Goal: Task Accomplishment & Management: Manage account settings

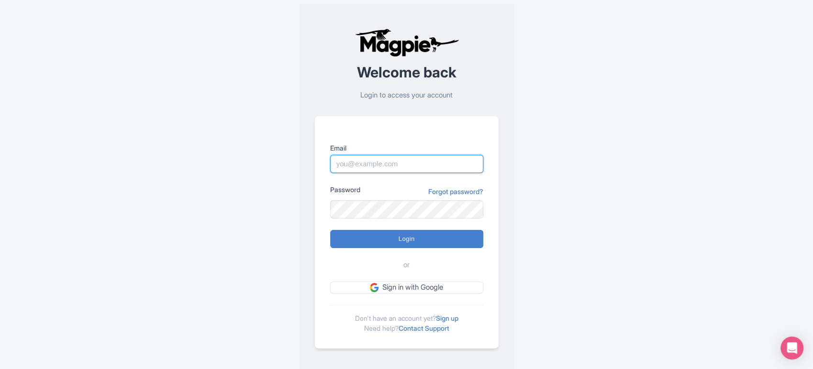
type input "sabrina@takewalks.com"
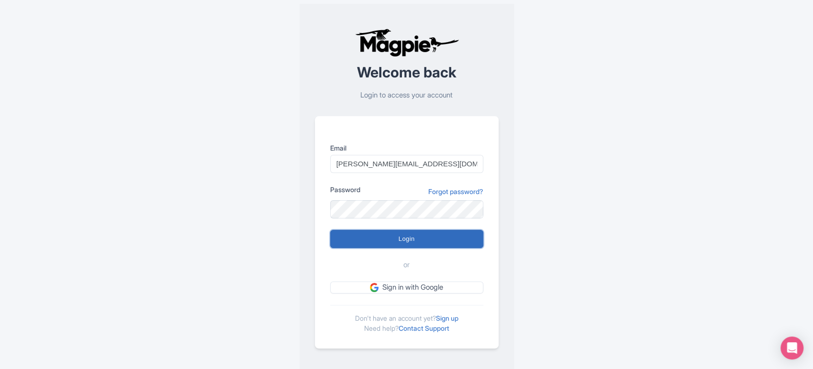
click at [444, 236] on input "Login" at bounding box center [406, 239] width 153 height 18
type input "Logging in..."
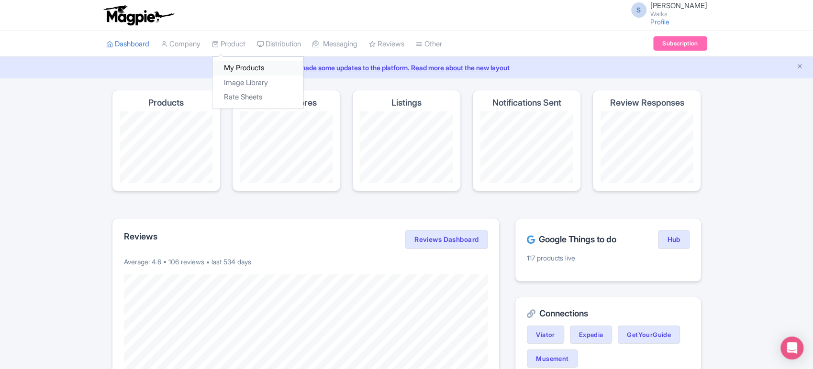
click at [246, 69] on link "My Products" at bounding box center [257, 68] width 91 height 15
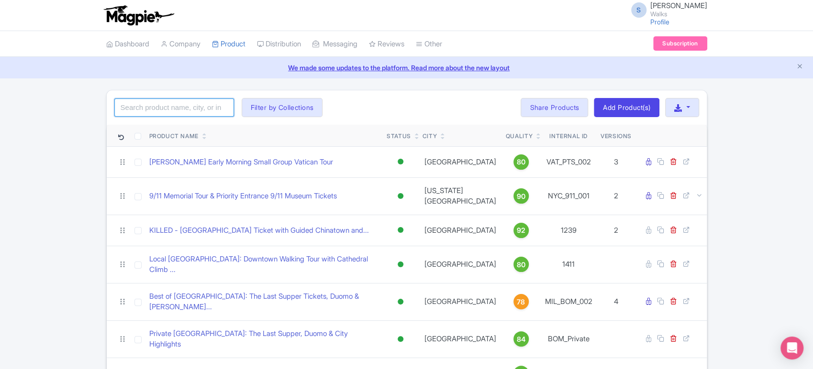
click at [187, 106] on input "search" at bounding box center [174, 108] width 120 height 18
click button "Search" at bounding box center [0, 0] width 0 height 0
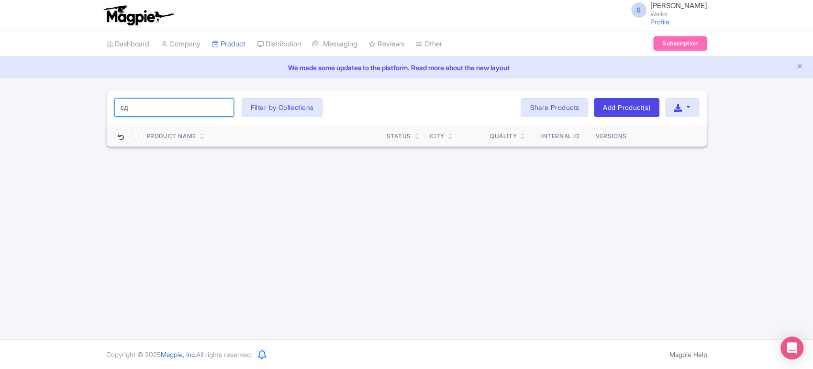
type input "с"
type input "cliffs"
click button "Search" at bounding box center [0, 0] width 0 height 0
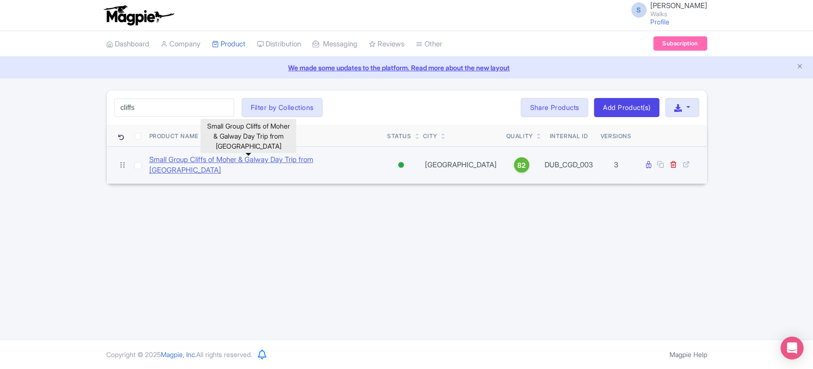
click at [299, 166] on link "Small Group Cliffs of Moher & Galway Day Trip from Dublin" at bounding box center [264, 166] width 230 height 22
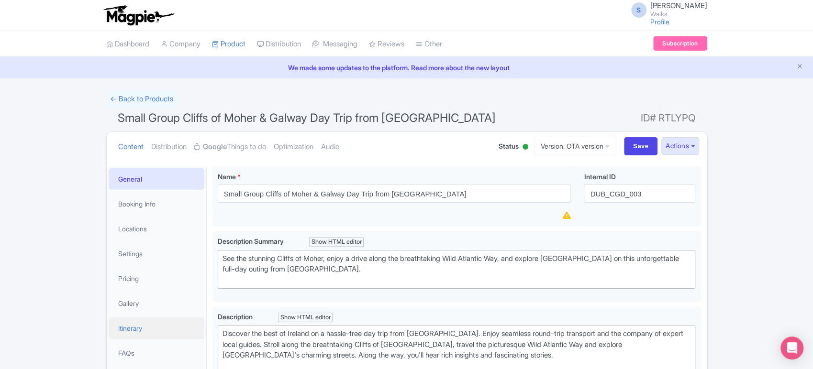
click at [152, 324] on link "Itinerary" at bounding box center [157, 329] width 96 height 22
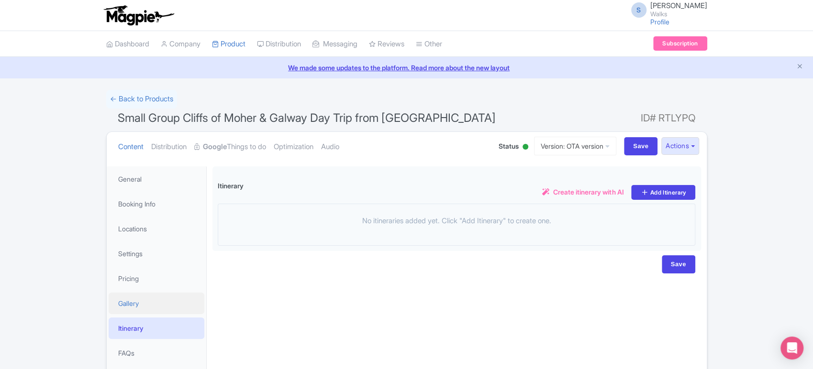
click at [155, 302] on link "Gallery" at bounding box center [157, 304] width 96 height 22
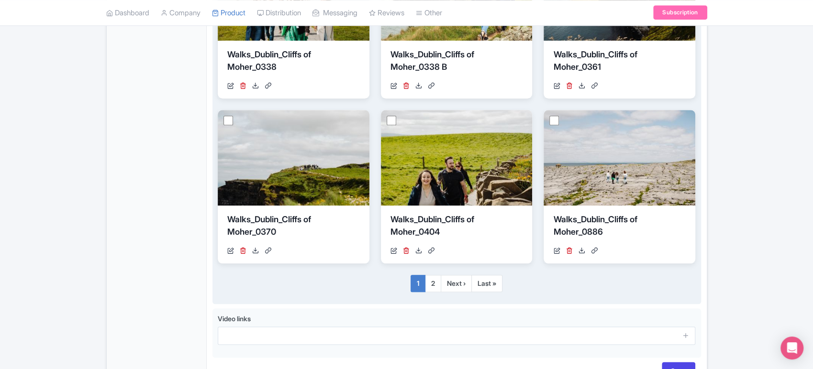
scroll to position [669, 0]
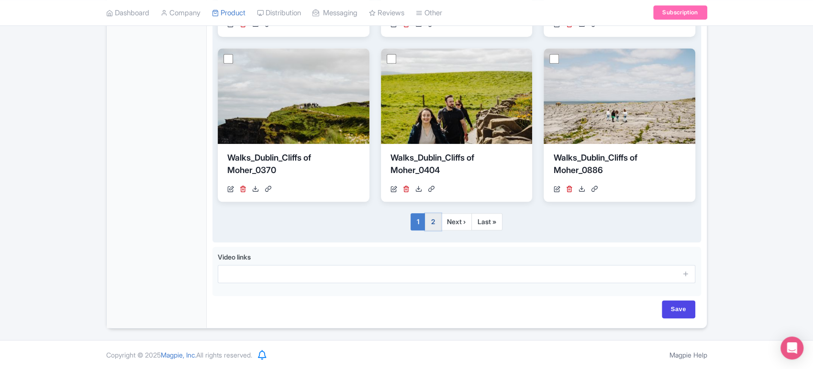
click at [436, 219] on link "2" at bounding box center [433, 221] width 16 height 17
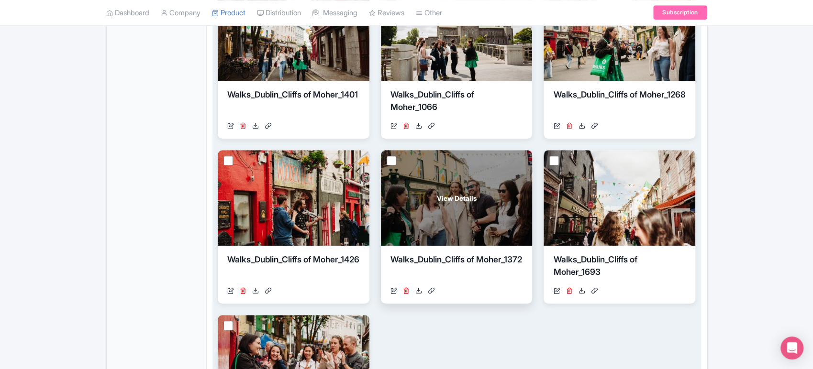
scroll to position [402, 0]
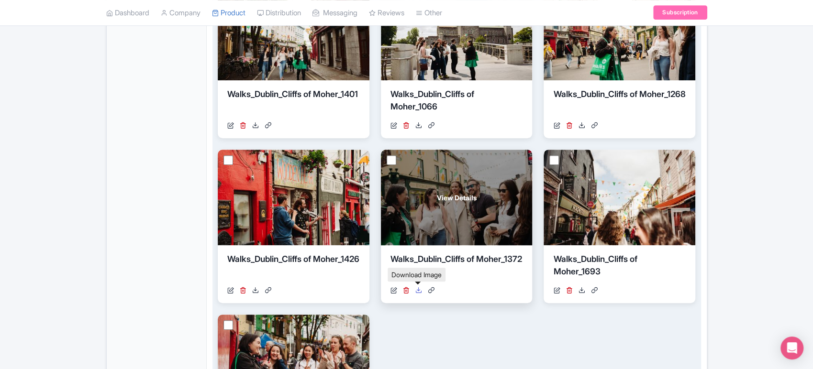
click at [417, 290] on icon at bounding box center [418, 290] width 7 height 7
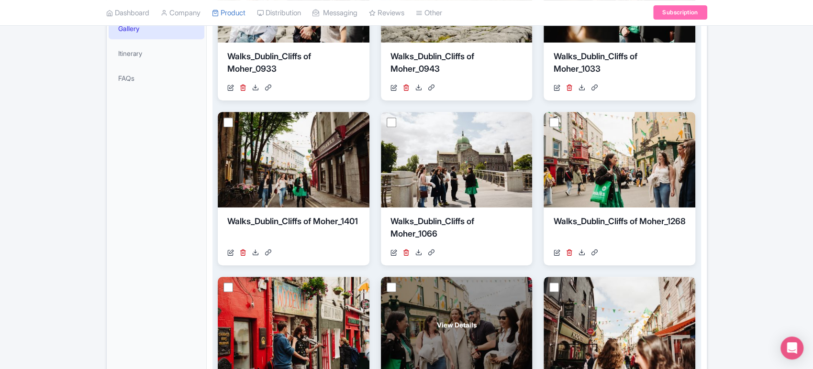
scroll to position [275, 0]
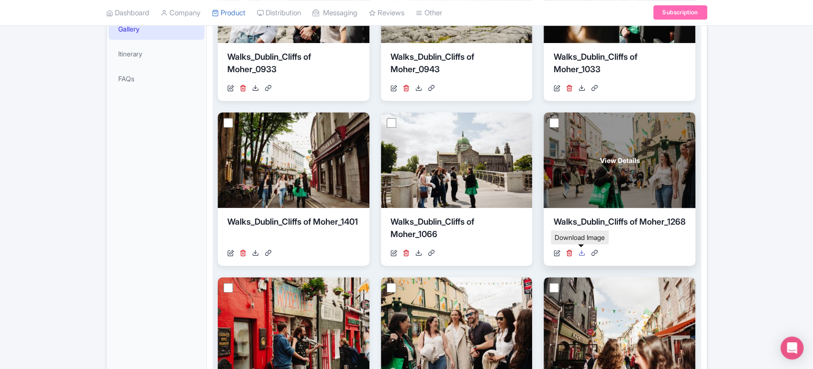
click at [579, 250] on icon at bounding box center [581, 253] width 7 height 7
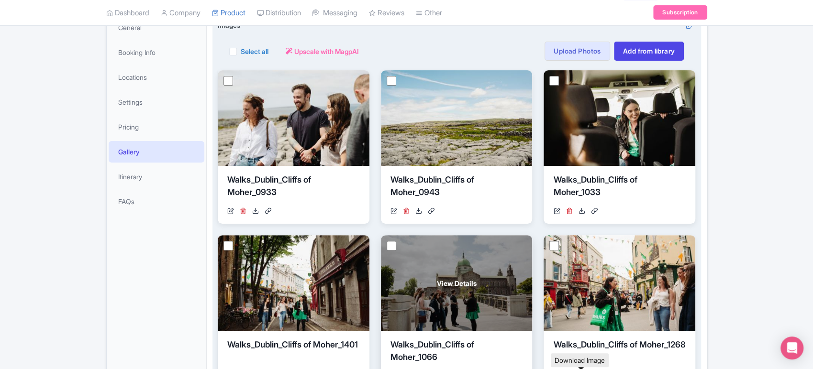
scroll to position [151, 0]
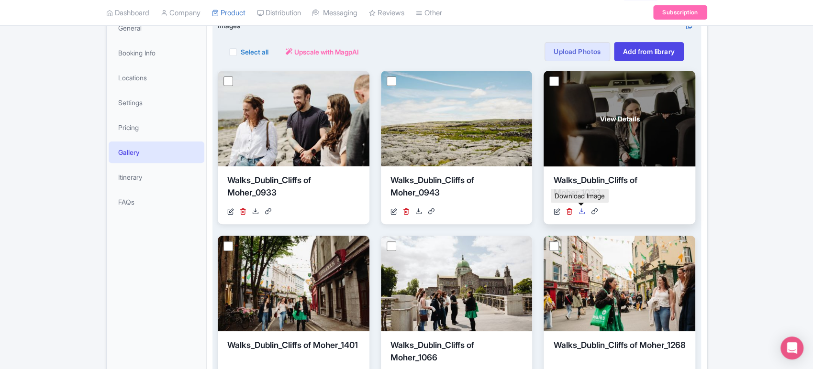
click at [582, 210] on icon at bounding box center [581, 211] width 7 height 7
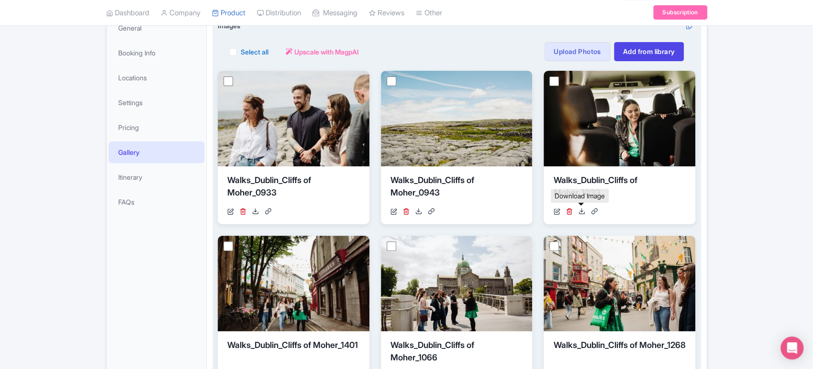
scroll to position [211, 0]
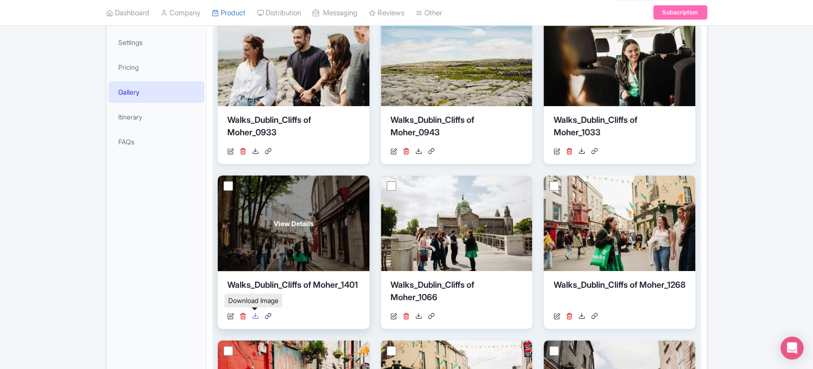
click at [256, 316] on icon at bounding box center [255, 316] width 7 height 7
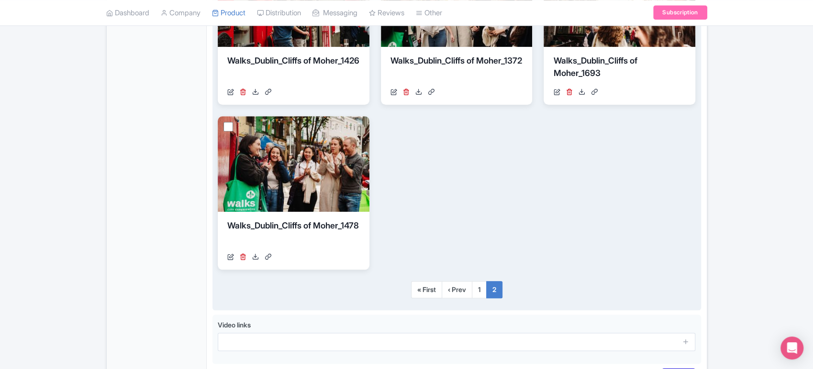
scroll to position [669, 0]
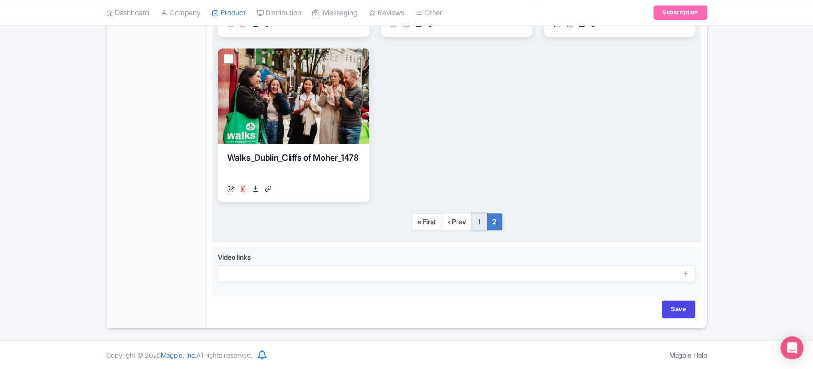
click at [481, 223] on link "1" at bounding box center [479, 221] width 15 height 17
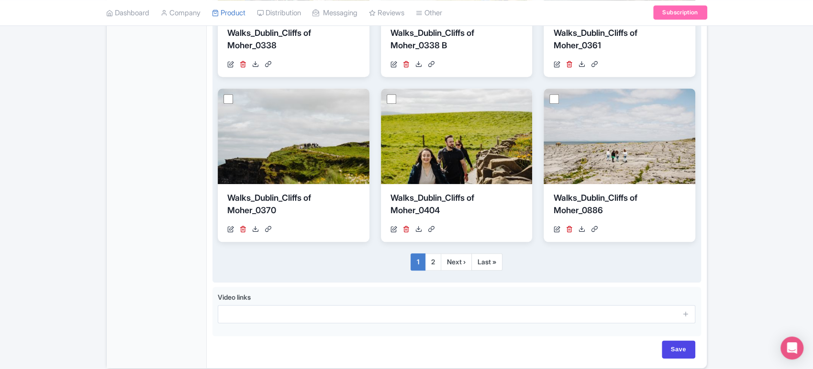
scroll to position [628, 0]
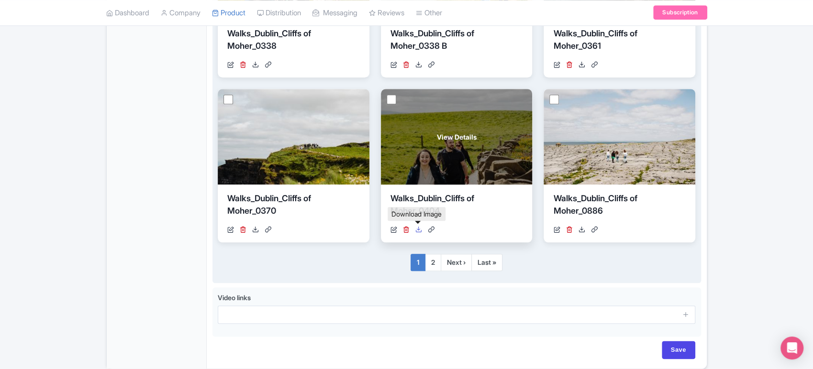
click at [417, 230] on icon at bounding box center [418, 229] width 7 height 7
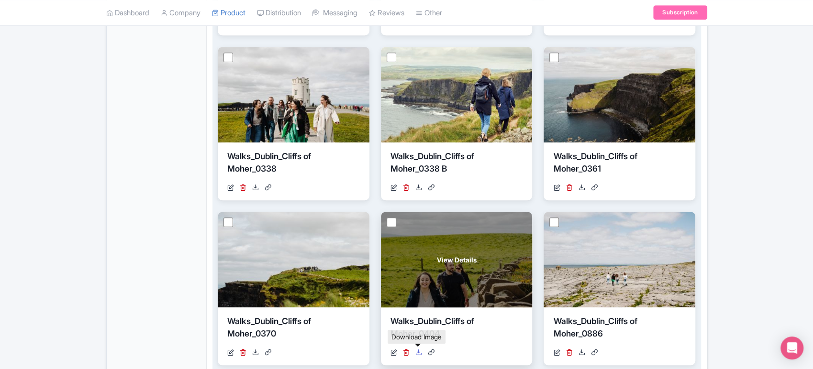
scroll to position [481, 0]
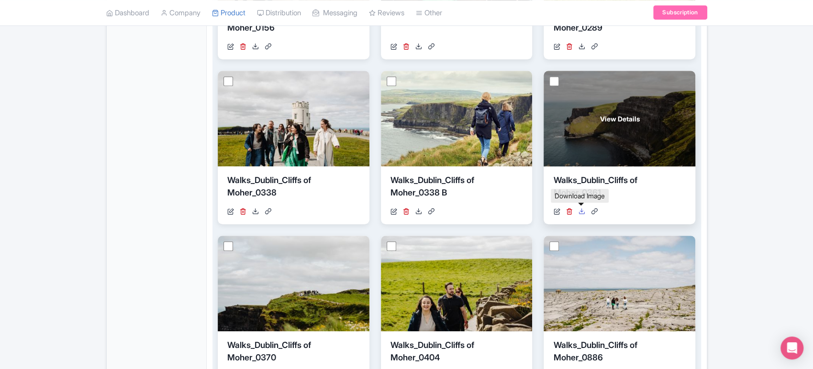
click at [585, 211] on icon at bounding box center [581, 211] width 7 height 7
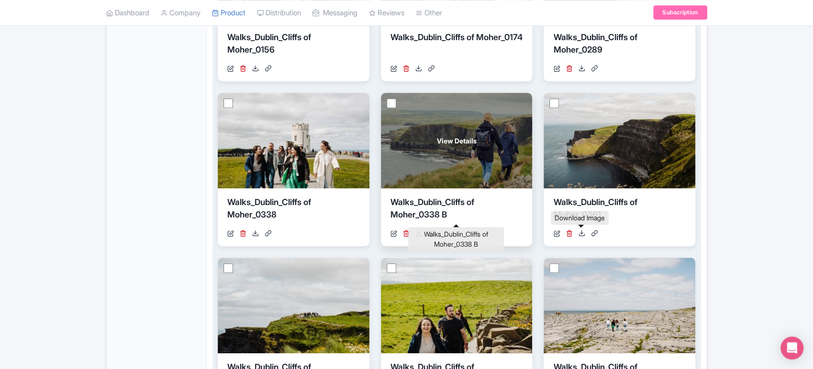
scroll to position [460, 0]
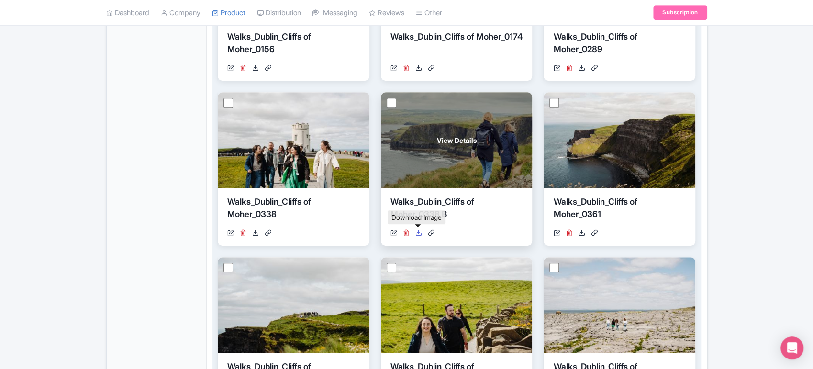
click at [416, 233] on icon at bounding box center [418, 233] width 7 height 7
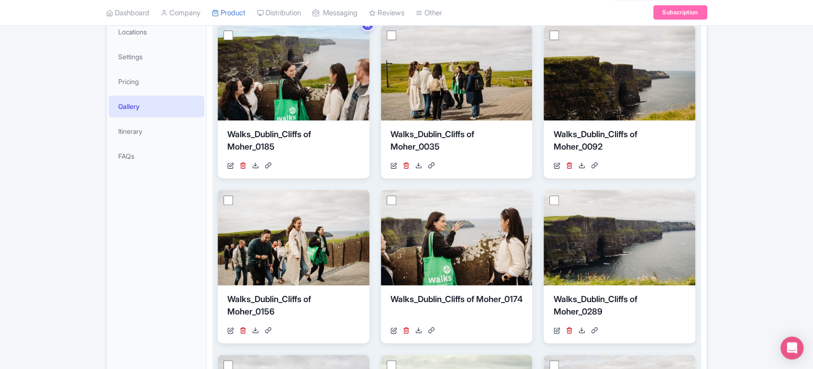
scroll to position [197, 0]
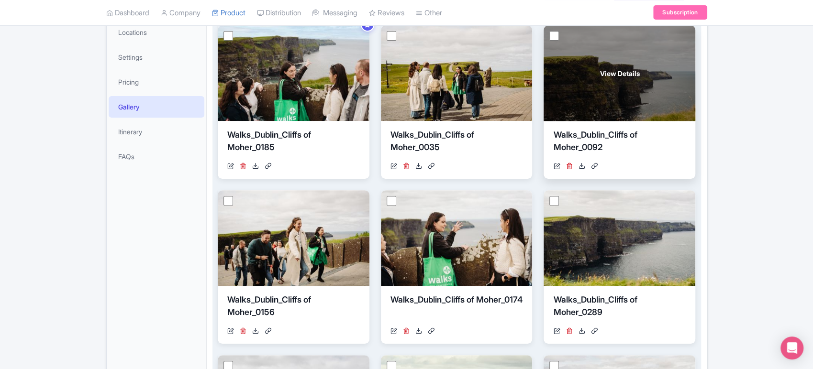
click at [576, 165] on div "https://res.cloudinary.com/hfyvkoyi1/image/upload/v1723470585/Walks_Dublin_Clif…" at bounding box center [619, 166] width 132 height 10
click at [581, 163] on icon at bounding box center [581, 166] width 7 height 7
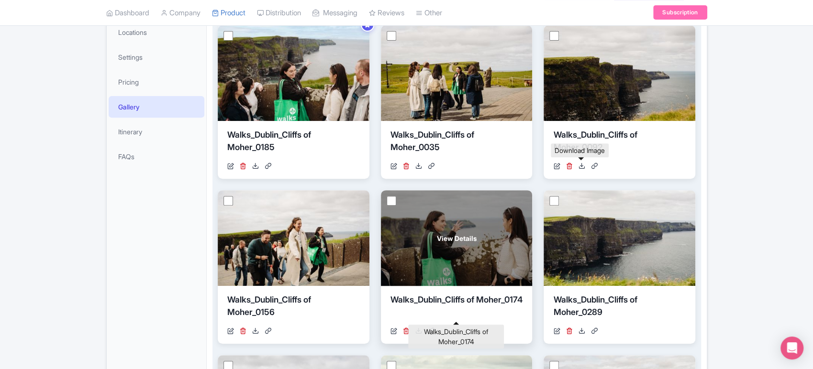
scroll to position [230, 0]
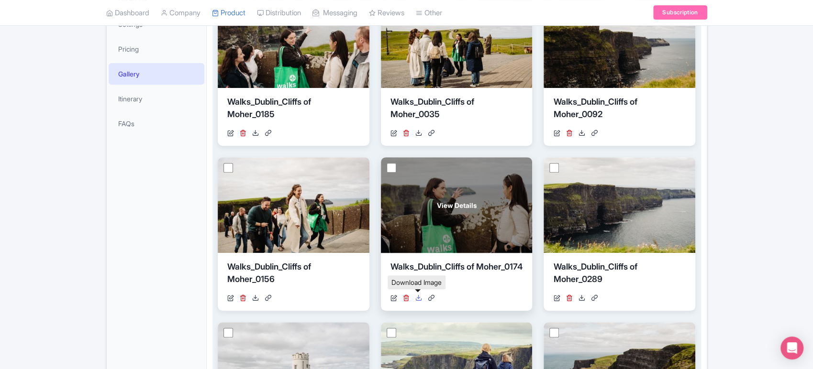
click at [415, 298] on icon at bounding box center [418, 298] width 7 height 7
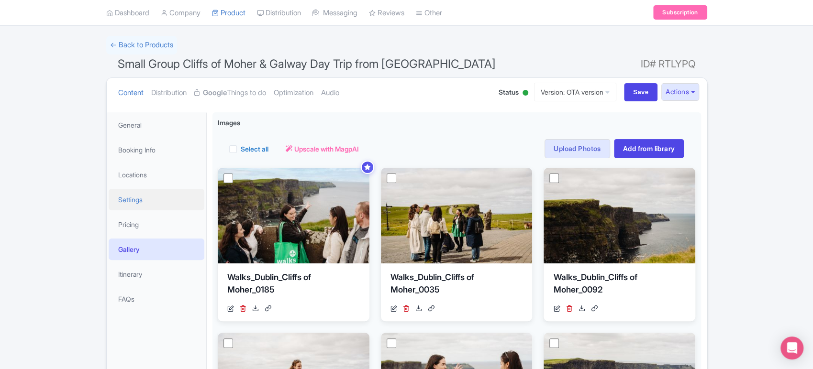
scroll to position [52, 0]
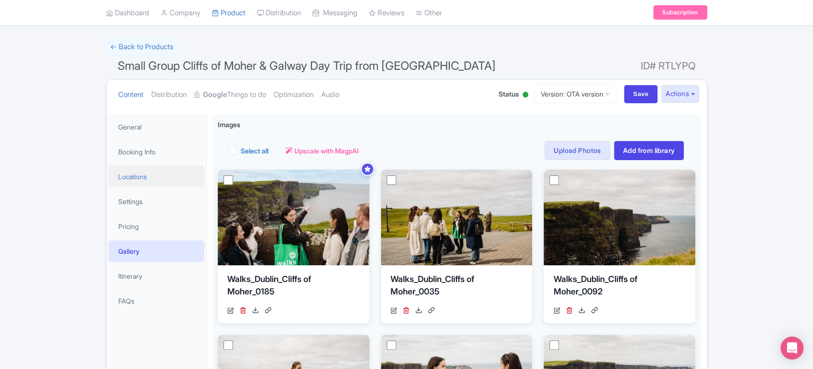
click at [118, 173] on link "Locations" at bounding box center [157, 177] width 96 height 22
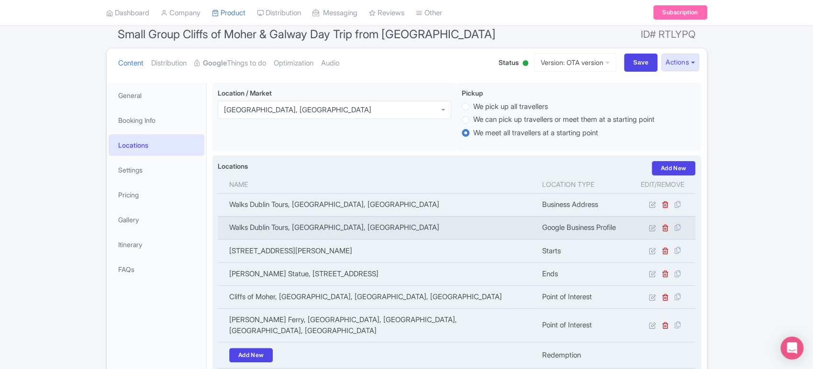
scroll to position [84, 0]
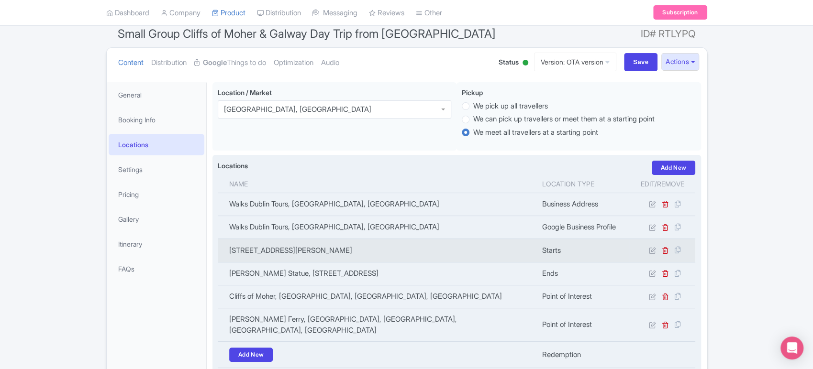
drag, startPoint x: 398, startPoint y: 252, endPoint x: 226, endPoint y: 254, distance: 172.2
click at [226, 254] on td "Suffolk Street, Molly Malone Statue, Dublin 2, IE" at bounding box center [377, 250] width 319 height 23
copy td "Suffolk Street, Molly Malone Statue, Dublin 2, IE"
click at [651, 251] on icon at bounding box center [651, 250] width 7 height 7
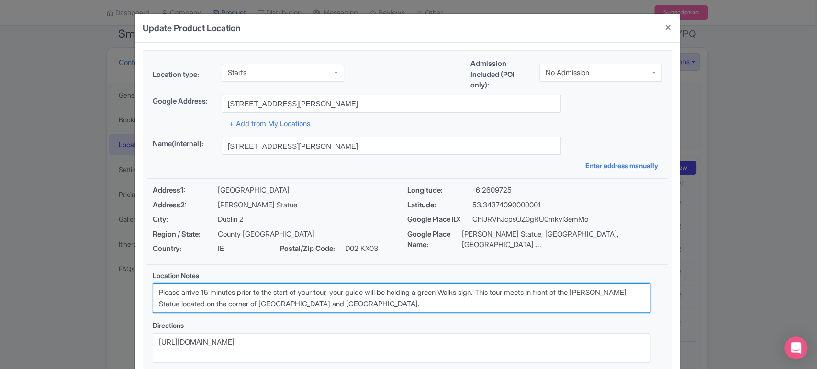
click at [337, 295] on textarea "Please arrive 15 minutes prior to the start of your tour, your guide will be ho…" at bounding box center [401, 299] width 497 height 30
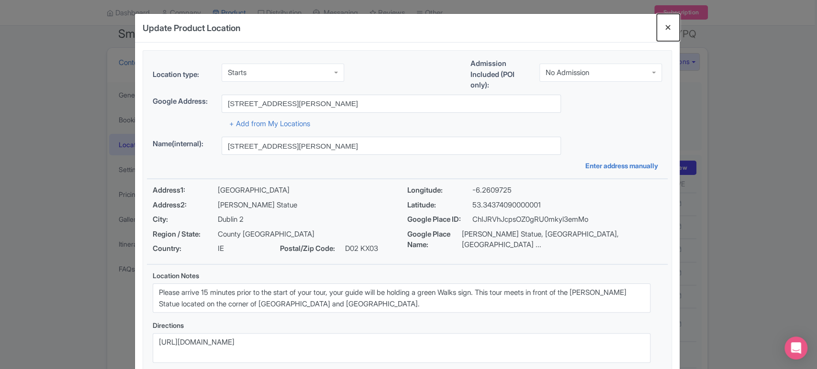
click at [662, 30] on button "Close" at bounding box center [667, 27] width 23 height 27
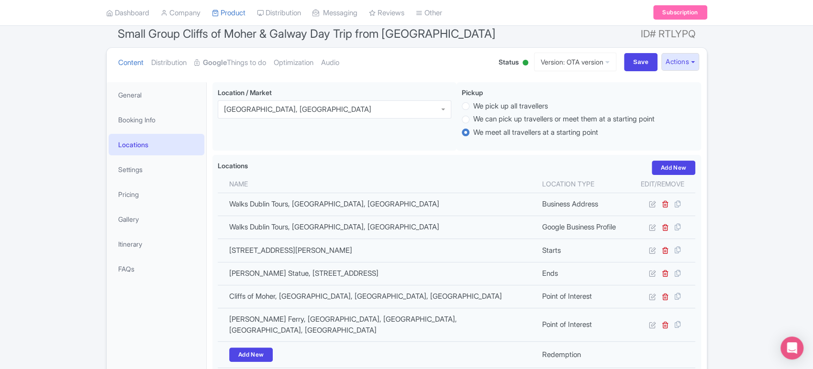
click at [593, 52] on div "Content Distribution Google Things to do Optimization Audio Status Active Inact…" at bounding box center [407, 62] width 600 height 29
click at [591, 58] on link "Version: OTA version" at bounding box center [575, 62] width 82 height 19
click at [549, 109] on link "Viator version" at bounding box center [576, 114] width 91 height 15
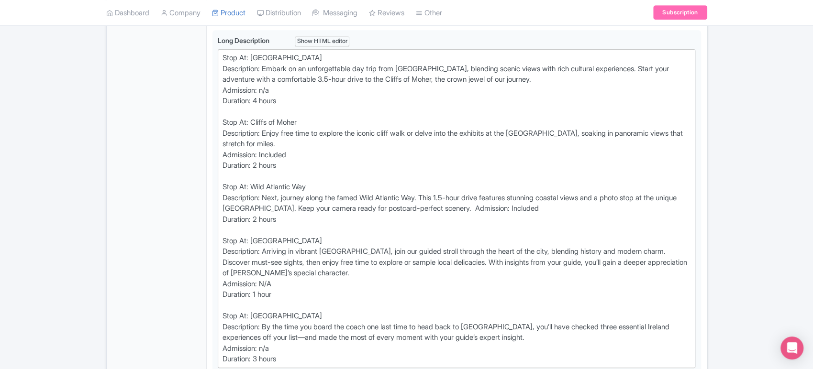
scroll to position [401, 0]
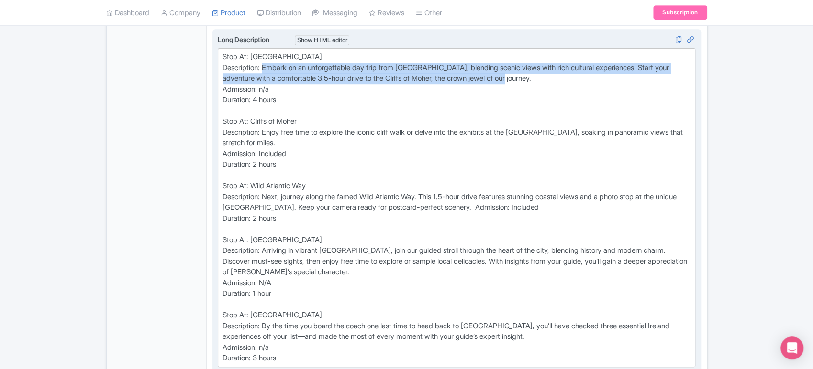
drag, startPoint x: 524, startPoint y: 77, endPoint x: 264, endPoint y: 66, distance: 260.5
click at [264, 66] on div "Stop At: Dublin Description: Embark on an unforgettable day trip from Dublin, b…" at bounding box center [456, 208] width 468 height 312
type trix-editor "<div>Stop At: Dublin &nbsp;<br>Description: Embark on an unforgettable day trip…"
copy div "Embark on an unforgettable day trip from Dublin, blending scenic views with ric…"
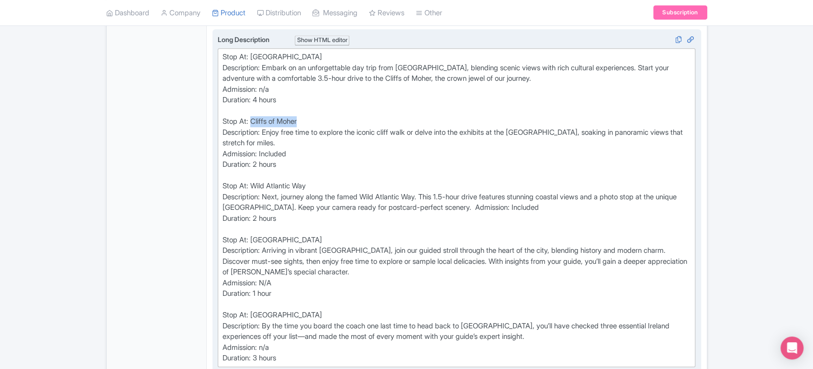
drag, startPoint x: 301, startPoint y: 118, endPoint x: 253, endPoint y: 117, distance: 48.8
click at [253, 117] on div "Stop At: Dublin Description: Embark on an unforgettable day trip from Dublin, b…" at bounding box center [456, 208] width 468 height 312
copy div "Cliffs of Moher"
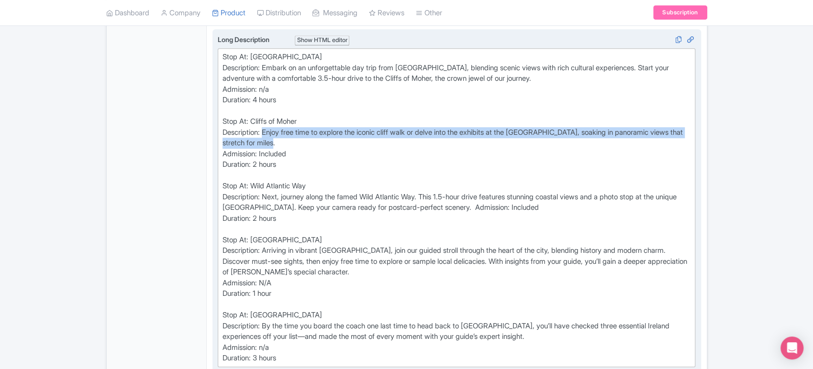
drag, startPoint x: 265, startPoint y: 130, endPoint x: 398, endPoint y: 137, distance: 133.2
click at [398, 137] on div "Stop At: Dublin Description: Embark on an unforgettable day trip from Dublin, b…" at bounding box center [456, 208] width 468 height 312
copy div "Enjoy free time to explore the iconic cliff walk or delve into the exhibits at …"
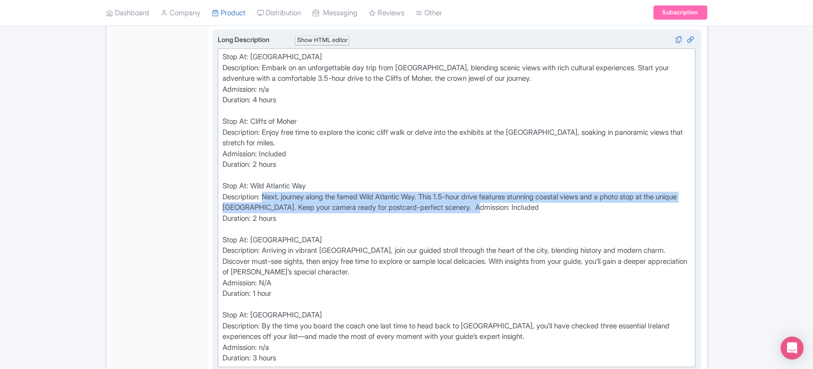
drag, startPoint x: 265, startPoint y: 194, endPoint x: 506, endPoint y: 207, distance: 240.5
click at [506, 207] on div "Stop At: Dublin Description: Embark on an unforgettable day trip from Dublin, b…" at bounding box center [456, 208] width 468 height 312
copy div "Next, journey along the famed Wild Atlantic Way. This 1.5-hour drive features s…"
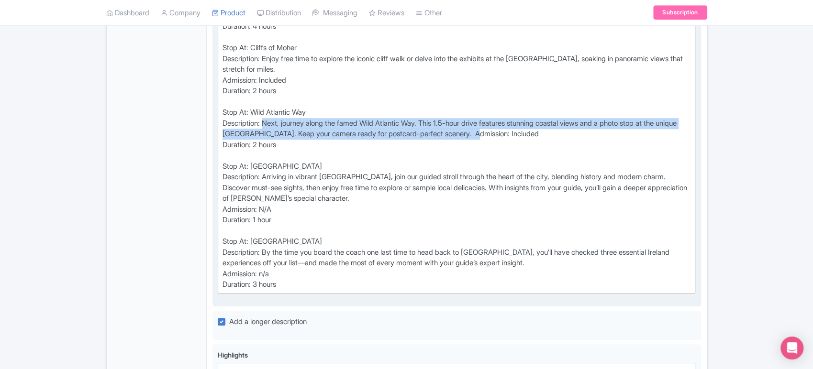
scroll to position [480, 0]
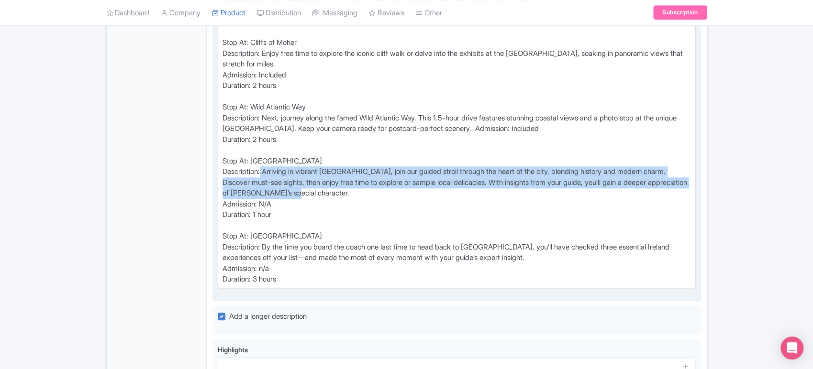
drag, startPoint x: 264, startPoint y: 167, endPoint x: 334, endPoint y: 193, distance: 74.9
click at [334, 193] on div "Stop At: Dublin Description: Embark on an unforgettable day trip from Dublin, b…" at bounding box center [456, 129] width 468 height 312
copy div "Arriving in vibrant [GEOGRAPHIC_DATA], join our guided stroll through the heart…"
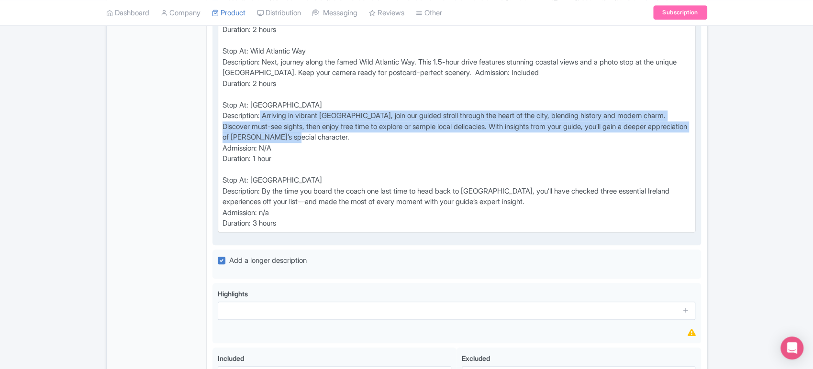
scroll to position [536, 0]
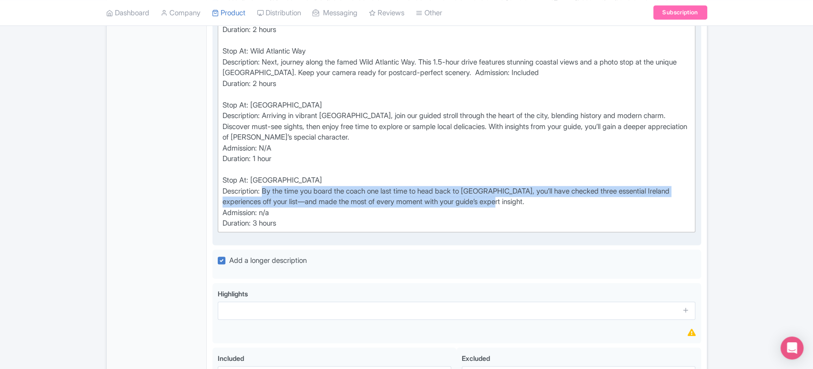
drag, startPoint x: 266, startPoint y: 188, endPoint x: 501, endPoint y: 200, distance: 234.7
click at [501, 200] on div "Stop At: Dublin Description: Embark on an unforgettable day trip from Dublin, b…" at bounding box center [456, 73] width 468 height 312
copy div "By the time you board the coach one last time to head back to Dublin, you’ll ha…"
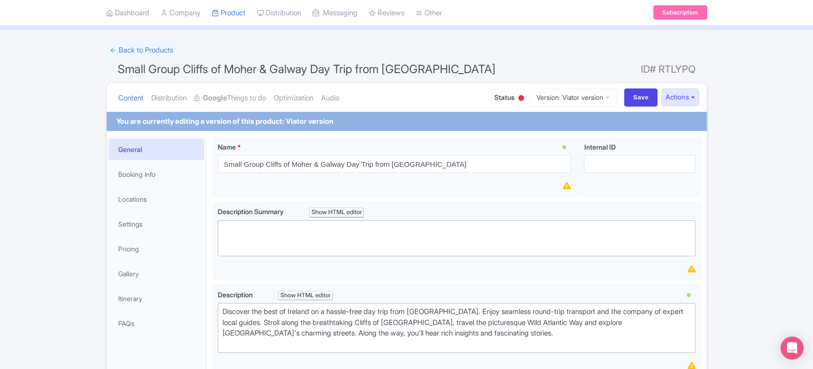
scroll to position [0, 0]
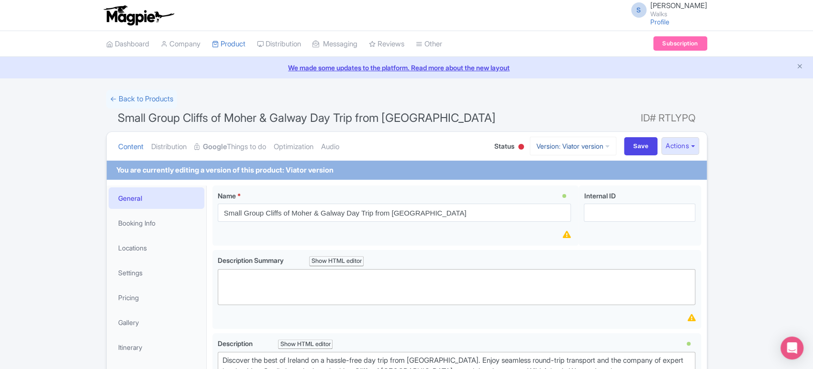
click at [582, 138] on link "Version: Viator version" at bounding box center [573, 146] width 87 height 19
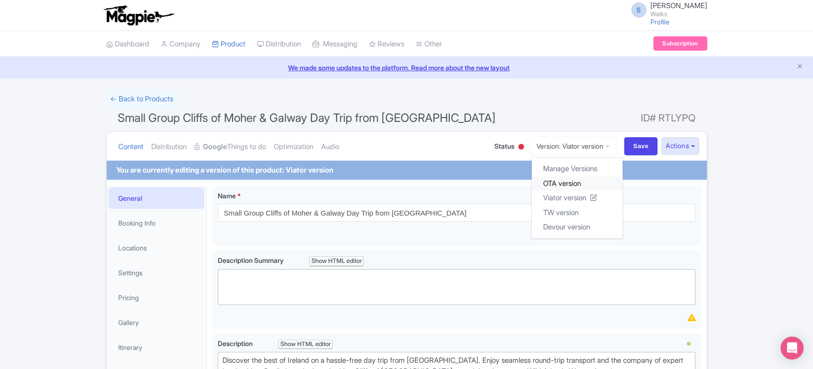
click at [563, 179] on link "OTA version" at bounding box center [576, 183] width 91 height 15
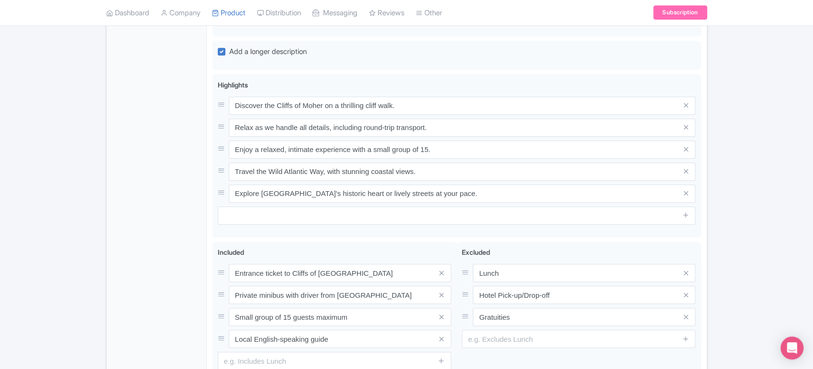
scroll to position [638, 0]
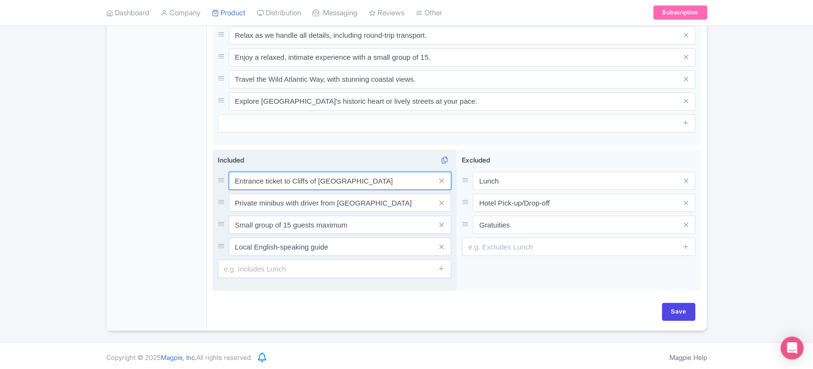
click at [351, 182] on input "Entrance ticket to Cliffs of [GEOGRAPHIC_DATA]" at bounding box center [340, 181] width 222 height 18
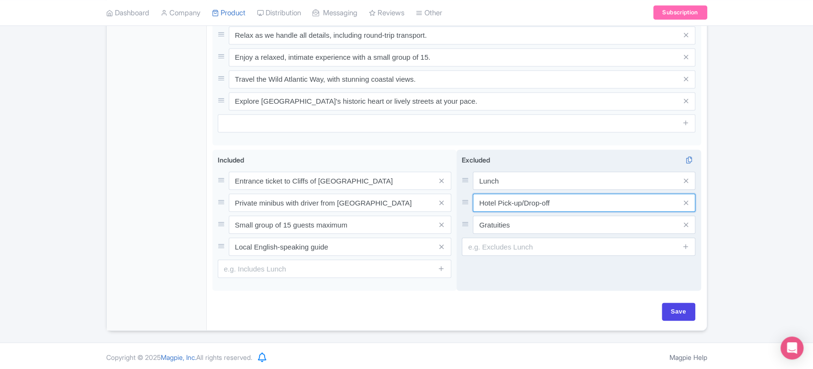
click at [557, 198] on input "Hotel Pick-up/Drop-off" at bounding box center [584, 203] width 222 height 18
click at [508, 172] on input "Lunch" at bounding box center [584, 181] width 222 height 18
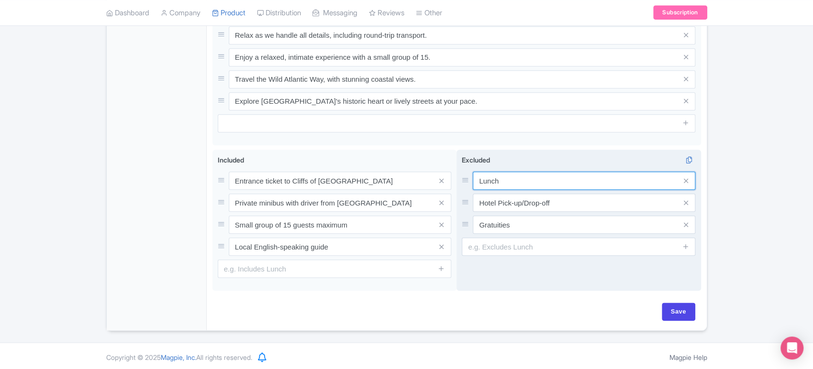
click at [508, 172] on input "Lunch" at bounding box center [584, 181] width 222 height 18
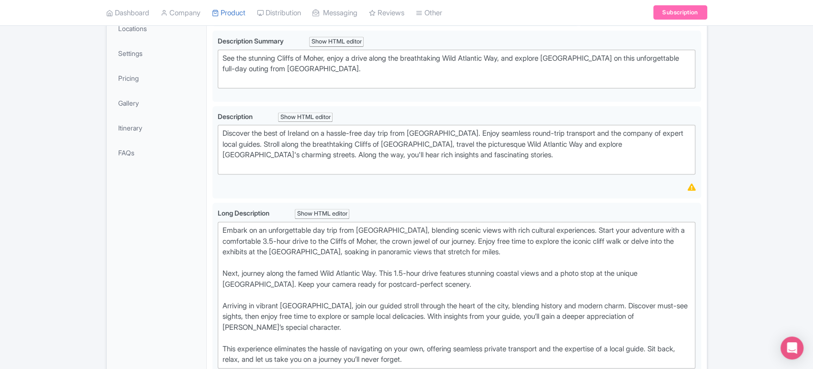
scroll to position [128, 0]
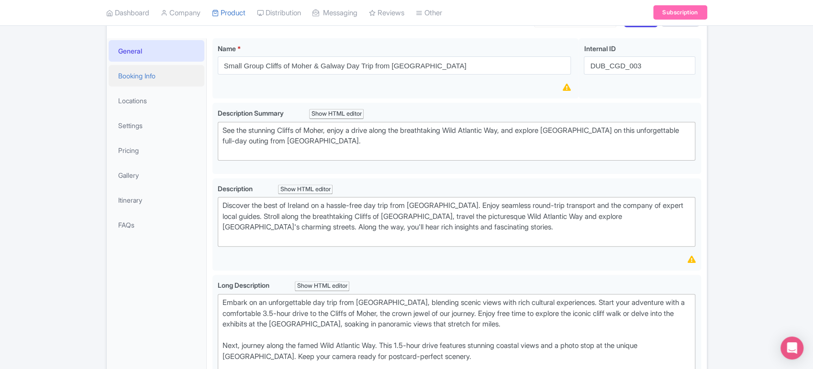
click at [142, 80] on link "Booking Info" at bounding box center [157, 76] width 96 height 22
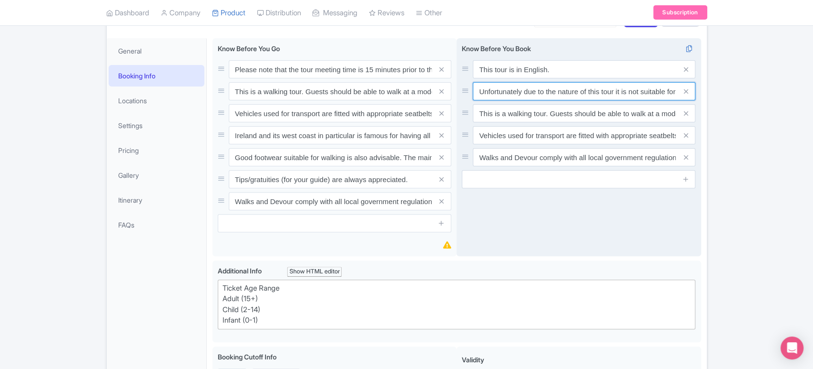
click at [528, 90] on input "Unfortunately due to the nature of this tour it is not suitable for guests with…" at bounding box center [584, 91] width 222 height 18
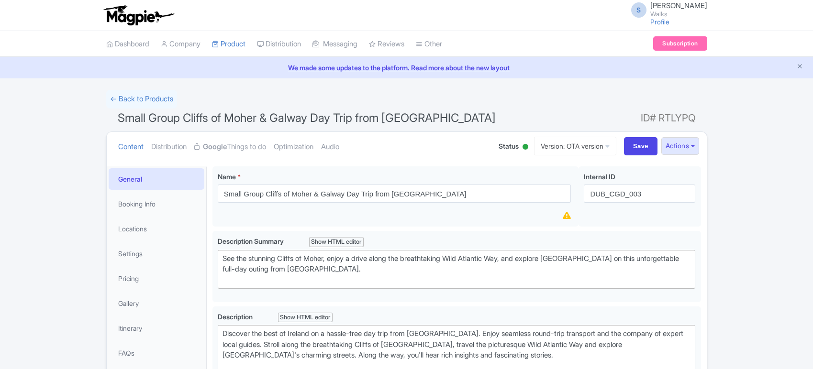
click at [162, 193] on link "Booking Info" at bounding box center [157, 204] width 96 height 22
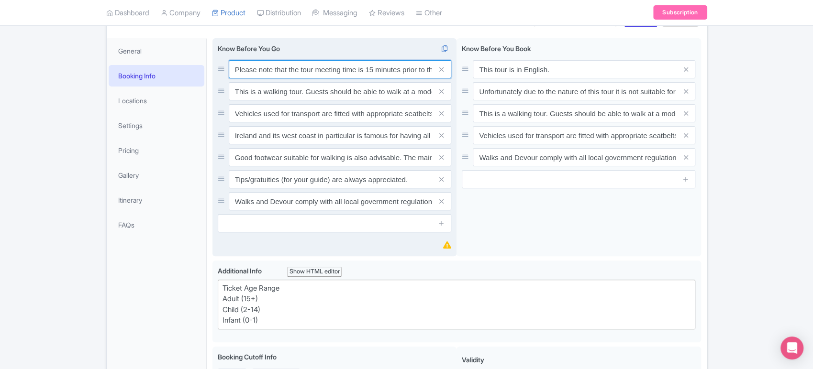
click at [306, 68] on input "Please note that the tour meeting time is 15 minutes prior to the start time. N…" at bounding box center [340, 69] width 222 height 18
click at [363, 97] on input "This is a walking tour. Guests should be able to walk at a moderate pace withou…" at bounding box center [340, 91] width 222 height 18
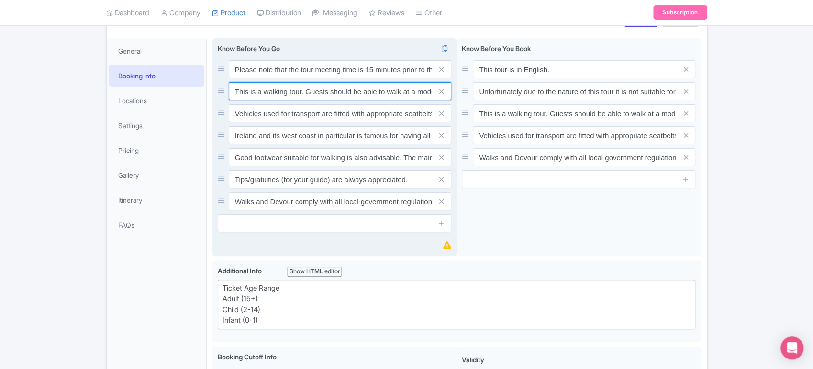
click at [363, 97] on input "This is a walking tour. Guests should be able to walk at a moderate pace withou…" at bounding box center [340, 91] width 222 height 18
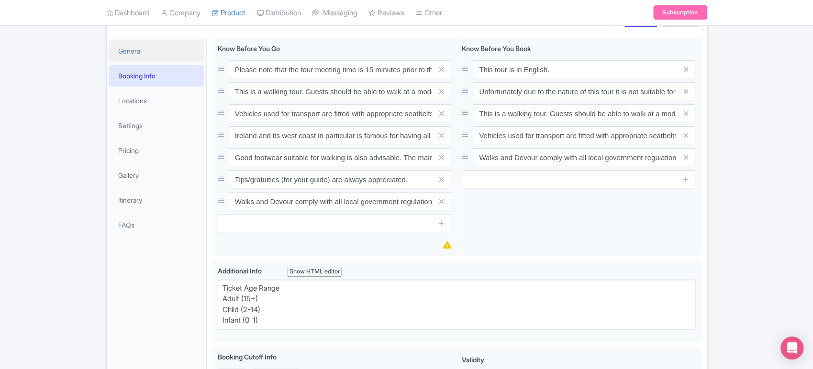
click at [162, 49] on link "General" at bounding box center [157, 51] width 96 height 22
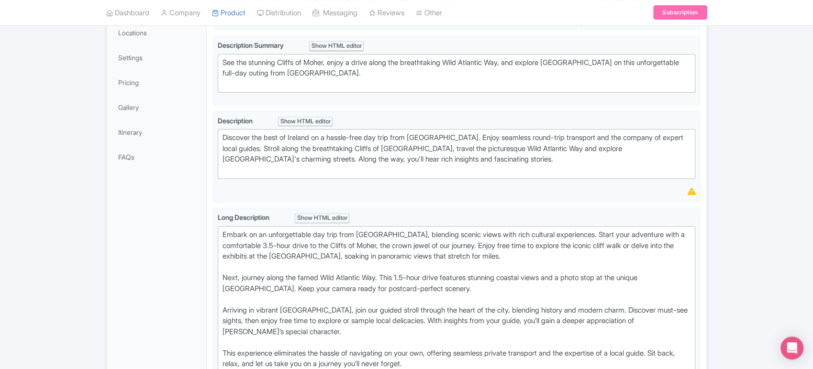
scroll to position [231, 0]
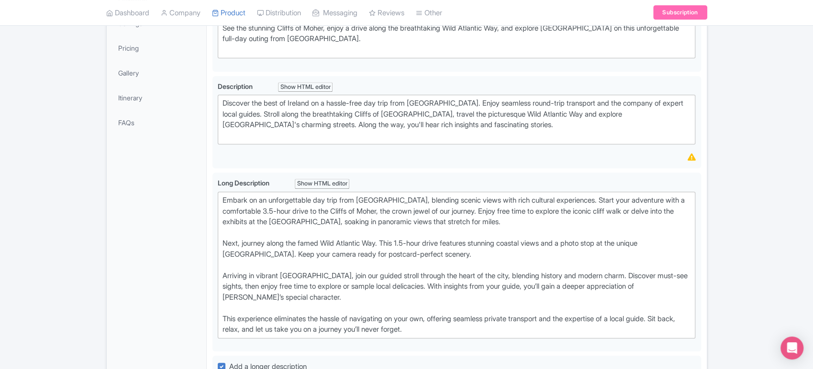
drag, startPoint x: 456, startPoint y: 328, endPoint x: 195, endPoint y: 186, distance: 297.3
click at [195, 186] on div "General Booking Info Locations Settings Pricing Gallery Itinerary FAQs Small Gr…" at bounding box center [407, 330] width 600 height 800
type trix-editor "<div>Embark on an unforgettable day trip from Dublin, blending scenic views wit…"
copy div "Embark on an unforgettable day trip from Dublin, blending scenic views with ric…"
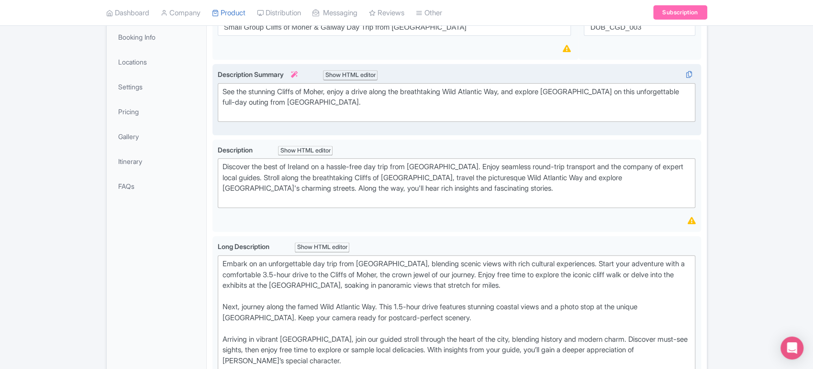
scroll to position [177, 0]
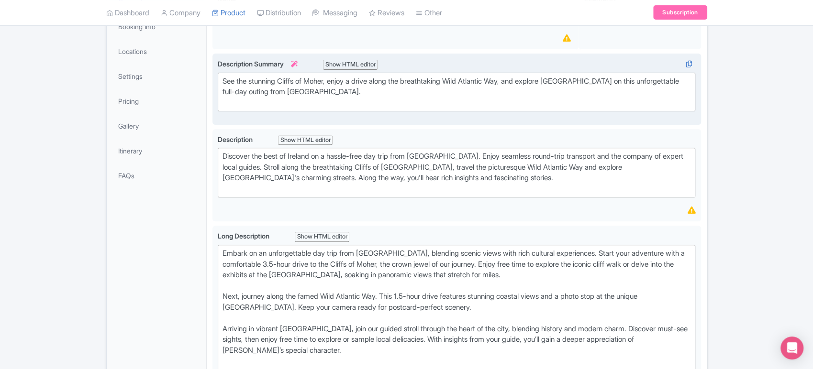
click at [354, 98] on div "See the stunning Cliffs of Moher, enjoy a drive along the breathtaking Wild Atl…" at bounding box center [456, 92] width 468 height 33
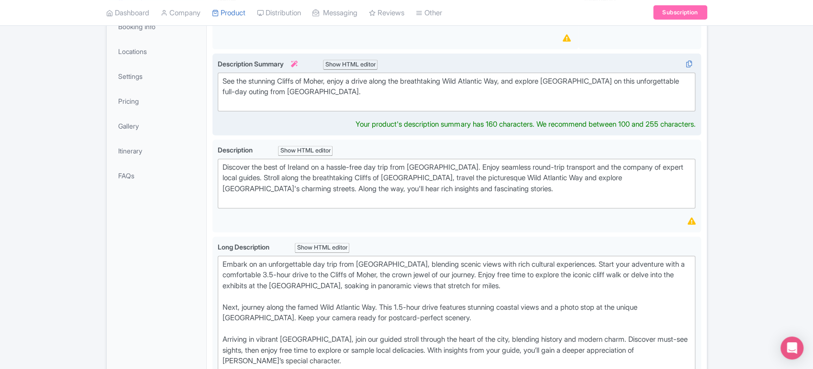
click at [354, 98] on div "See the stunning Cliffs of Moher, enjoy a drive along the breathtaking Wild Atl…" at bounding box center [456, 92] width 468 height 33
click at [342, 87] on div "See the stunning Cliffs of Moher, enjoy a drive along the breathtaking Wild Atl…" at bounding box center [456, 92] width 468 height 33
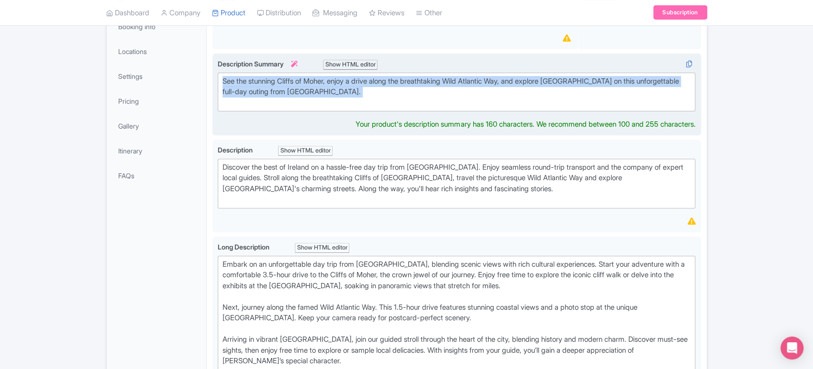
click at [342, 87] on div "See the stunning Cliffs of Moher, enjoy a drive along the breathtaking Wild Atl…" at bounding box center [456, 92] width 468 height 33
type trix-editor "<div>See the stunning Cliffs of Moher, enjoy a drive along the breathtaking Wil…"
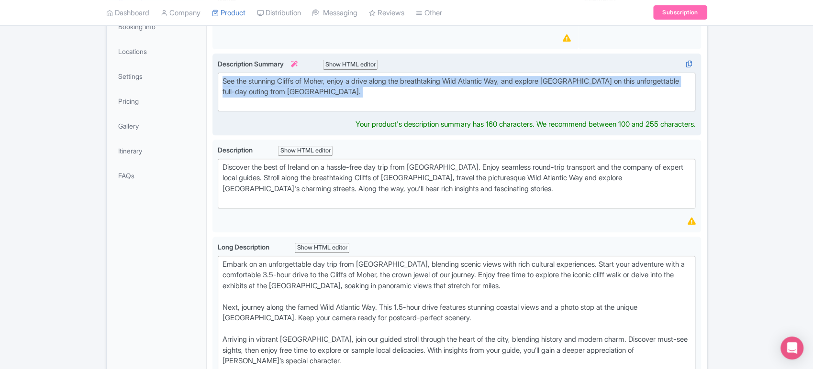
copy div "See the stunning Cliffs of Moher, enjoy a drive along the breathtaking Wild Atl…"
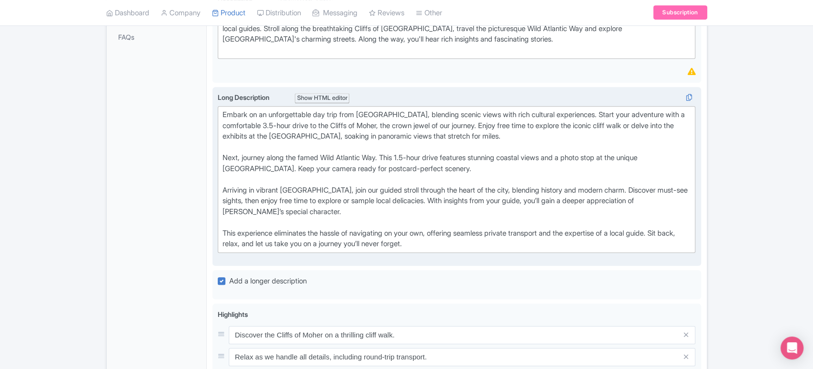
scroll to position [305, 0]
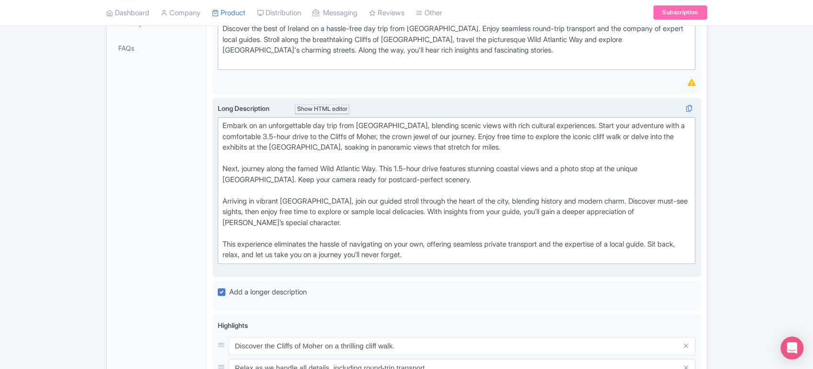
drag, startPoint x: 441, startPoint y: 252, endPoint x: 222, endPoint y: 238, distance: 218.5
click at [222, 238] on div "Embark on an unforgettable day trip from Dublin, blending scenic views with ric…" at bounding box center [456, 191] width 468 height 140
copy div "This experience eliminates the hassle of navigating on your own, offering seaml…"
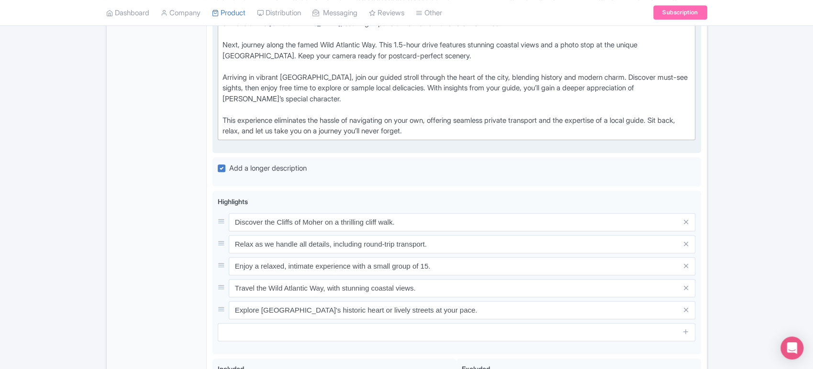
scroll to position [430, 0]
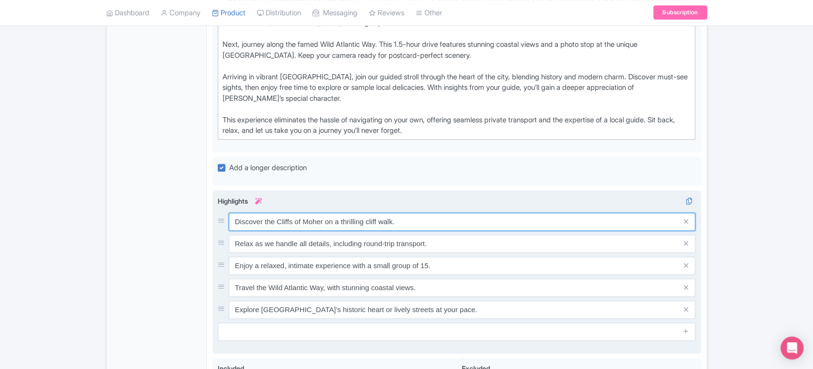
click at [365, 216] on input "Discover the Cliffs of Moher on a thrilling cliff walk." at bounding box center [462, 222] width 467 height 18
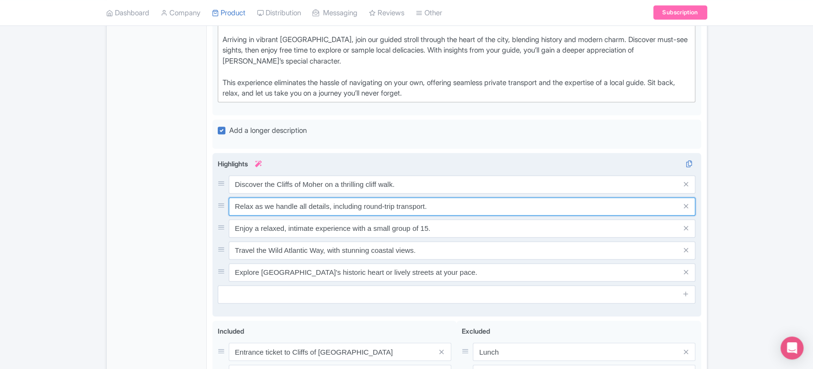
scroll to position [468, 0]
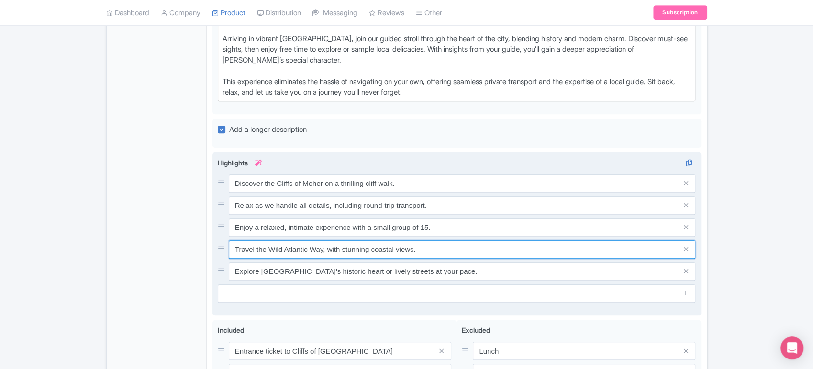
click at [356, 243] on input "Travel the Wild Atlantic Way, with stunning coastal views." at bounding box center [462, 250] width 467 height 18
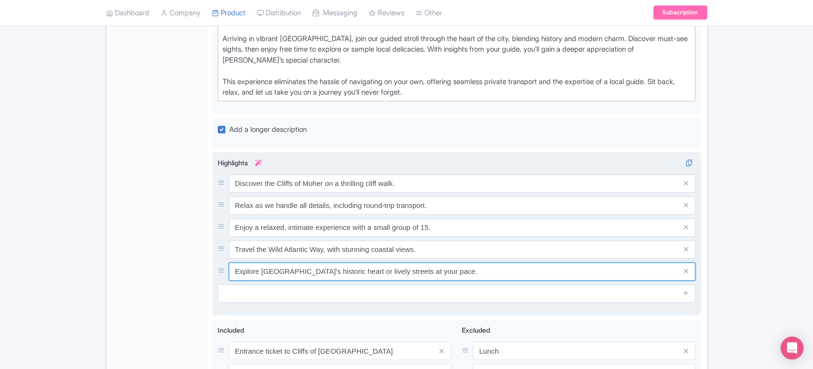
click at [396, 270] on input "Explore Galway's historic heart or lively streets at your pace." at bounding box center [462, 272] width 467 height 18
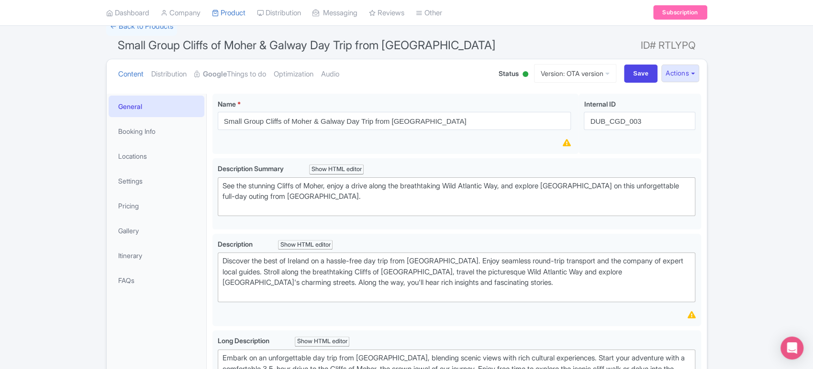
scroll to position [0, 0]
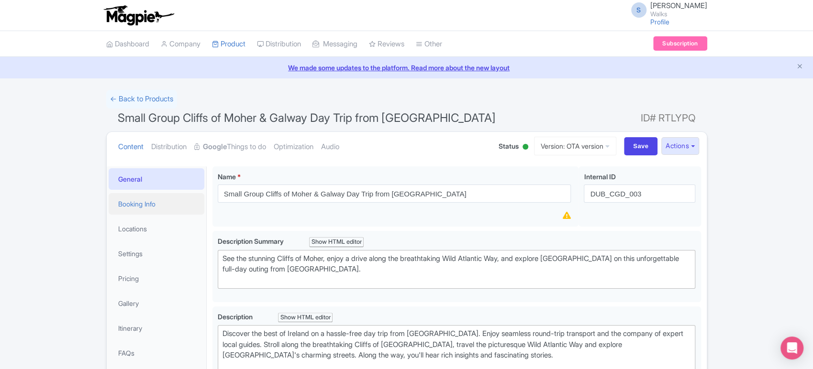
click at [146, 200] on link "Booking Info" at bounding box center [157, 204] width 96 height 22
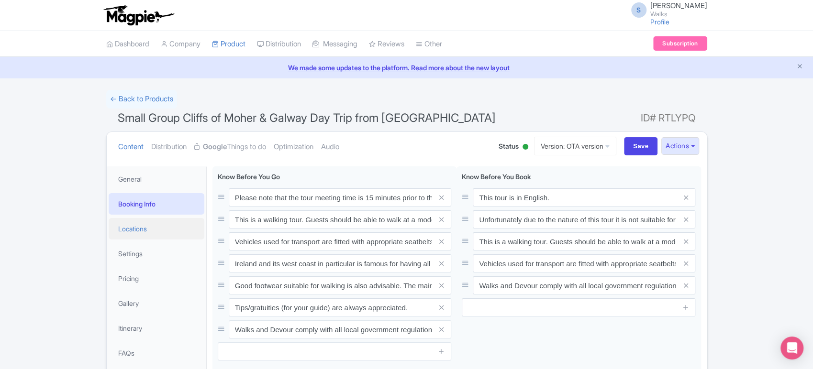
click at [149, 232] on link "Locations" at bounding box center [157, 229] width 96 height 22
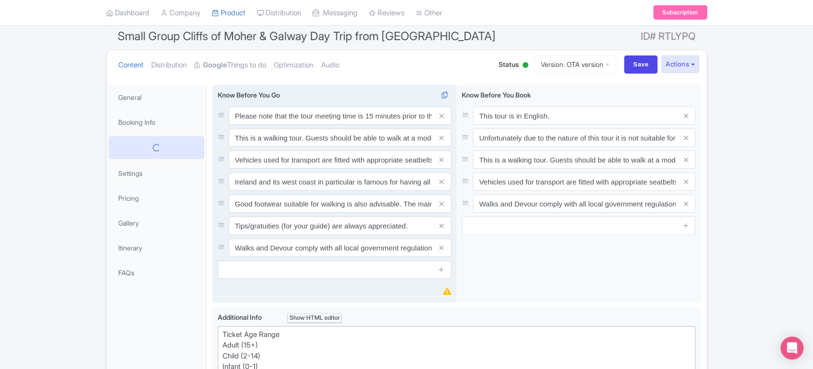
scroll to position [89, 0]
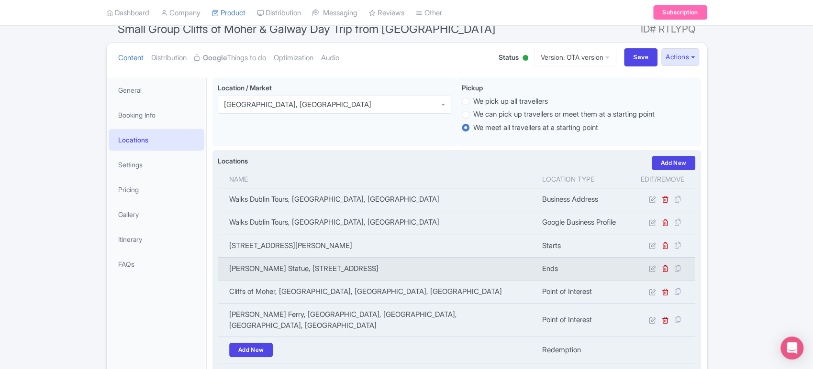
click at [343, 272] on td "Molly Malone Statue, Suffolk Street, Dublin 2, County Dublin, Ireland" at bounding box center [377, 268] width 319 height 23
copy tr "Molly Malone Statue, Suffolk Street, Dublin 2, County Dublin, Ireland"
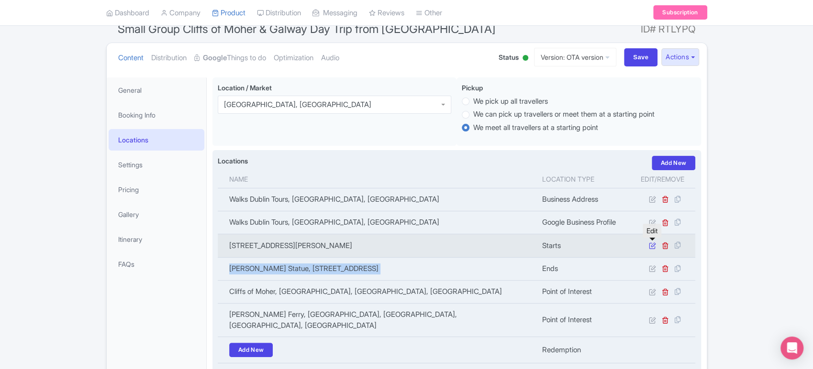
click at [650, 245] on icon at bounding box center [651, 245] width 7 height 7
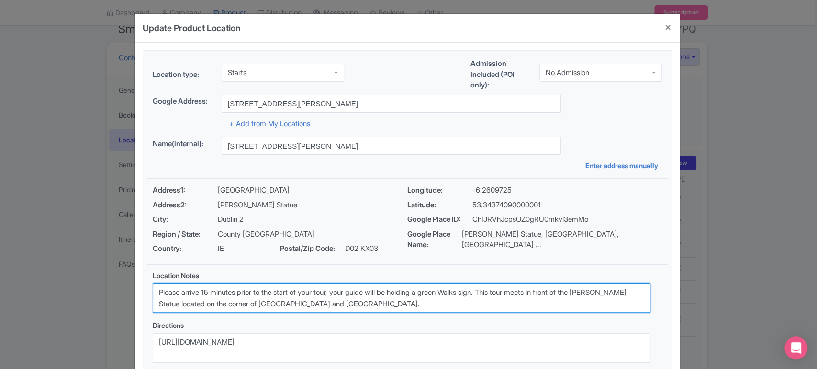
click at [247, 293] on textarea "Please arrive 15 minutes prior to the start of your tour, your guide will be ho…" at bounding box center [401, 299] width 497 height 30
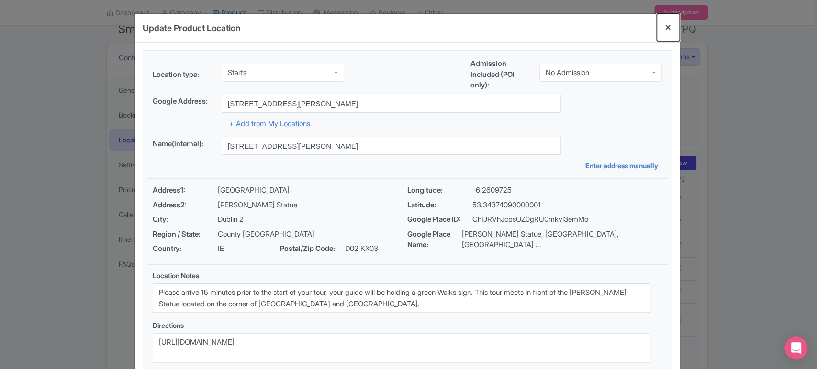
click at [666, 26] on button "Close" at bounding box center [667, 27] width 23 height 27
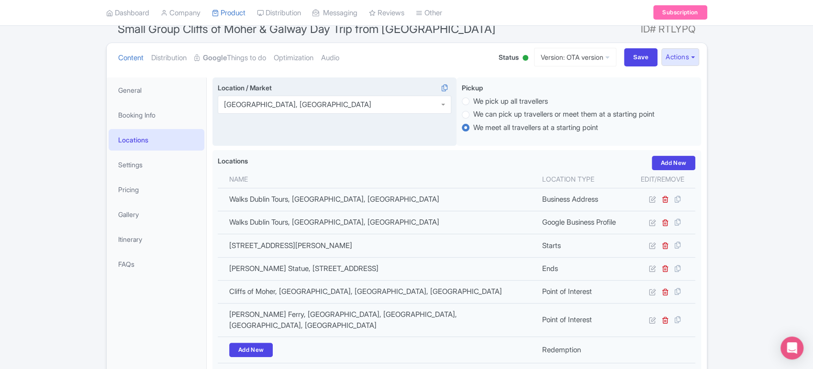
scroll to position [0, 0]
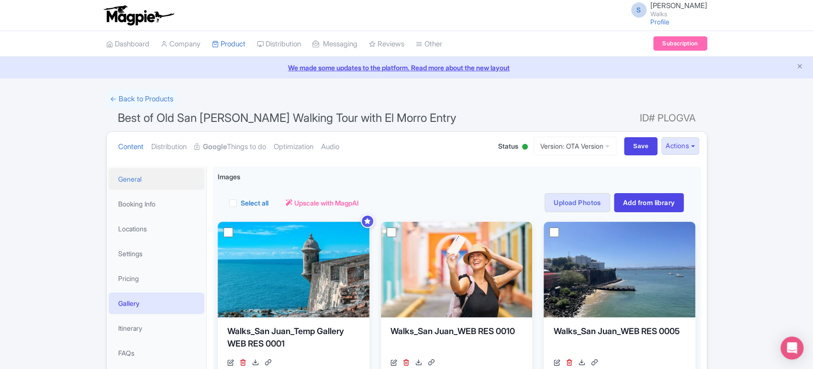
click at [137, 185] on link "General" at bounding box center [157, 179] width 96 height 22
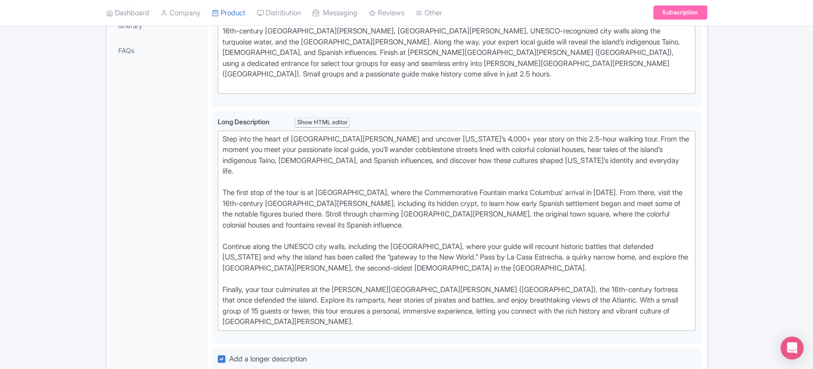
scroll to position [303, 0]
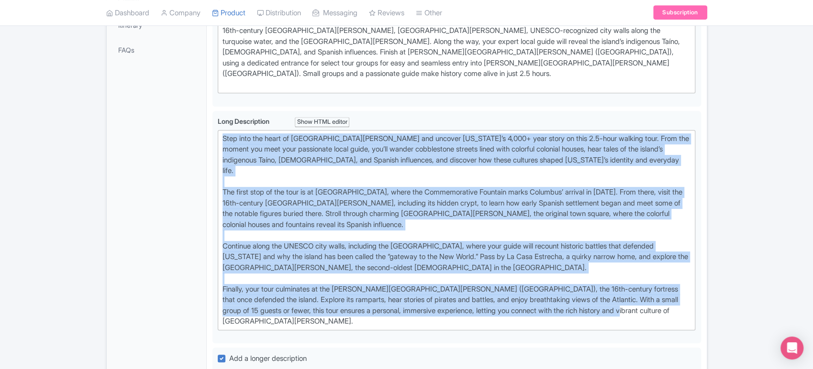
drag, startPoint x: 651, startPoint y: 286, endPoint x: 175, endPoint y: 107, distance: 508.5
click at [175, 107] on div "General Booking Info Locations Settings Pricing Gallery Itinerary FAQs Best of …" at bounding box center [407, 300] width 600 height 887
type trix-editor "<lor>Ipsu dolo sit ametc ad Eli Sed Doei tem incidid Utlabo Etdo’m 5,637+ aliq …"
copy div "Lore ipsu dol sitam co Adi Eli Sedd eiu tempori Utlabo Etdo’m 1,086+ aliq enima…"
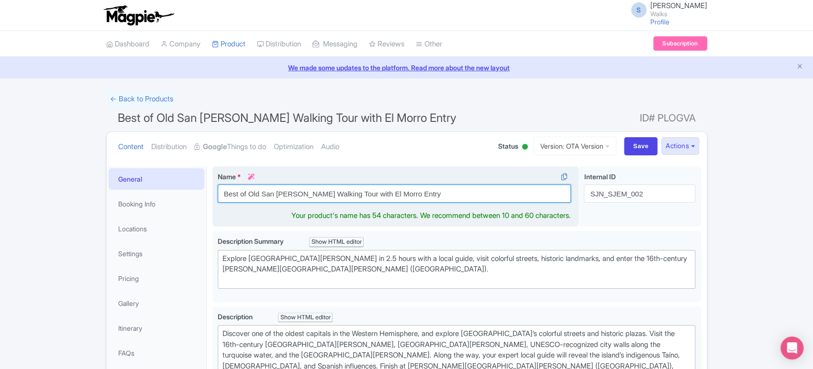
click at [247, 188] on input "Best of Old San [PERSON_NAME] Walking Tour with El Morro Entry" at bounding box center [394, 194] width 353 height 18
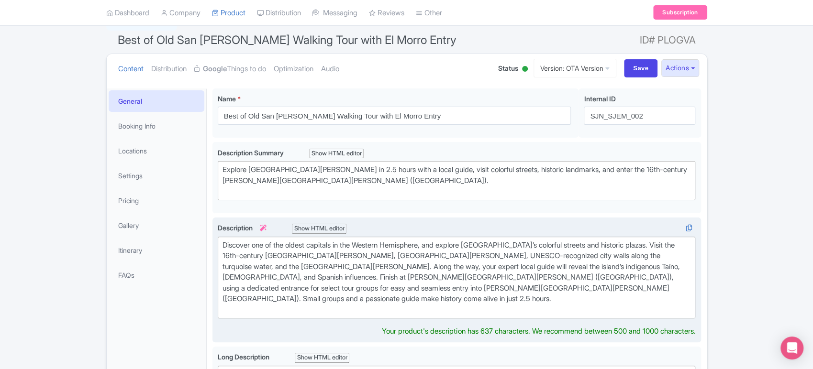
scroll to position [67, 0]
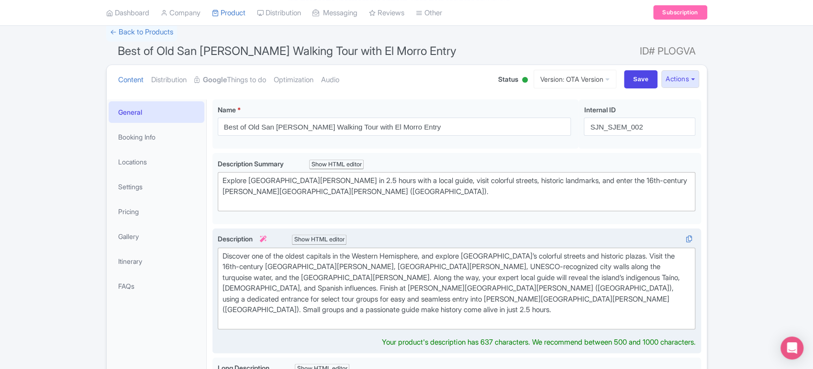
click at [303, 280] on div "Discover one of the oldest capitals in the Western Hemisphere, and explore Old …" at bounding box center [456, 289] width 468 height 76
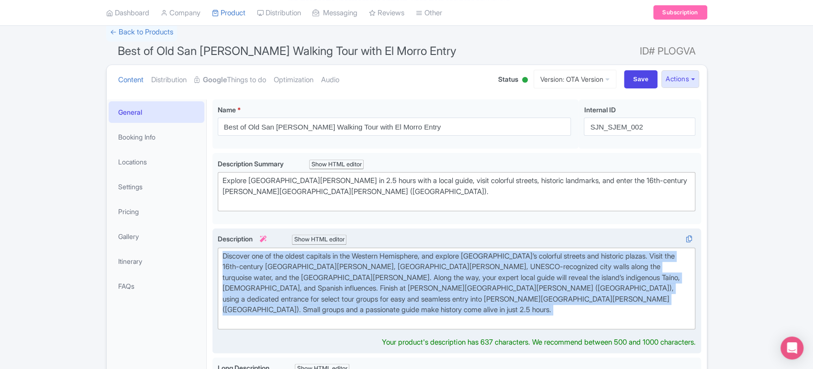
click at [303, 280] on div "Discover one of the oldest capitals in the Western Hemisphere, and explore Old …" at bounding box center [456, 289] width 468 height 76
type trix-editor "<div>Discover one of the oldest capitals in the Western Hemisphere, and explore…"
copy div "Discover one of the oldest capitals in the Western Hemisphere, and explore Old …"
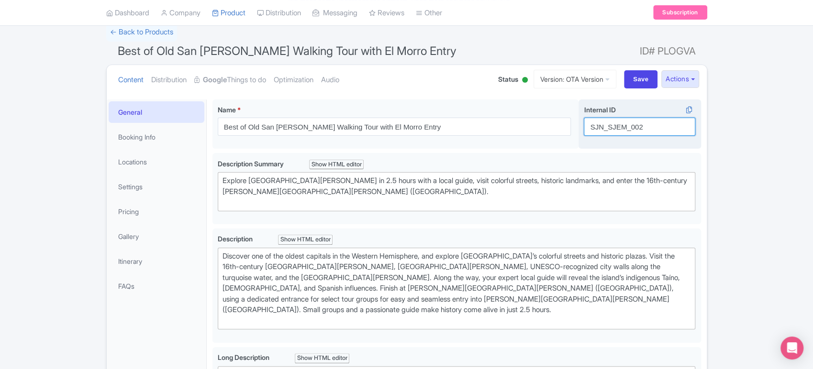
click at [637, 127] on input "SJN_SJEM_002" at bounding box center [639, 127] width 111 height 18
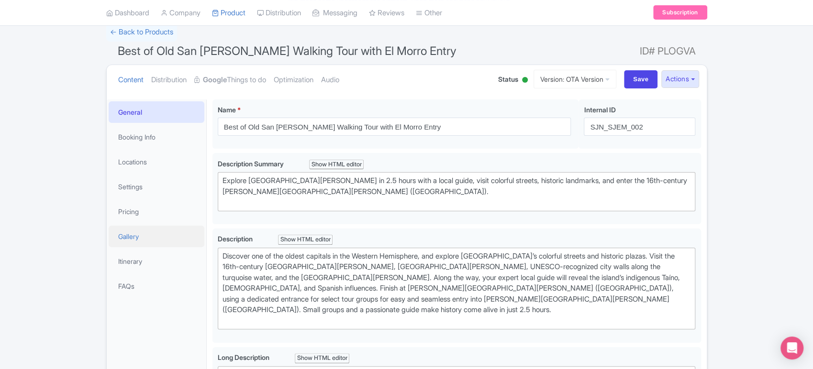
click at [155, 229] on link "Gallery" at bounding box center [157, 237] width 96 height 22
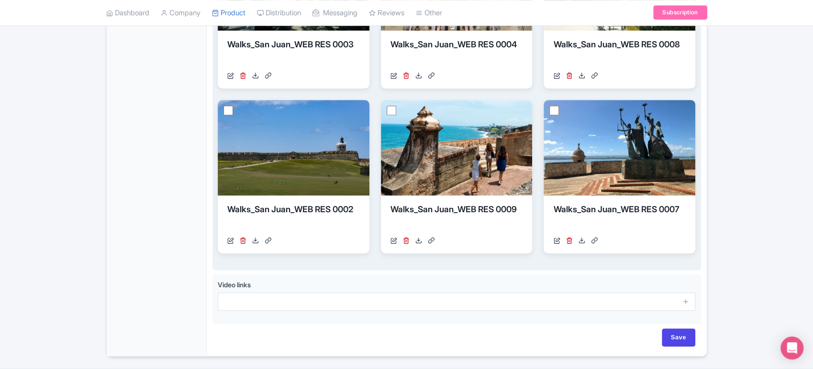
scroll to position [480, 0]
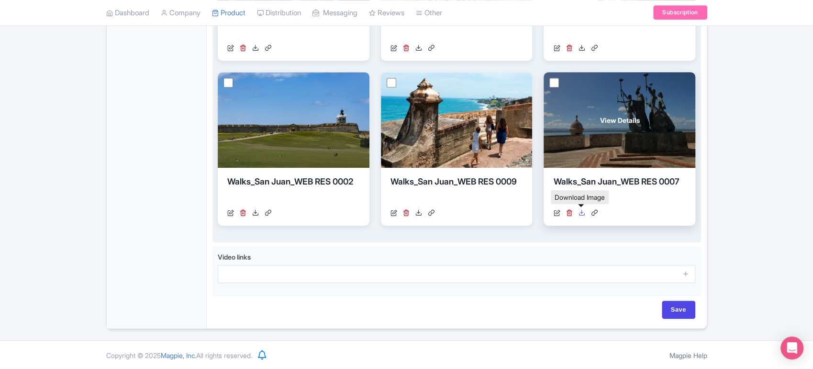
click at [583, 215] on link at bounding box center [581, 213] width 7 height 10
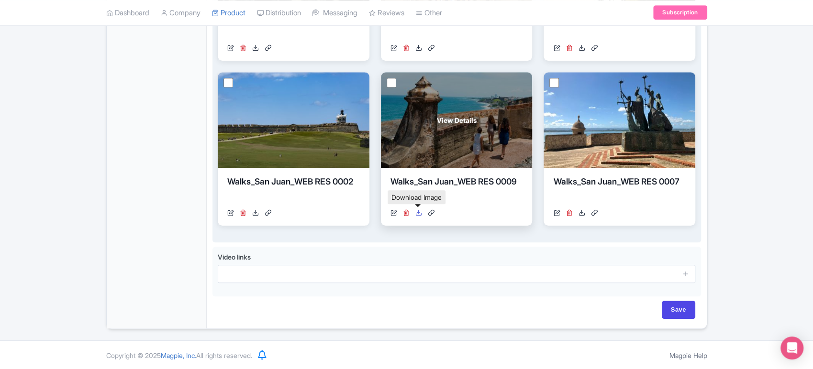
click at [417, 214] on icon at bounding box center [418, 213] width 7 height 7
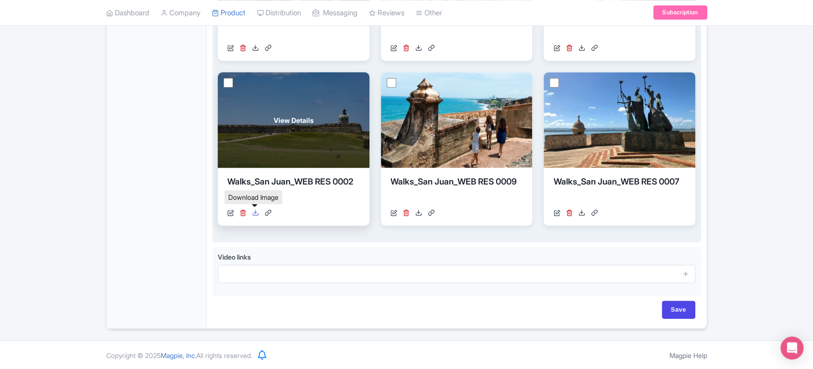
click at [256, 213] on icon at bounding box center [255, 213] width 7 height 7
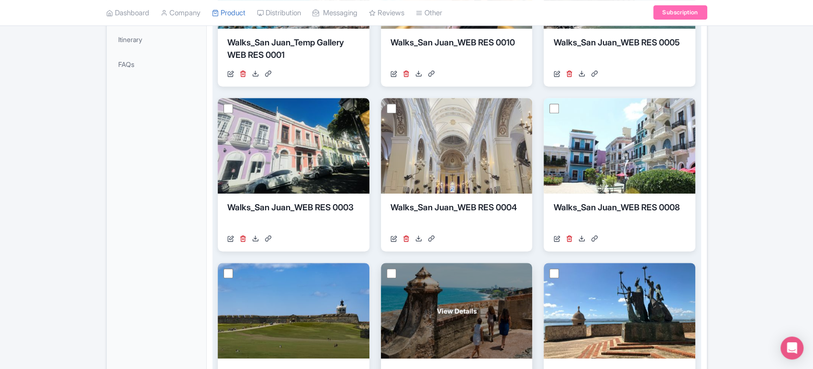
scroll to position [278, 0]
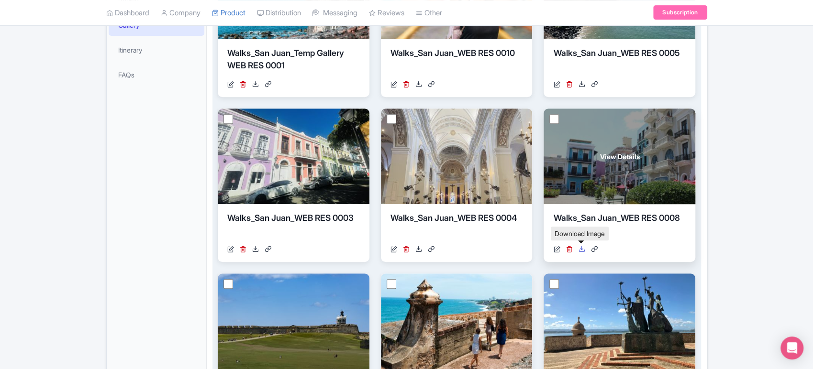
click at [580, 250] on icon at bounding box center [581, 249] width 7 height 7
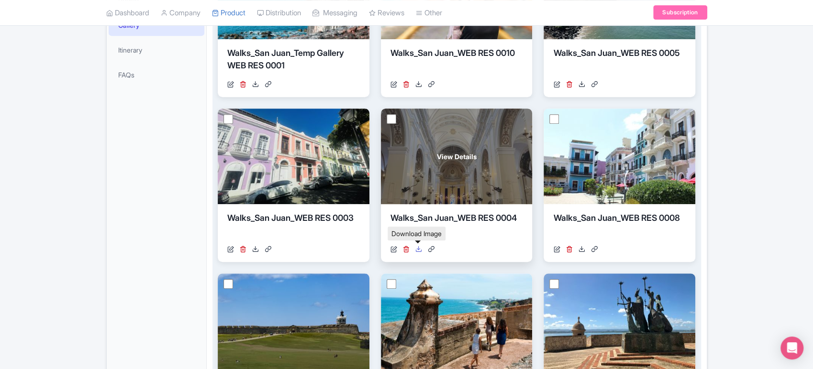
click at [417, 252] on link at bounding box center [418, 249] width 7 height 10
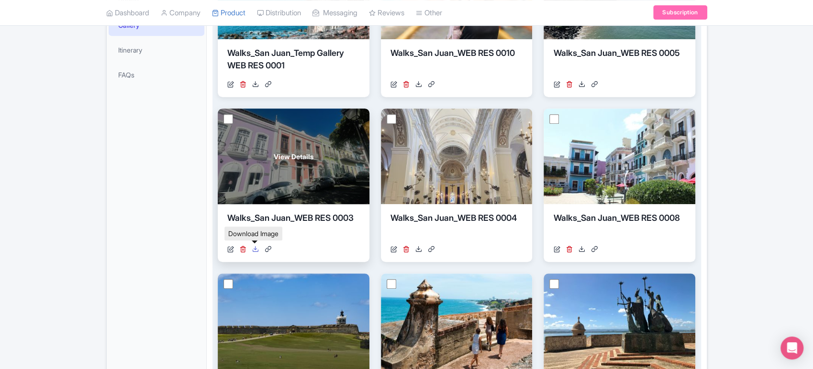
click at [256, 248] on icon at bounding box center [255, 249] width 7 height 7
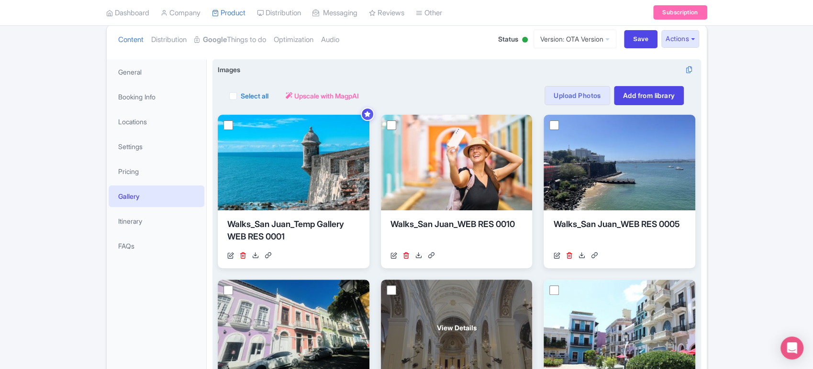
scroll to position [105, 0]
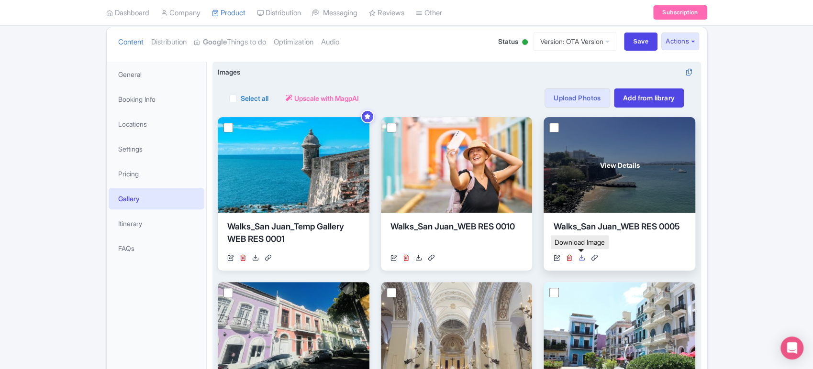
click at [582, 255] on icon at bounding box center [581, 257] width 7 height 7
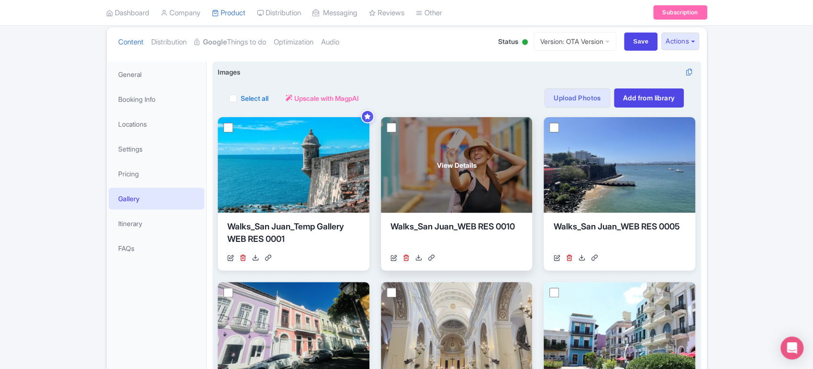
click at [422, 258] on div "https://res.cloudinary.com/hfyvkoyi1/image/upload/v1756308904/Walks_San_Juan_WE…" at bounding box center [456, 258] width 132 height 10
click at [418, 257] on icon at bounding box center [418, 257] width 7 height 7
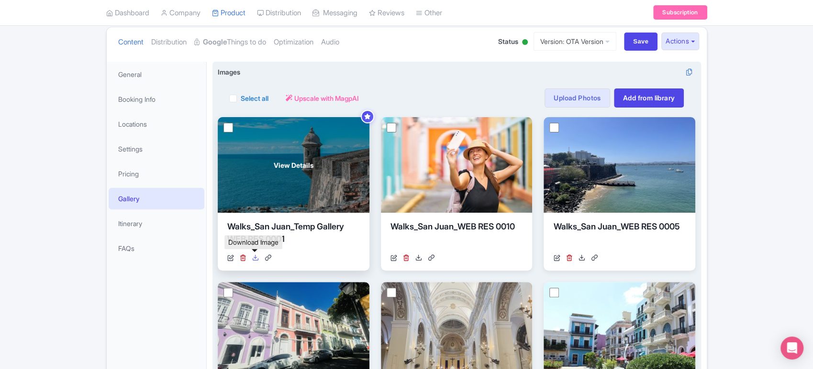
click at [254, 256] on icon at bounding box center [255, 257] width 7 height 7
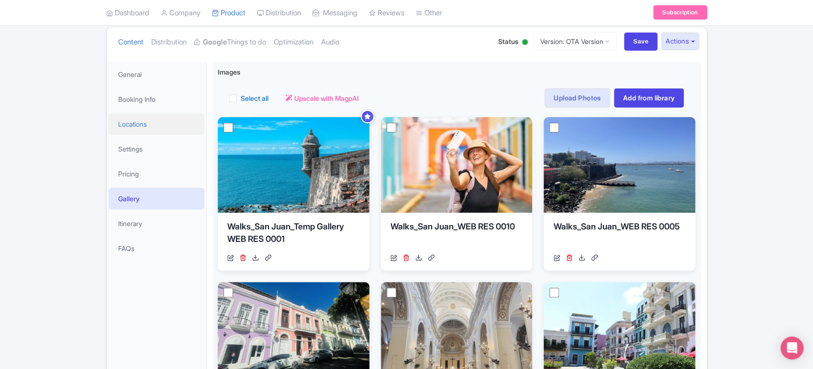
click at [151, 121] on link "Locations" at bounding box center [157, 124] width 96 height 22
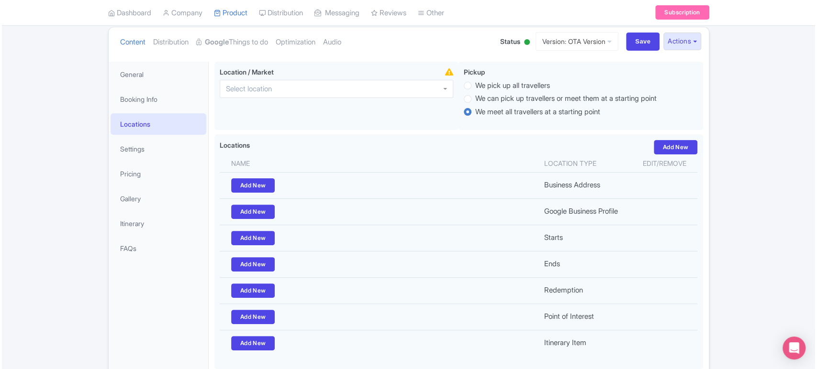
scroll to position [138, 0]
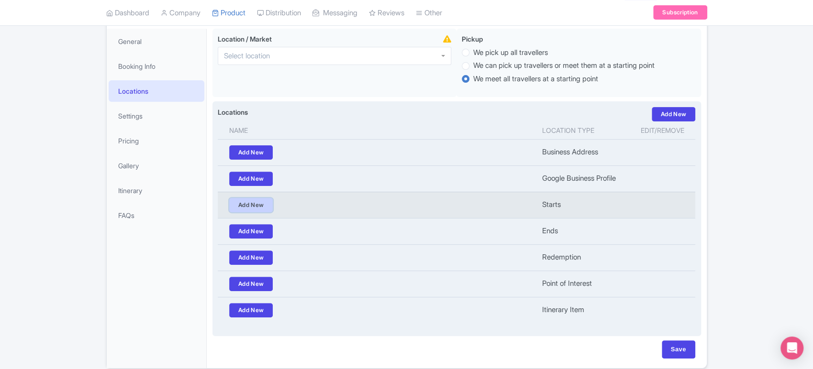
click at [254, 199] on link "Add New" at bounding box center [251, 205] width 44 height 14
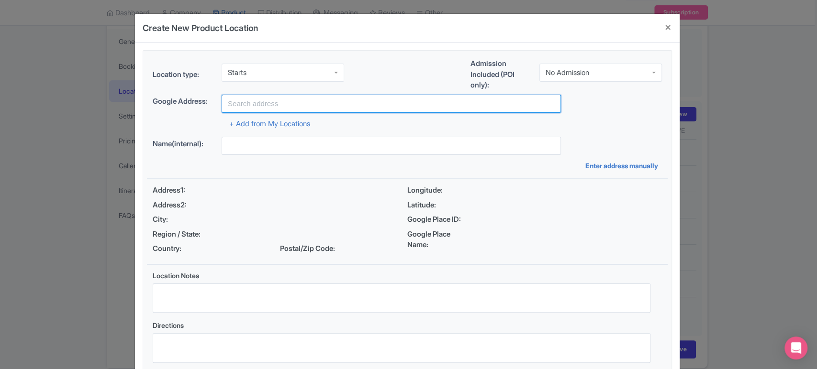
click at [261, 99] on input "text" at bounding box center [390, 104] width 339 height 18
paste input "Plaza Arturo Somohano, outside Teatro Tapia"
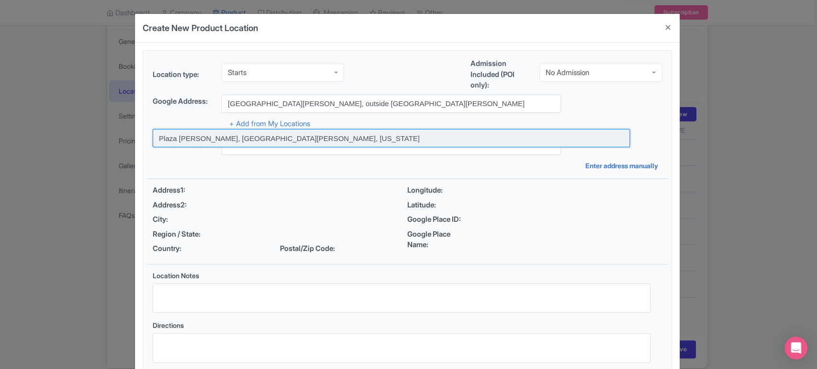
click at [298, 139] on input at bounding box center [391, 138] width 477 height 18
type input "Plaza Arturo Somohano, San Juan, Puerto Rico"
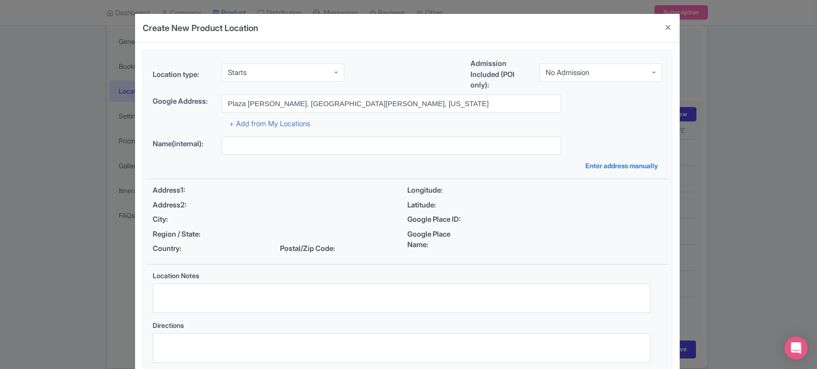
type input "Plaza Arturo Somohano, San Juan, Puerto Rico"
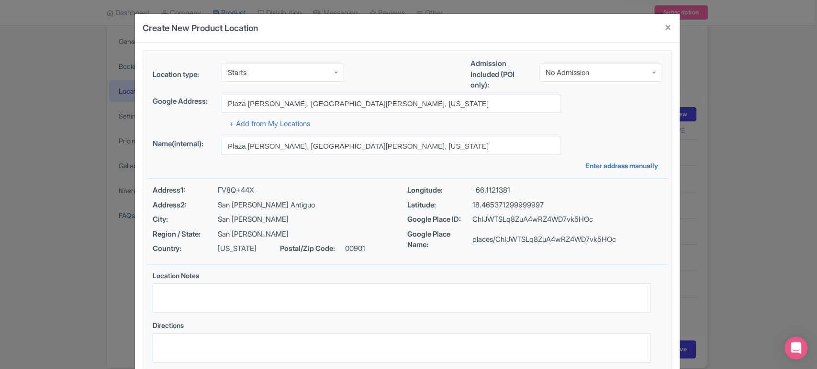
scroll to position [16, 0]
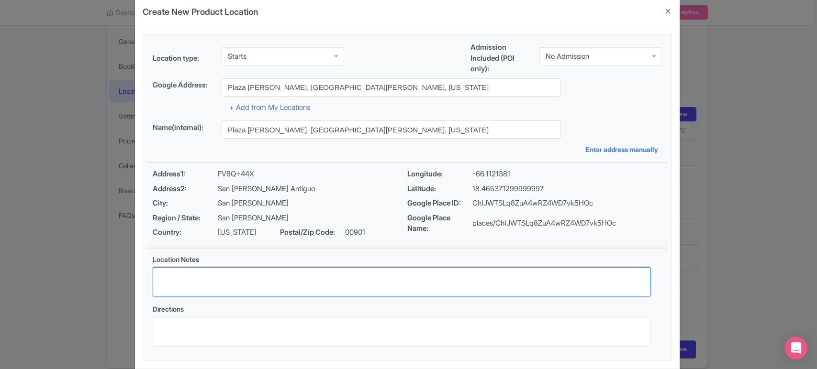
click at [233, 278] on textarea "Location Notes" at bounding box center [401, 282] width 497 height 30
paste textarea "Please arrive 15 minutes prior to the start of your tour, your guide will be ho…"
paste textarea "in Plaza Arturo Somohano outside Teatro Tapia."
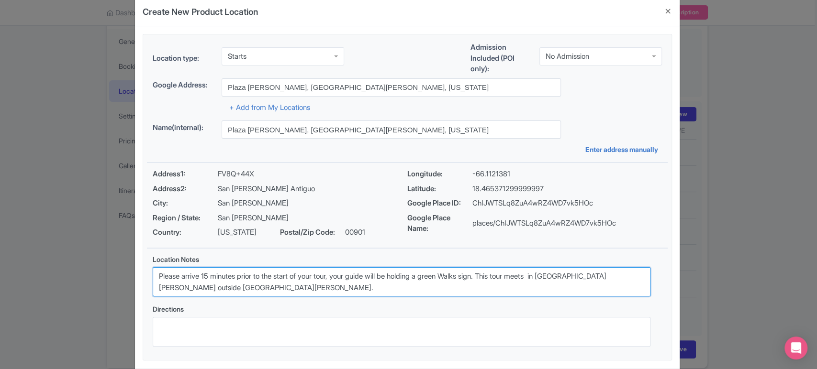
click at [552, 273] on textarea "Please arrive 15 minutes prior to the start of your tour, your guide will be ho…" at bounding box center [401, 282] width 497 height 30
type textarea "Please arrive 15 minutes prior to the start of your tour, your guide will be ho…"
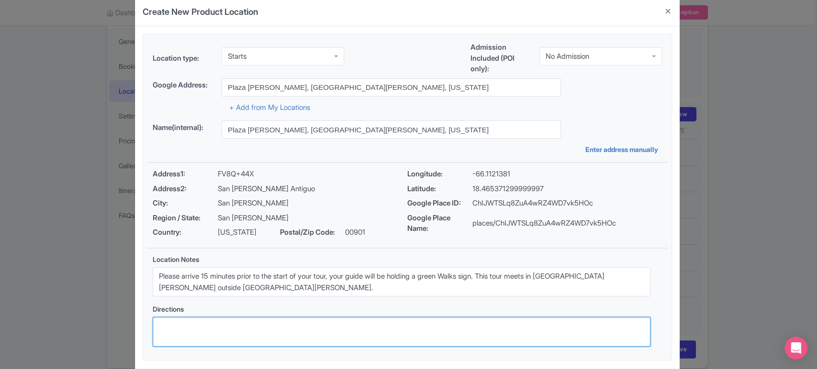
click at [249, 327] on textarea "Directions" at bounding box center [401, 332] width 497 height 30
paste textarea "https://maps.app.goo.gl/LS2S6KTnju3Tt1Qj7"
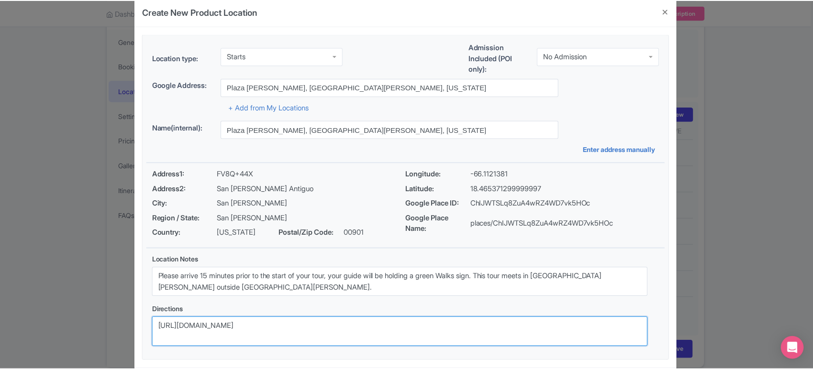
scroll to position [0, 0]
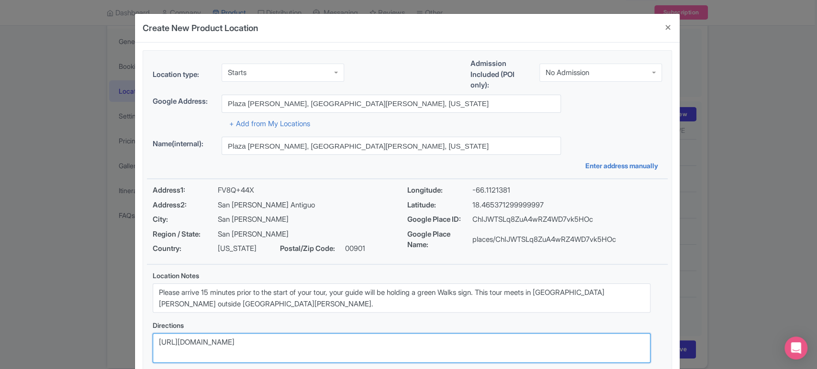
type textarea "https://maps.app.goo.gl/LS2S6KTnju3Tt1Qj7"
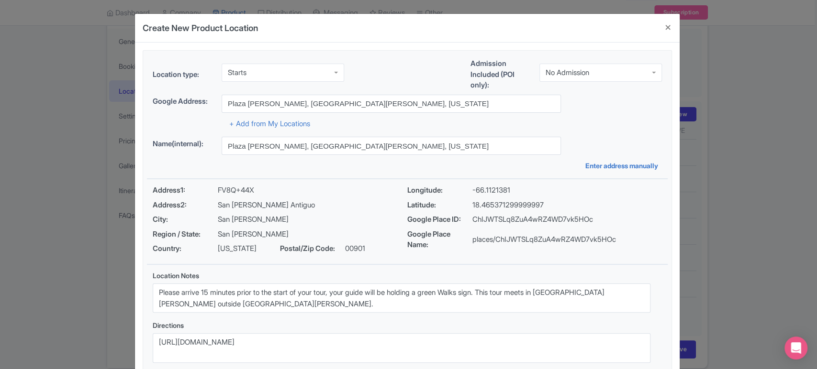
click at [96, 227] on div "Create New Product Location Location type: Starts Starts Admission Included (PO…" at bounding box center [408, 184] width 817 height 369
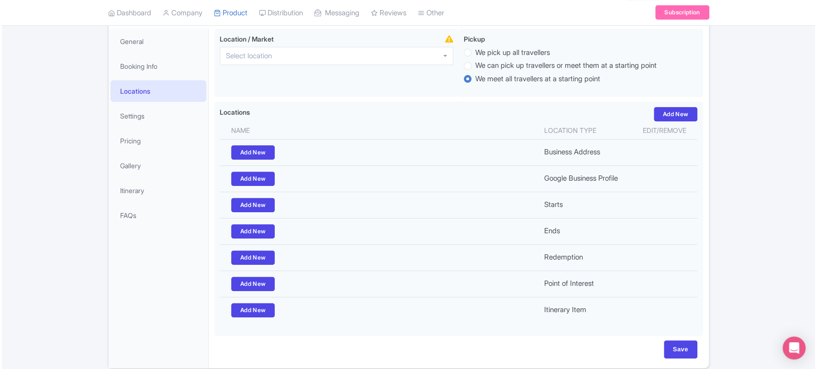
scroll to position [168, 0]
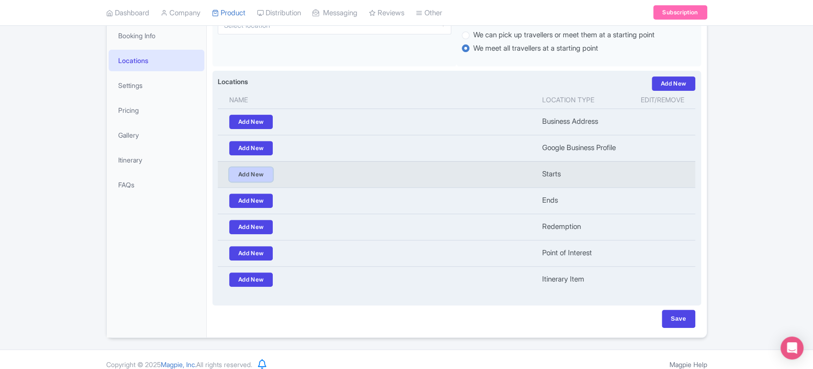
click at [256, 178] on link "Add New" at bounding box center [251, 174] width 44 height 14
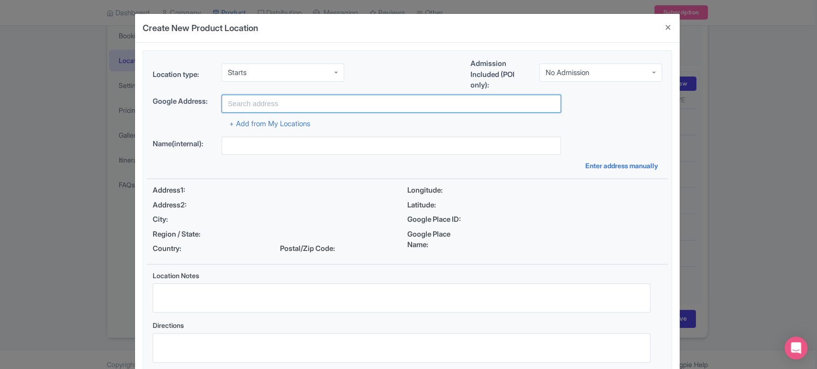
click at [240, 106] on input "text" at bounding box center [390, 104] width 339 height 18
paste input "Plaza Arturo Somohano"
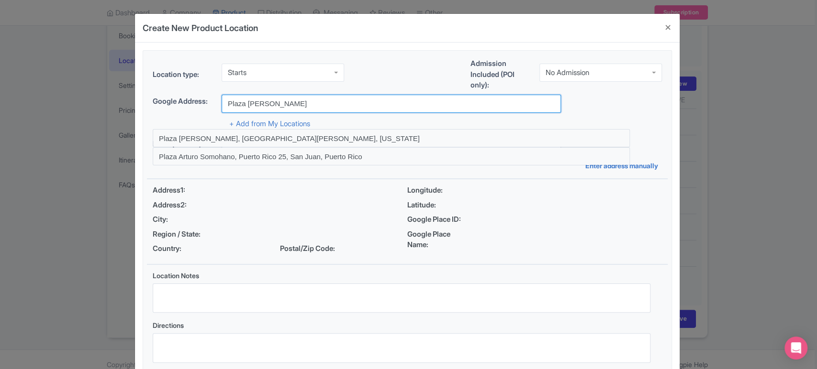
type input "Plaza Arturo Somohano, San Juan, Puerto Rico"
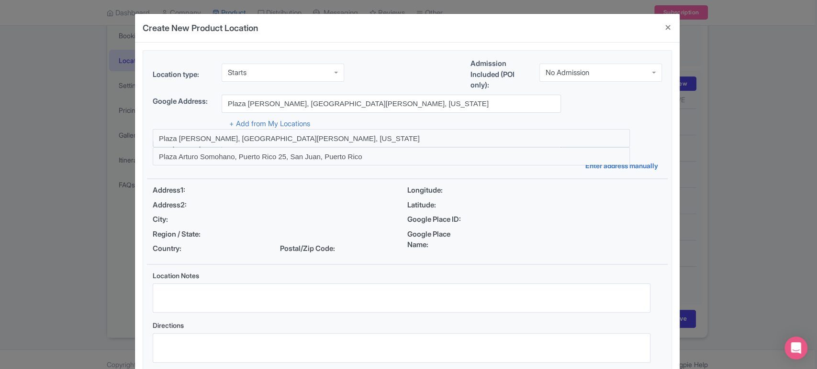
click at [287, 210] on div "Address2:" at bounding box center [280, 205] width 254 height 11
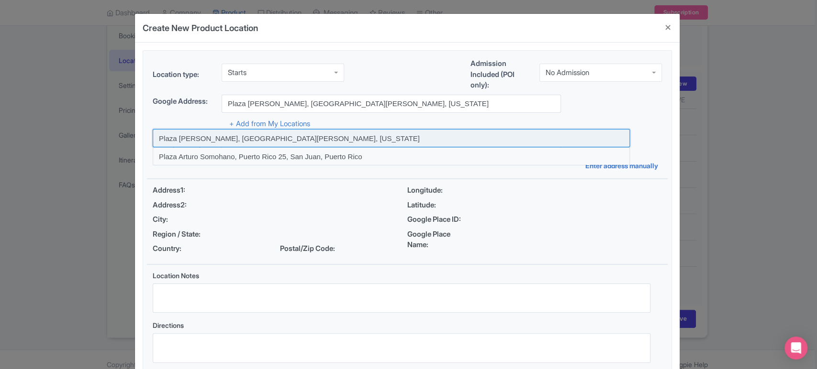
click at [294, 135] on input at bounding box center [391, 138] width 477 height 18
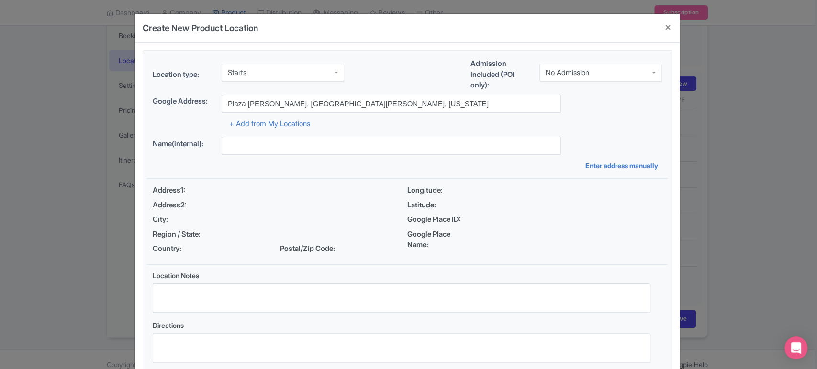
type input "Plaza Arturo Somohano, San Juan, Puerto Rico"
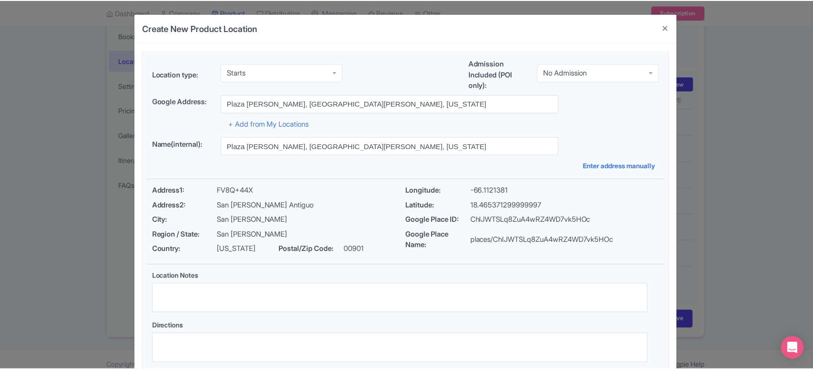
scroll to position [63, 0]
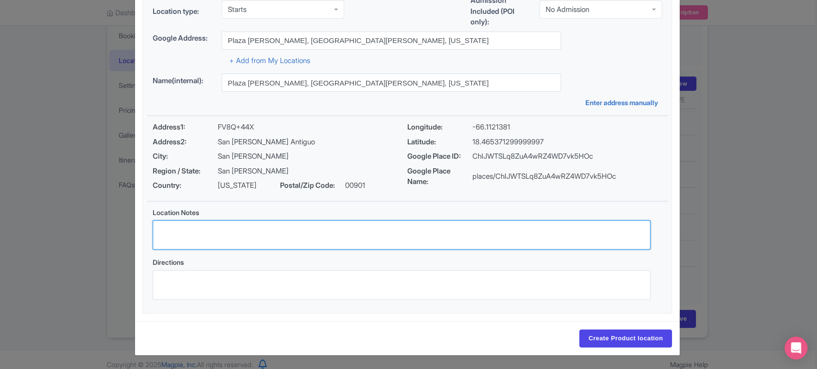
click at [254, 229] on textarea "Location Notes" at bounding box center [401, 236] width 497 height 30
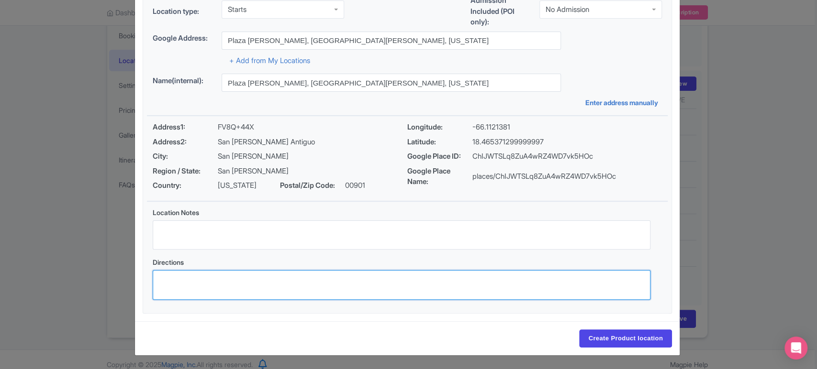
click at [170, 286] on textarea "Directions" at bounding box center [401, 285] width 497 height 30
paste textarea "https://maps.app.goo.gl/LS2S6KTnju3Tt1Qj7"
type textarea "https://maps.app.goo.gl/LS2S6KTnju3Tt1Qj7"
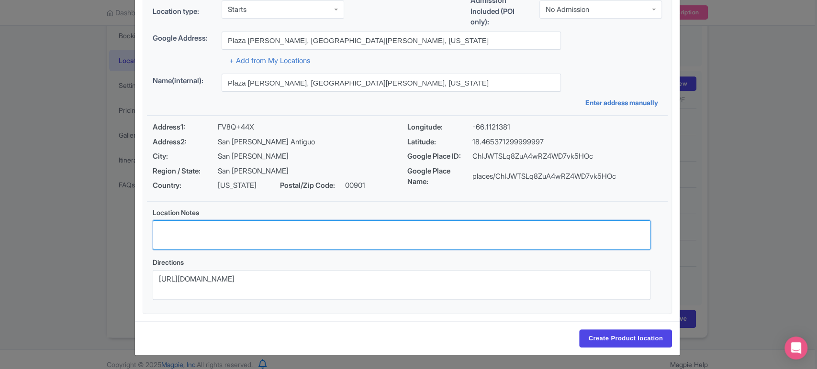
click at [210, 228] on textarea "Location Notes" at bounding box center [401, 236] width 497 height 30
paste textarea "Please arrive 15 minutes prior to the start of your tour, your guide will be ho…"
paste textarea "in Plaza Arturo Somohano outside Teatro Tapia."
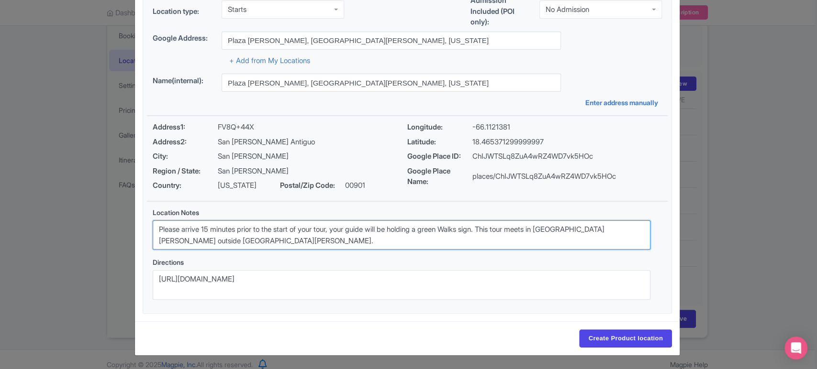
drag, startPoint x: 251, startPoint y: 233, endPoint x: 123, endPoint y: 207, distance: 129.9
click at [123, 207] on div "Create New Product Location Location type: Starts Starts Admission Included (PO…" at bounding box center [408, 184] width 817 height 369
drag, startPoint x: 250, startPoint y: 237, endPoint x: 135, endPoint y: 217, distance: 116.5
click at [135, 217] on div "Location type: Starts Starts Admission Included (POI only): No Admission No Adm…" at bounding box center [407, 150] width 544 height 342
type textarea "Please arrive 15 minutes prior to the start of your tour, your guide will be ho…"
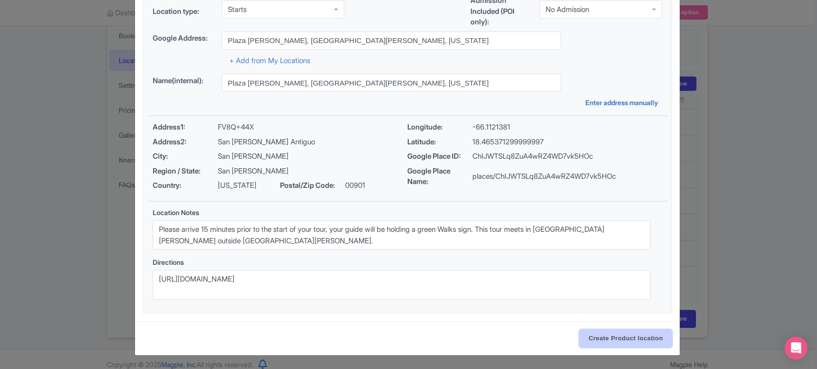
click at [622, 332] on input "Create Product location" at bounding box center [625, 339] width 93 height 18
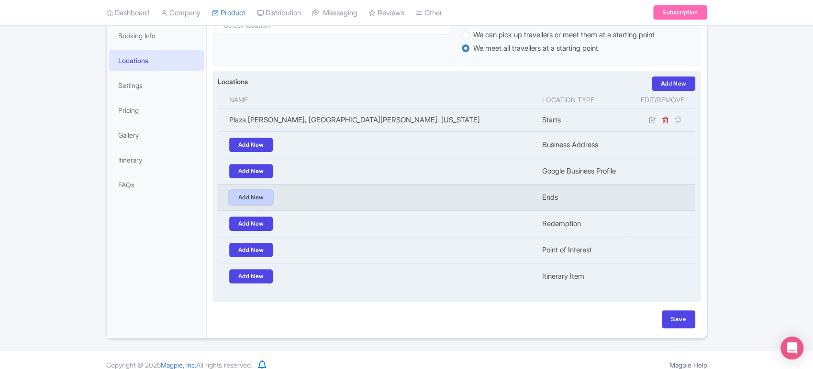
click at [246, 191] on link "Add New" at bounding box center [251, 197] width 44 height 14
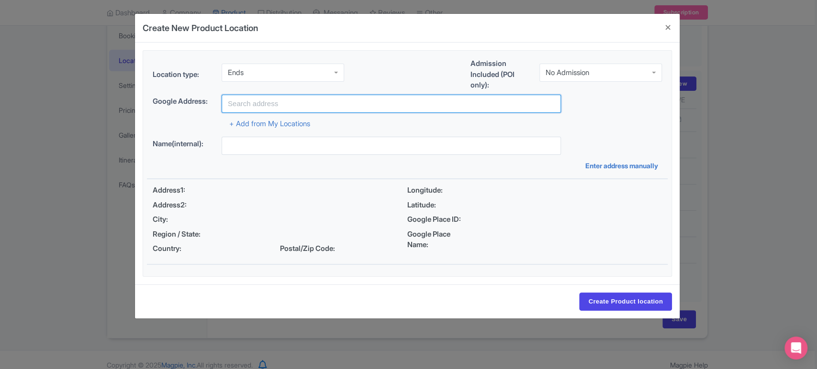
click at [264, 104] on input "text" at bounding box center [390, 104] width 339 height 18
paste input "Inside Castillo San Felipe del Morro"
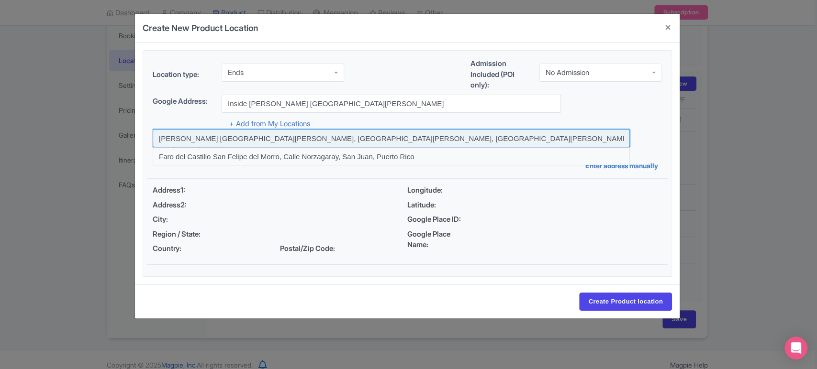
click at [215, 137] on input at bounding box center [391, 138] width 477 height 18
type input "Castillo San Felipe del Morro, Calle Norzagaray, San Juan, Puerto Rico"
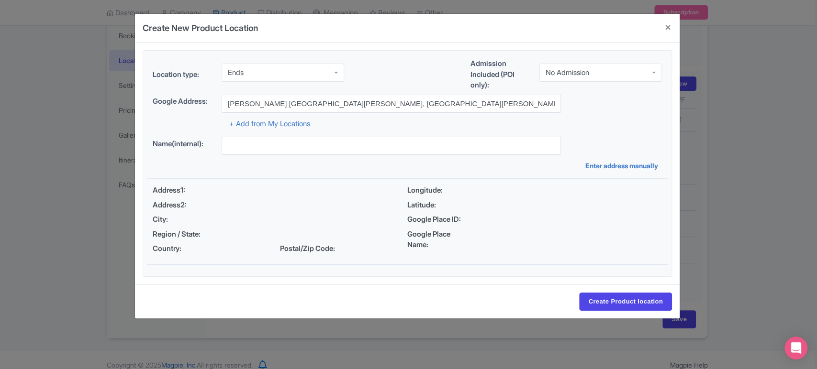
type input "Castillo San Felipe del Morro, Calle Norzagaray, San Juan, Puerto Rico"
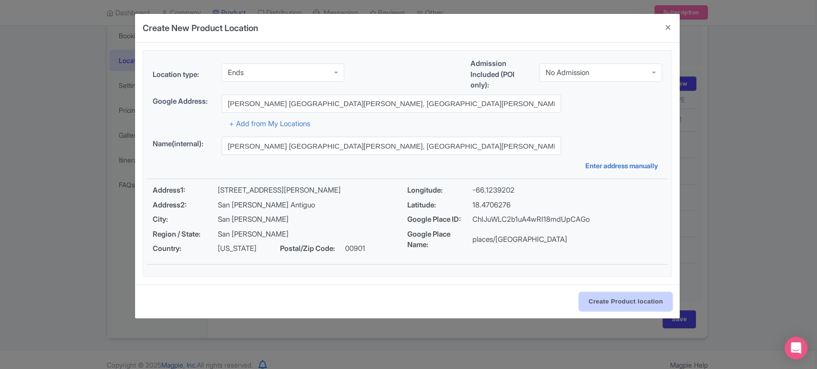
click at [603, 295] on input "Create Product location" at bounding box center [625, 302] width 93 height 18
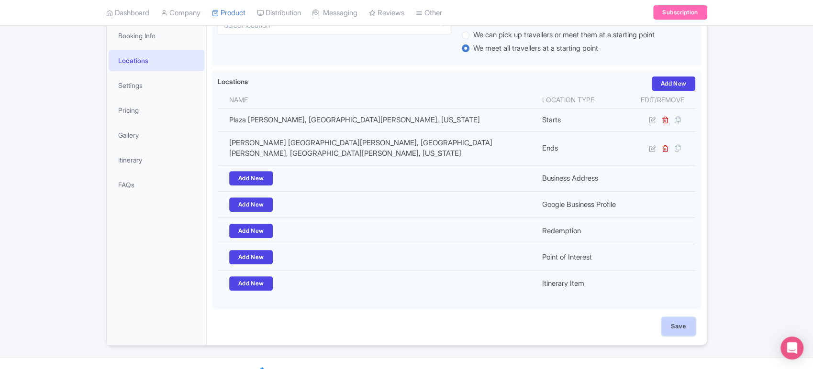
click at [689, 318] on input "Save" at bounding box center [678, 327] width 33 height 18
type input "Update Product"
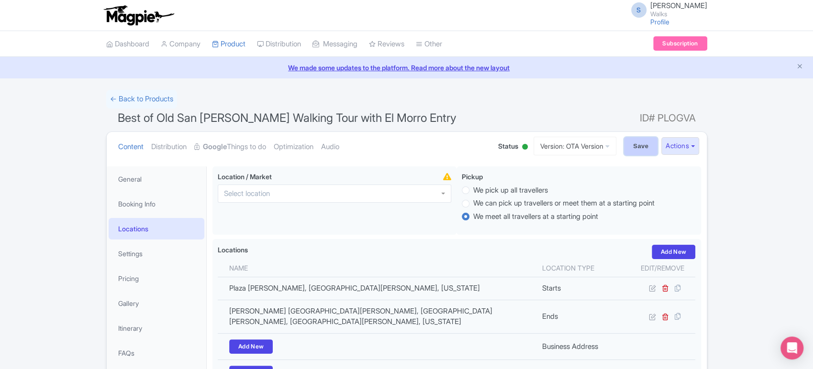
click at [648, 149] on input "Save" at bounding box center [640, 146] width 33 height 18
type input "Saving..."
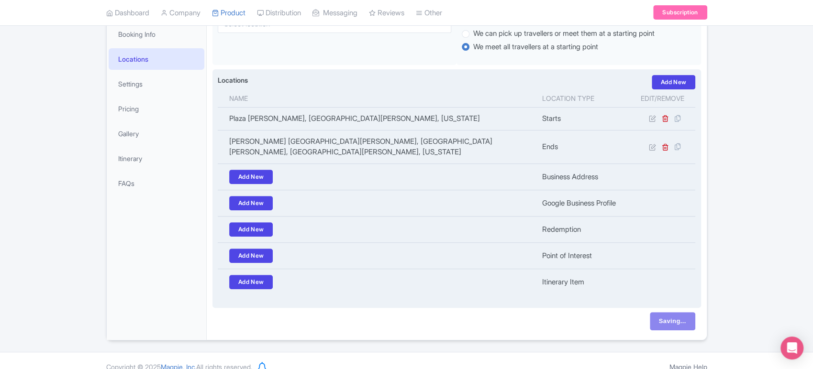
scroll to position [84, 0]
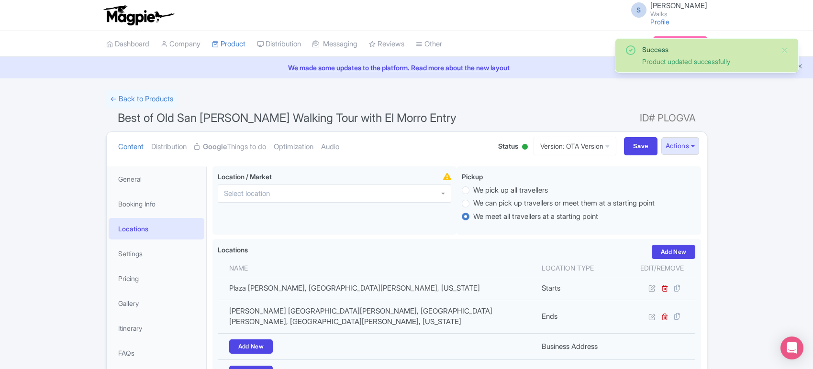
scroll to position [55, 0]
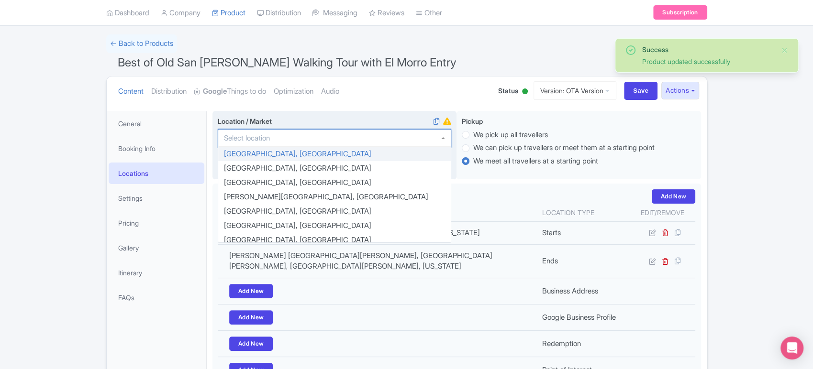
click at [331, 143] on div at bounding box center [334, 138] width 233 height 18
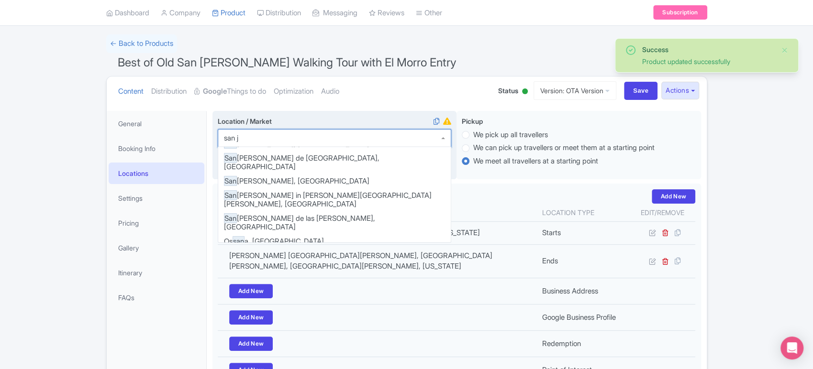
scroll to position [0, 0]
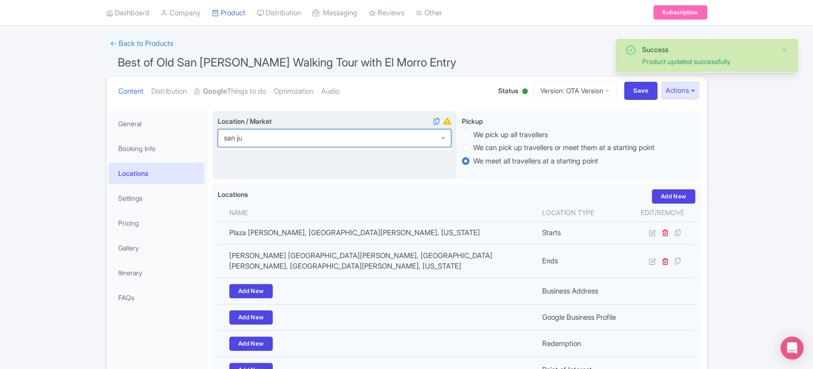
type input "san jua"
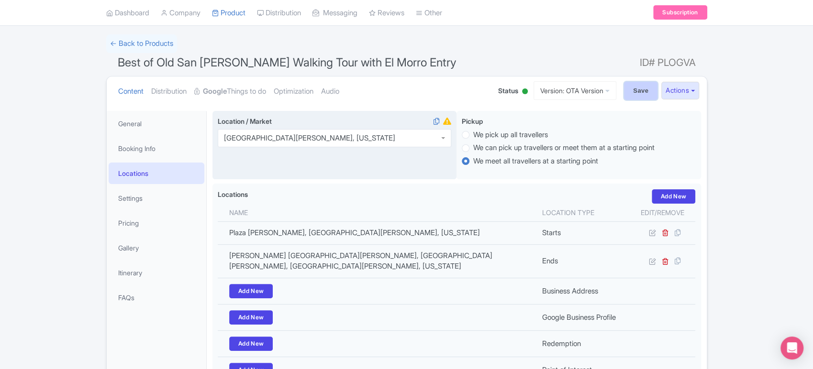
click at [630, 86] on input "Save" at bounding box center [640, 91] width 33 height 18
type input "Saving..."
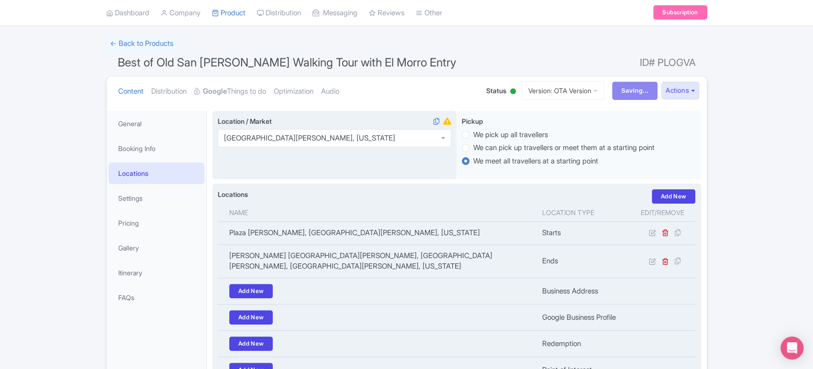
scroll to position [170, 0]
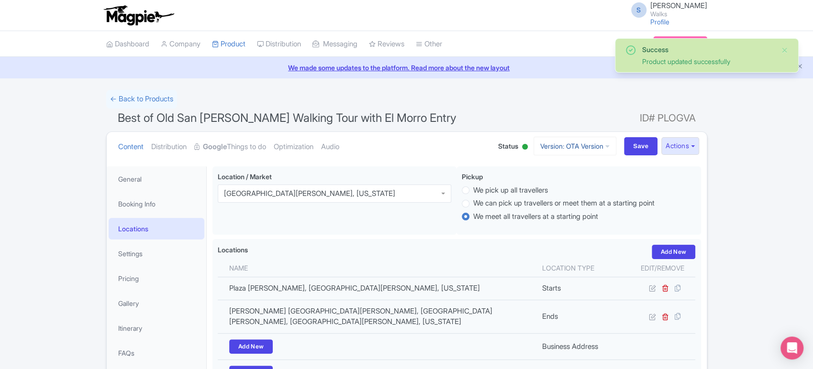
click at [591, 140] on link "Version: OTA Version" at bounding box center [574, 146] width 83 height 19
click at [543, 210] on link "Viator Version" at bounding box center [575, 212] width 91 height 15
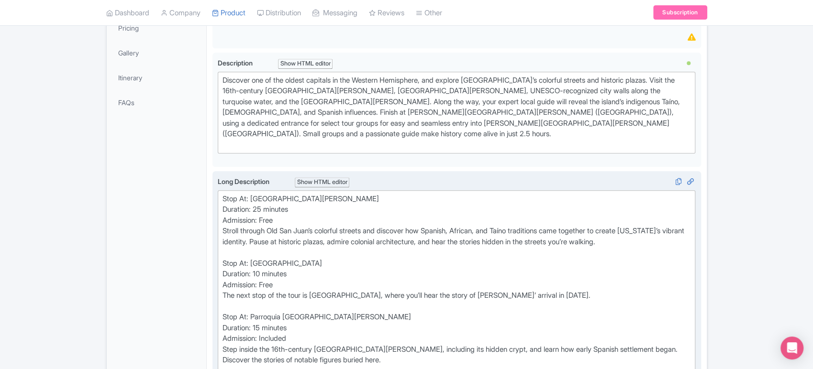
scroll to position [270, 0]
drag, startPoint x: 226, startPoint y: 217, endPoint x: 678, endPoint y: 232, distance: 452.3
drag, startPoint x: 222, startPoint y: 216, endPoint x: 688, endPoint y: 232, distance: 466.2
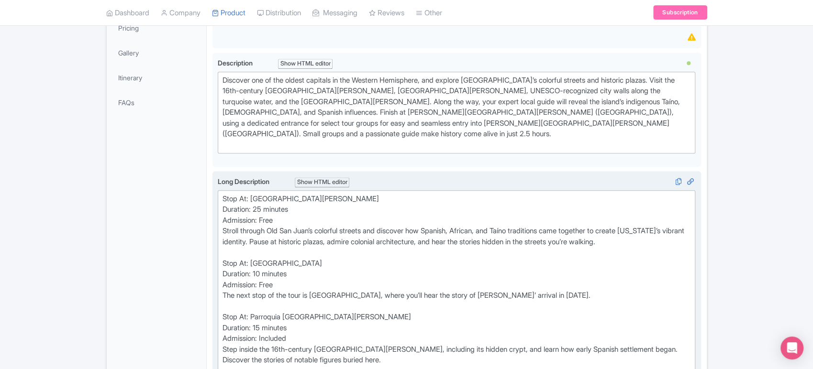
copy div "Stroll through Old San Juan’s colorful streets and discover how Spanish, Africa…"
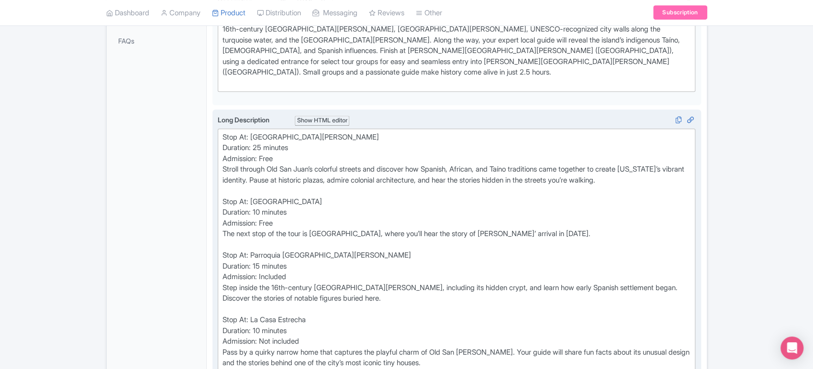
scroll to position [333, 0]
drag, startPoint x: 221, startPoint y: 218, endPoint x: 618, endPoint y: 213, distance: 396.1
copy div "The next stop of the tour is [GEOGRAPHIC_DATA], where you’ll hear the story of …"
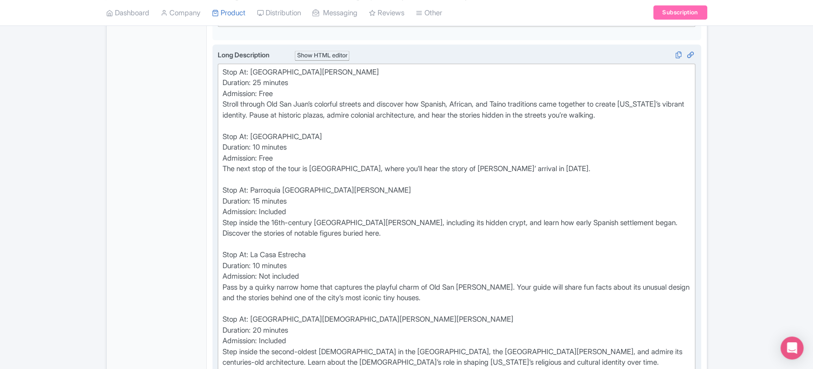
scroll to position [397, 0]
drag, startPoint x: 370, startPoint y: 176, endPoint x: 253, endPoint y: 177, distance: 117.7
click at [253, 177] on div "Stop At: Old San Juan Duration: 25 minutes Admission: Free Stroll through Old S…" at bounding box center [456, 313] width 468 height 495
copy div "Parroquia San Francisco de Asis"
drag, startPoint x: 224, startPoint y: 208, endPoint x: 430, endPoint y: 218, distance: 206.4
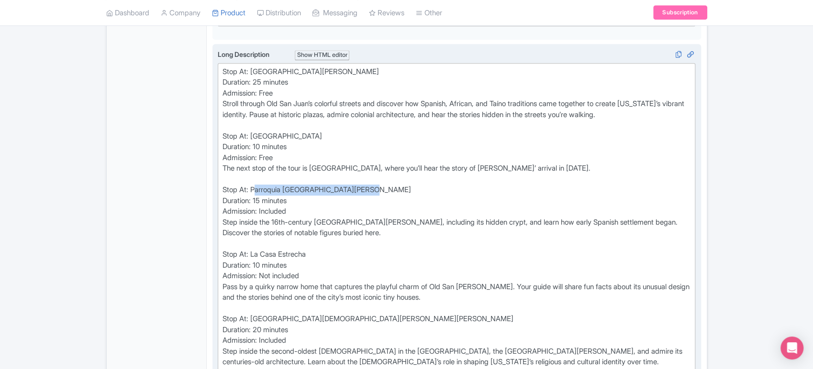
click at [430, 218] on div "Stop At: Old San Juan Duration: 25 minutes Admission: Free Stroll through Old S…" at bounding box center [456, 313] width 468 height 495
copy div "Step inside the 16th-century [GEOGRAPHIC_DATA][PERSON_NAME], including its hidd…"
drag, startPoint x: 310, startPoint y: 242, endPoint x: 254, endPoint y: 243, distance: 56.0
click at [254, 243] on div "Stop At: Old San Juan Duration: 25 minutes Admission: Free Stroll through Old S…" at bounding box center [456, 313] width 468 height 495
copy div "La Casa Estrecha"
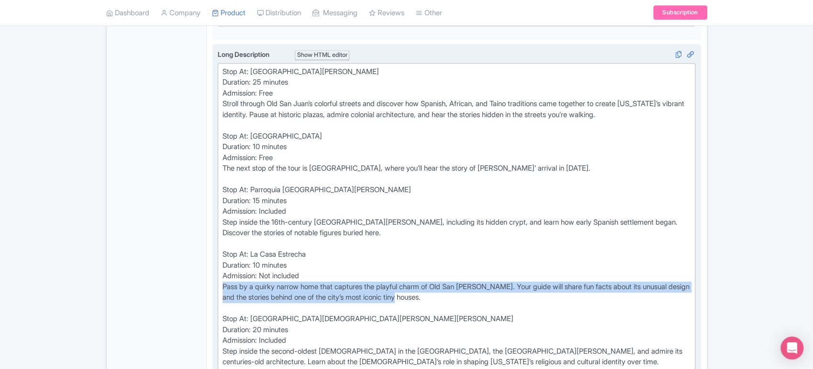
drag, startPoint x: 222, startPoint y: 275, endPoint x: 445, endPoint y: 284, distance: 223.6
click at [445, 284] on div "Stop At: Old San Juan Duration: 25 minutes Admission: Free Stroll through Old S…" at bounding box center [456, 313] width 468 height 495
copy div "Pass by a quirky narrow home that captures the playful charm of Old San [PERSON…"
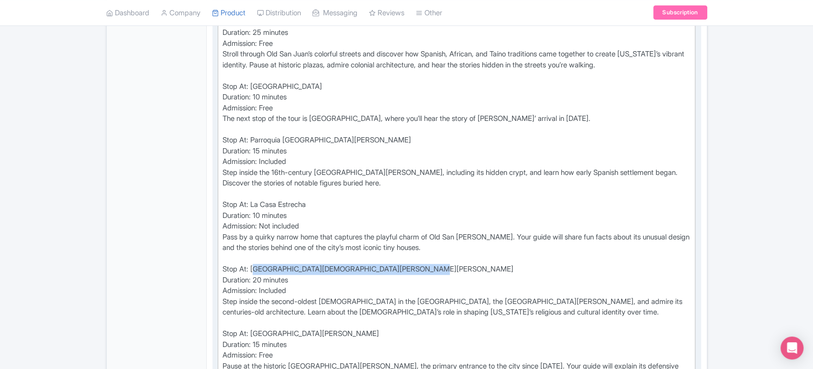
drag, startPoint x: 411, startPoint y: 258, endPoint x: 253, endPoint y: 255, distance: 158.4
click at [253, 255] on div "Stop At: Old San Juan Duration: 25 minutes Admission: Free Stroll through Old S…" at bounding box center [456, 264] width 468 height 495
copy div "Catedral Basilica Menor de San Juan Bautista"
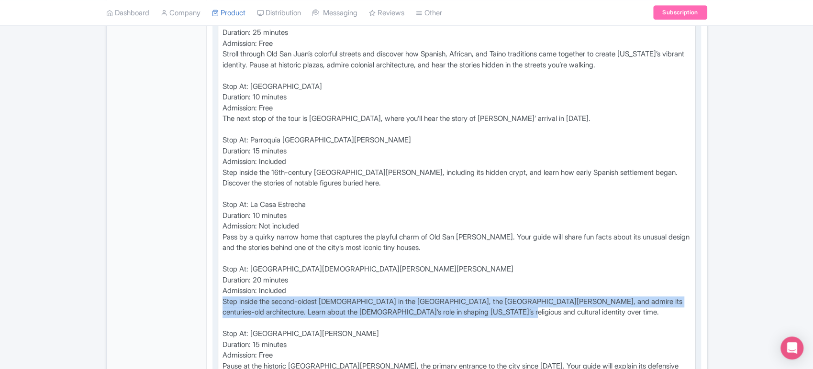
drag, startPoint x: 222, startPoint y: 288, endPoint x: 499, endPoint y: 303, distance: 276.9
click at [499, 303] on div "Stop At: Old San Juan Duration: 25 minutes Admission: Free Stroll through Old S…" at bounding box center [456, 264] width 468 height 495
copy div "Step inside the second-oldest [DEMOGRAPHIC_DATA] in the [GEOGRAPHIC_DATA], the …"
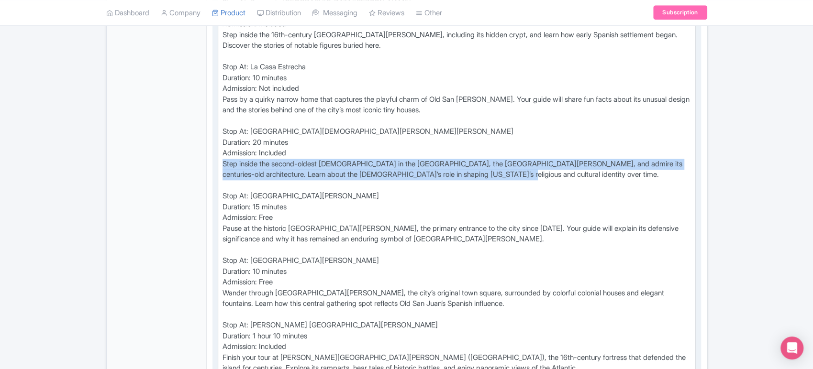
scroll to position [585, 0]
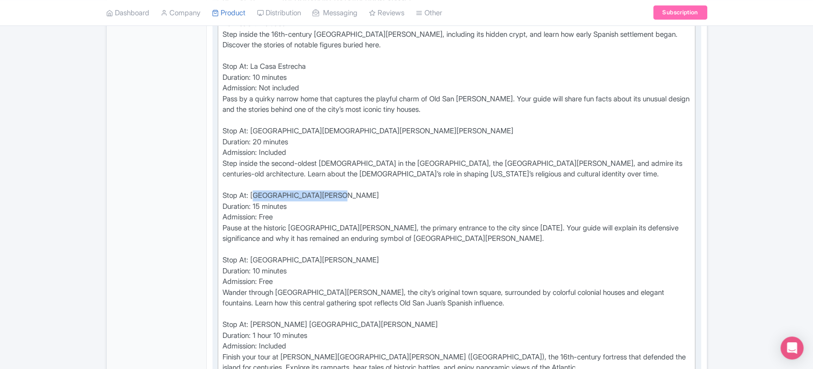
drag, startPoint x: 332, startPoint y: 185, endPoint x: 252, endPoint y: 184, distance: 79.9
click at [252, 184] on div "Stop At: Old San Juan Duration: 25 minutes Admission: Free Stroll through Old S…" at bounding box center [456, 126] width 468 height 495
copy div "La Puerta de San Juan"
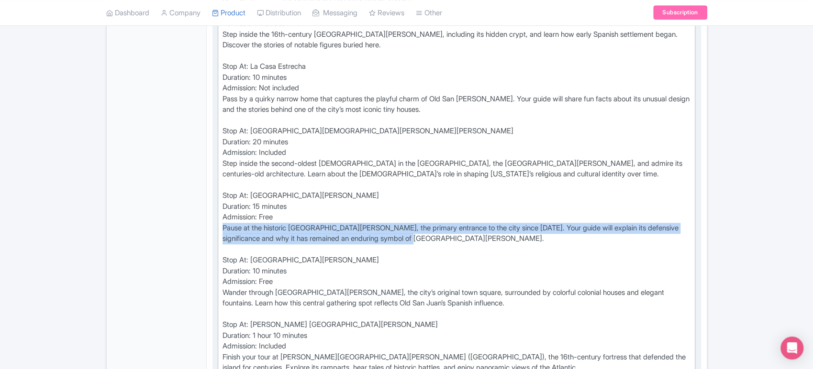
drag, startPoint x: 221, startPoint y: 213, endPoint x: 426, endPoint y: 228, distance: 205.7
click at [426, 228] on trix-editor "Stop At: Old San Juan Duration: 25 minutes Admission: Free Stroll through Old S…" at bounding box center [457, 126] width 478 height 502
copy div "Pause at the historic Puerta de San Juan, the primary entrance to the city sinc…"
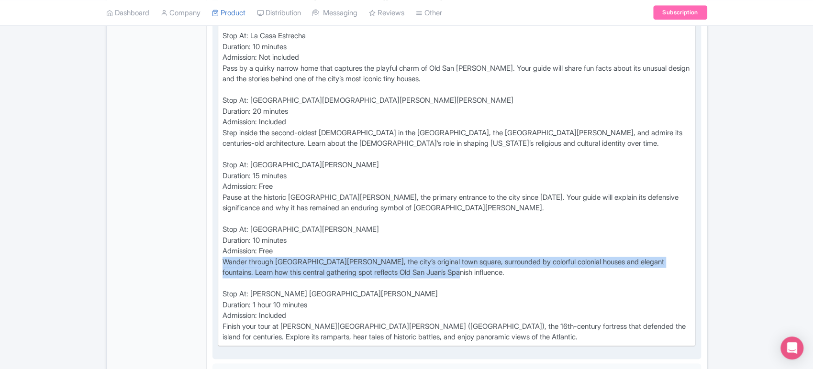
drag, startPoint x: 224, startPoint y: 248, endPoint x: 475, endPoint y: 261, distance: 251.9
click at [475, 261] on div "Stop At: Old San Juan Duration: 25 minutes Admission: Free Stroll through Old S…" at bounding box center [456, 95] width 468 height 495
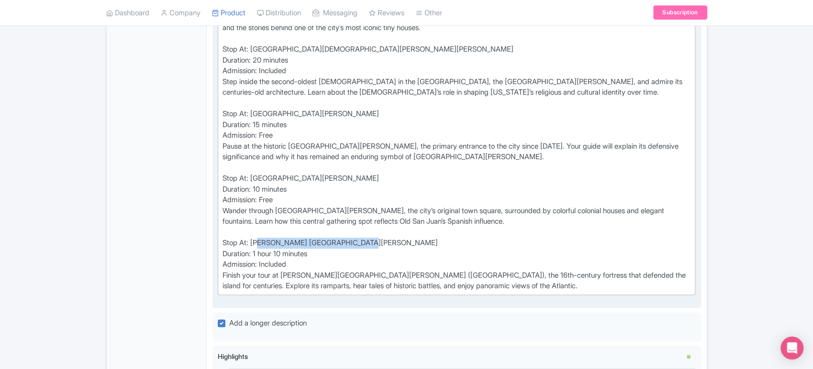
drag, startPoint x: 265, startPoint y: 229, endPoint x: 349, endPoint y: 231, distance: 84.7
click at [349, 231] on div "Stop At: Old San Juan Duration: 25 minutes Admission: Free Stroll through Old S…" at bounding box center [456, 44] width 468 height 495
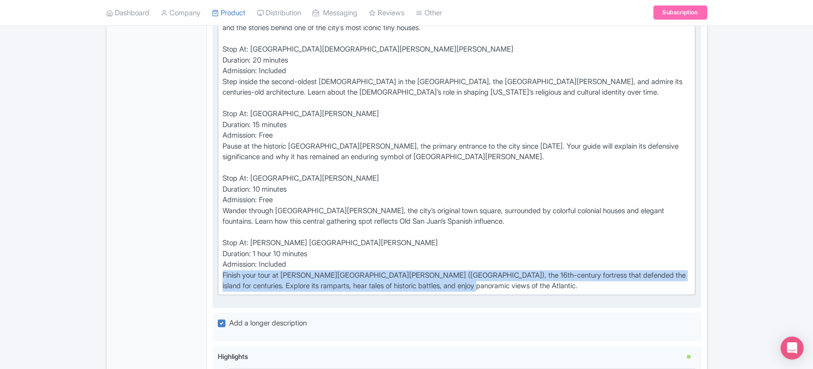
drag, startPoint x: 222, startPoint y: 260, endPoint x: 453, endPoint y: 273, distance: 231.9
click at [453, 273] on div "Stop At: Old San Juan Duration: 25 minutes Admission: Free Stroll through Old S…" at bounding box center [456, 44] width 468 height 495
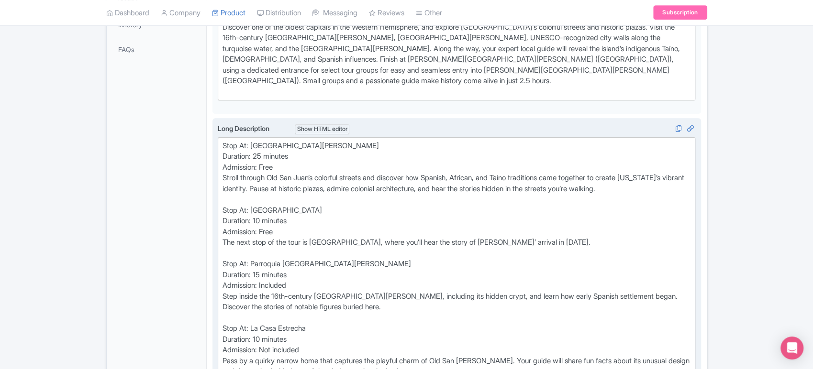
scroll to position [310, 0]
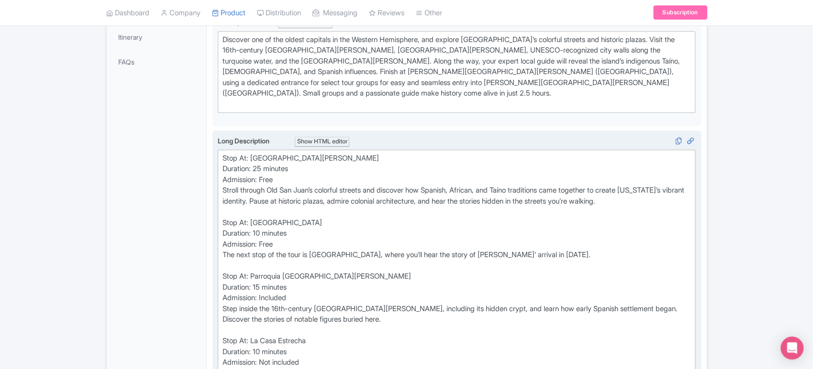
type trix-editor "<div>Stop At: Old San Juan&nbsp;<br>Duration: 10 minutes&nbsp;<br>Admission: Fr…"
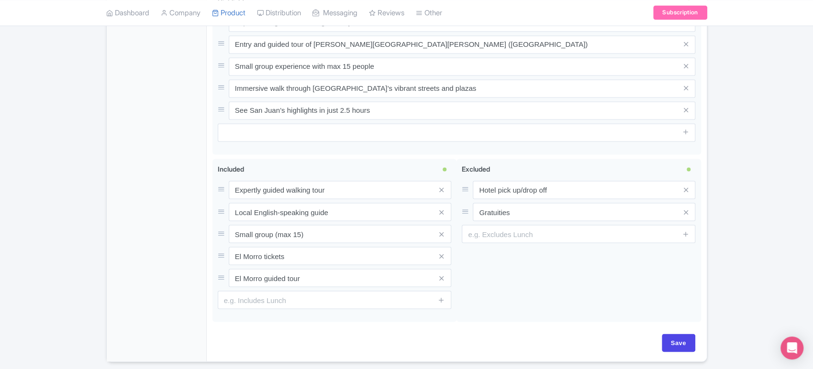
scroll to position [1042, 0]
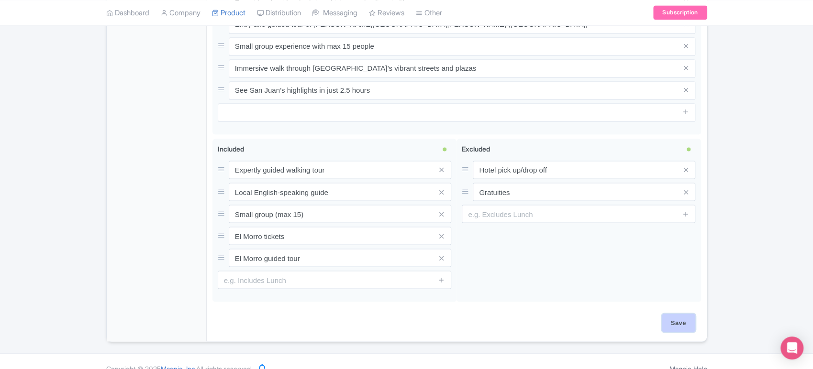
click at [684, 314] on input "Save" at bounding box center [678, 323] width 33 height 18
type input "Saving..."
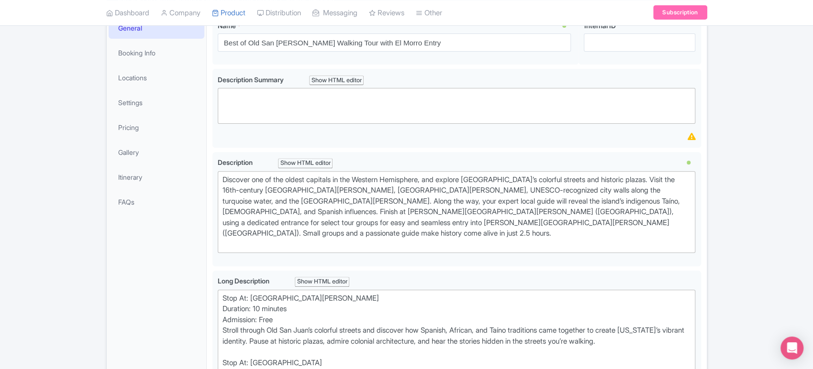
scroll to position [0, 0]
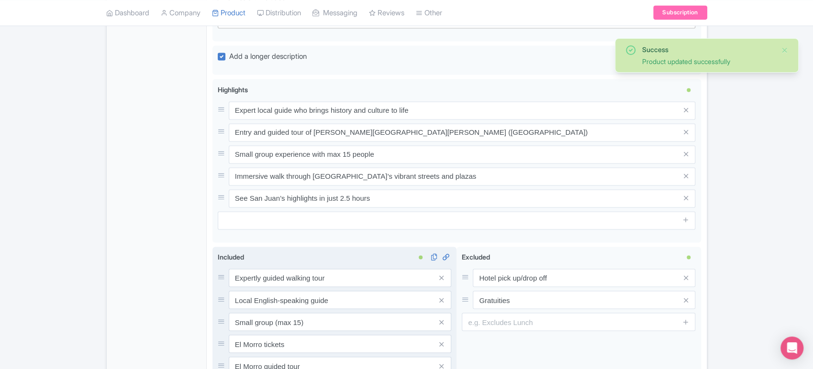
scroll to position [1034, 0]
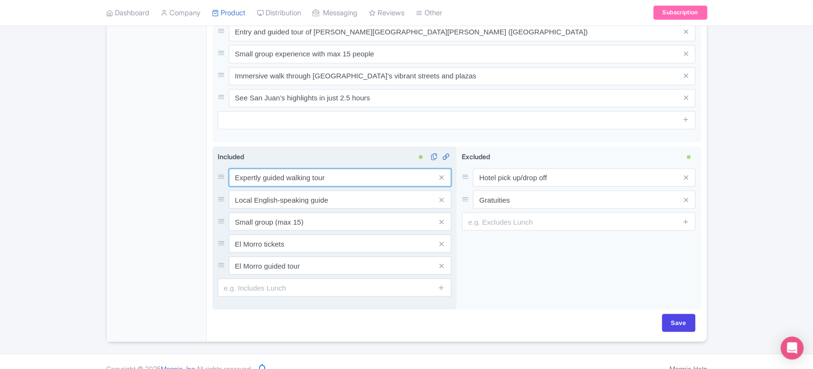
click at [307, 171] on input "Expertly guided walking tour" at bounding box center [340, 177] width 222 height 18
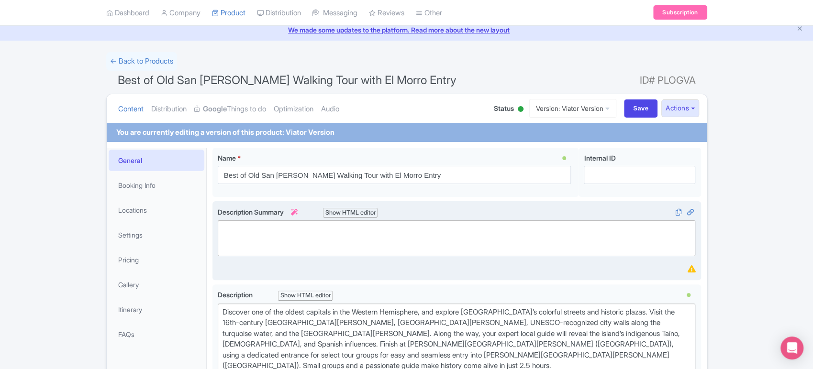
scroll to position [0, 0]
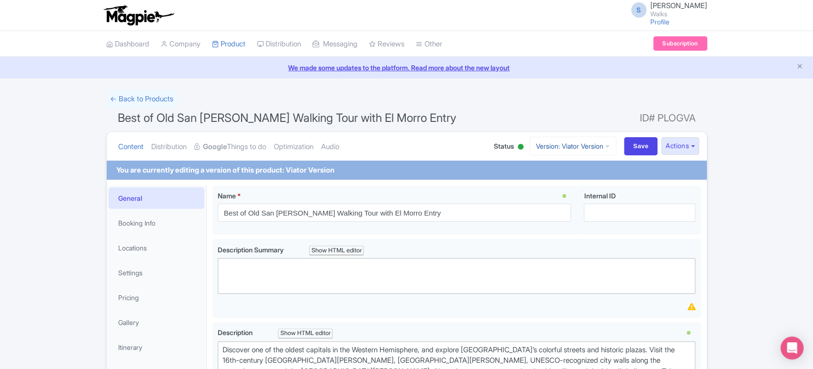
click at [590, 140] on link "Version: Viator Version" at bounding box center [572, 146] width 87 height 19
click at [555, 181] on link "OTA Version" at bounding box center [577, 183] width 91 height 15
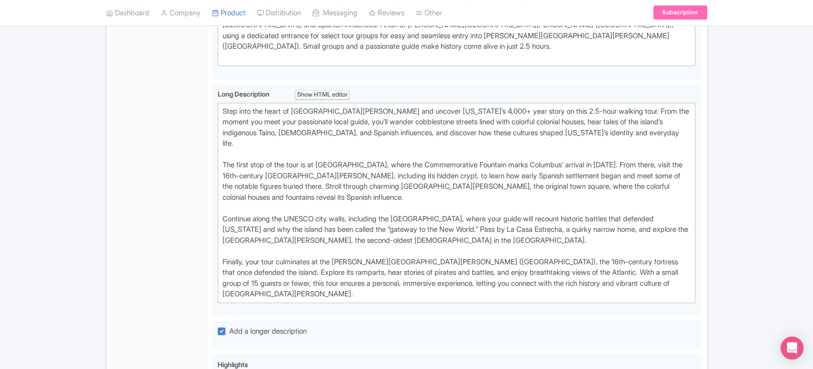
scroll to position [667, 0]
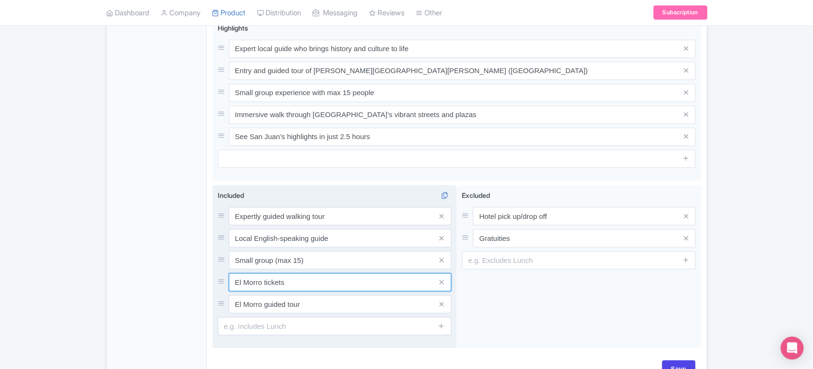
click at [310, 273] on input "El Morro tickets" at bounding box center [340, 282] width 222 height 18
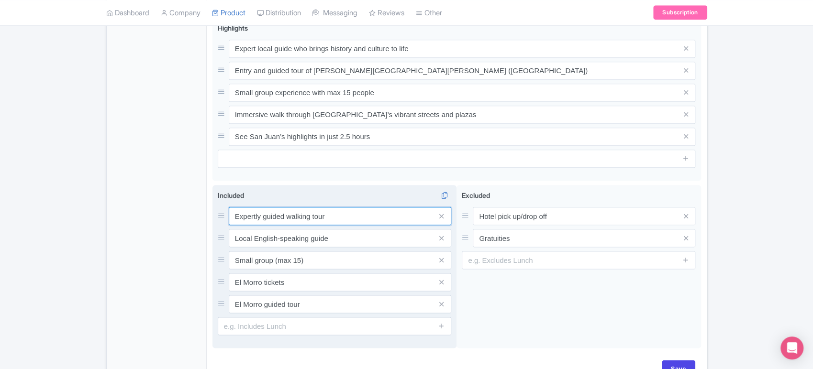
click at [358, 207] on input "Expertly guided walking tour" at bounding box center [340, 216] width 222 height 18
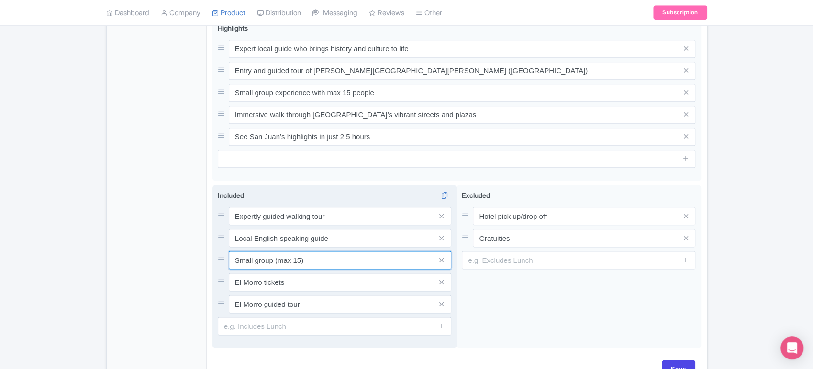
click at [271, 251] on input "Small group (max 15)" at bounding box center [340, 260] width 222 height 18
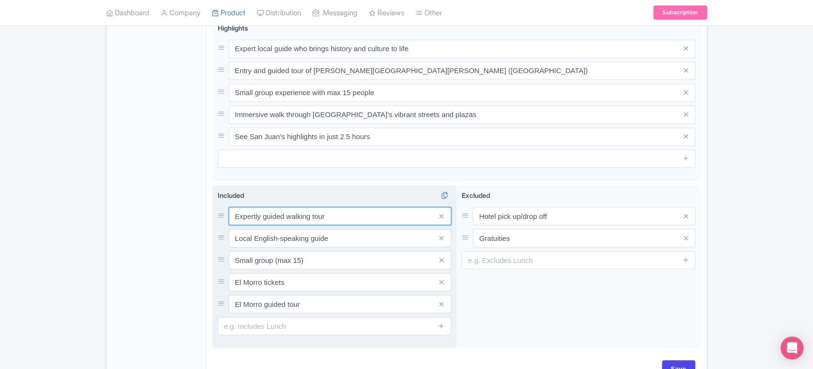
click at [333, 207] on input "Expertly guided walking tour" at bounding box center [340, 216] width 222 height 18
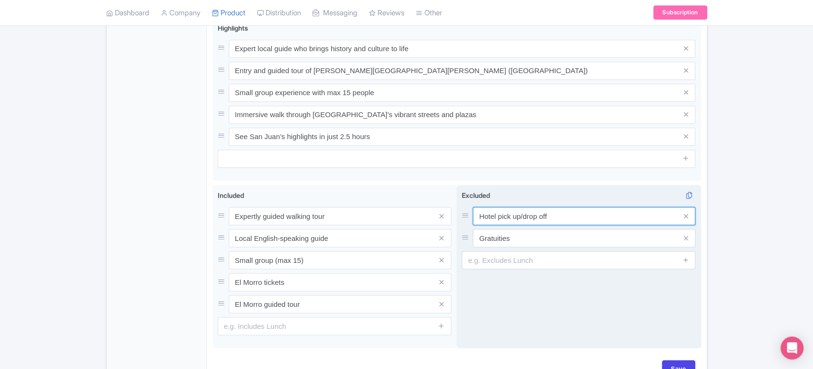
click at [563, 207] on input "Hotel pick up/drop off" at bounding box center [584, 216] width 222 height 18
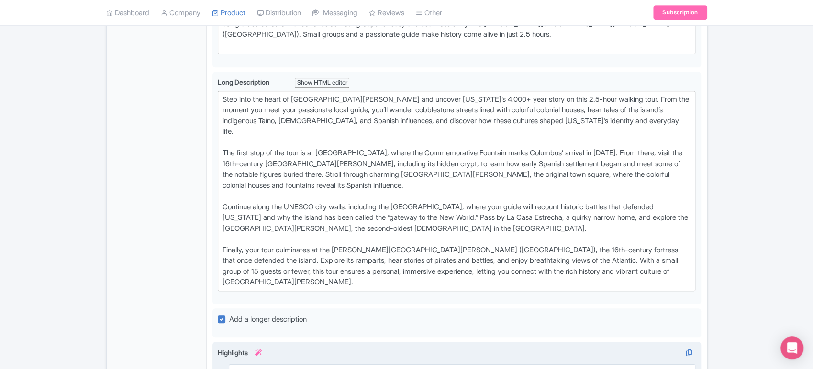
scroll to position [0, 0]
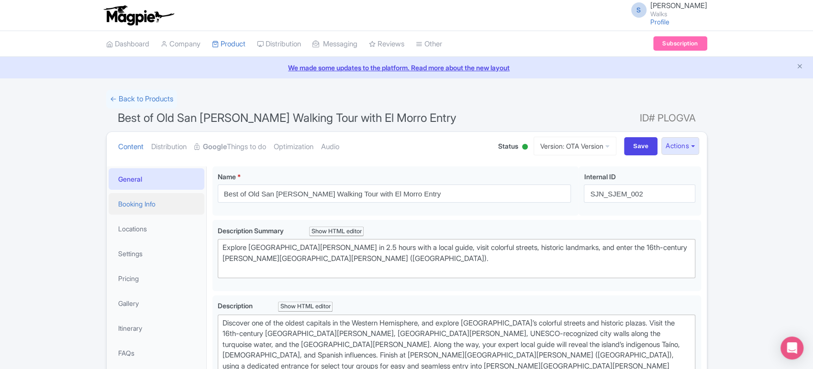
click at [158, 207] on link "Booking Info" at bounding box center [157, 204] width 96 height 22
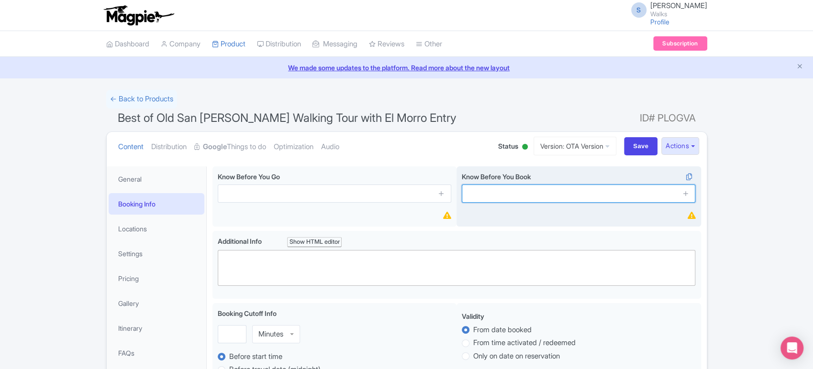
click at [498, 200] on input "text" at bounding box center [578, 194] width 233 height 18
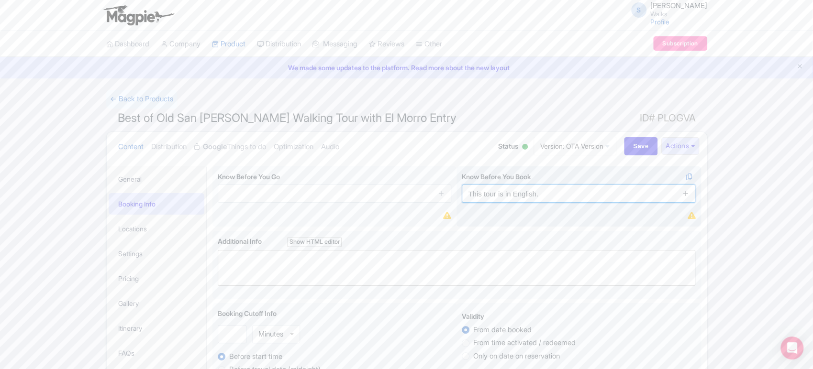
type input "This tour is in English."
click at [685, 189] on link at bounding box center [685, 193] width 7 height 11
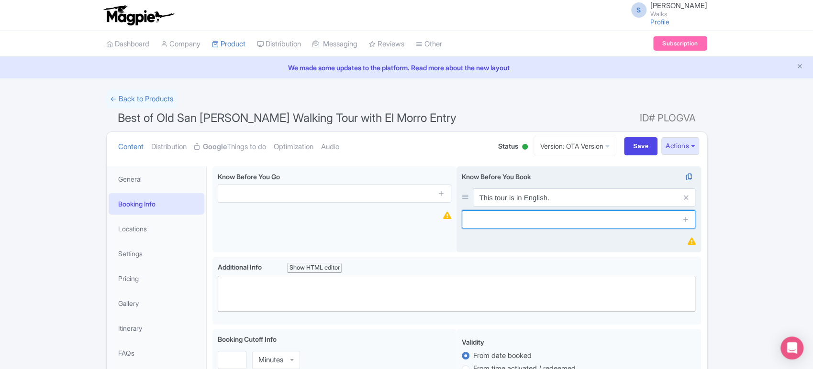
click at [657, 226] on input "text" at bounding box center [578, 219] width 233 height 18
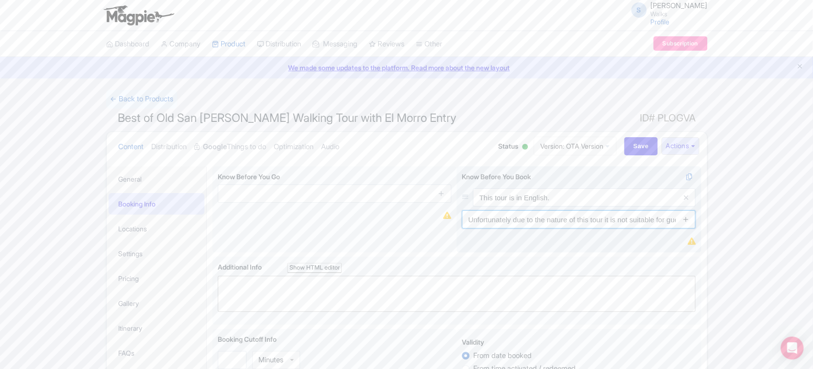
type input "Unfortunately due to the nature of this tour it is not suitable for guests with…"
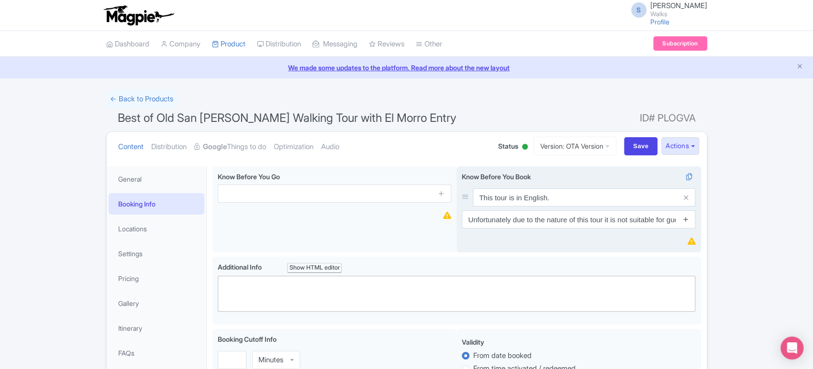
click at [683, 219] on icon at bounding box center [685, 219] width 7 height 7
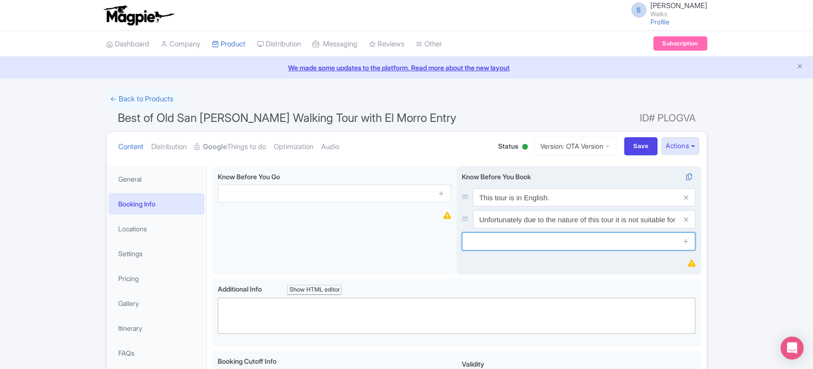
click at [646, 236] on input "text" at bounding box center [578, 241] width 233 height 18
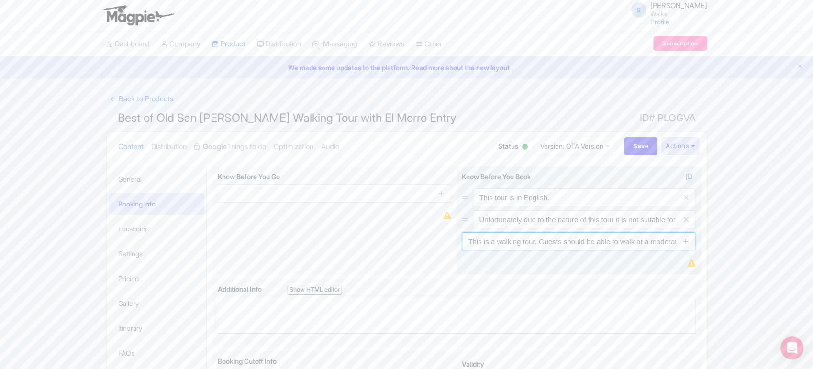
type input "This is a walking tour. Guests should be able to walk at a moderate pace withou…"
click at [684, 239] on icon at bounding box center [685, 241] width 7 height 7
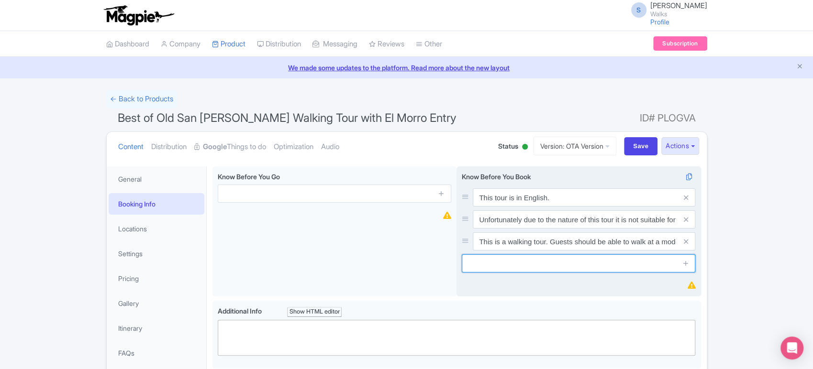
click at [644, 263] on input "text" at bounding box center [578, 263] width 233 height 18
type input "This tour is fully refundable up to 5 days prior to the event. Within 5 days, t…"
click at [651, 265] on input "This tour is fully refundable up to 5 days prior to the event. Within 5 days, t…" at bounding box center [578, 263] width 233 height 18
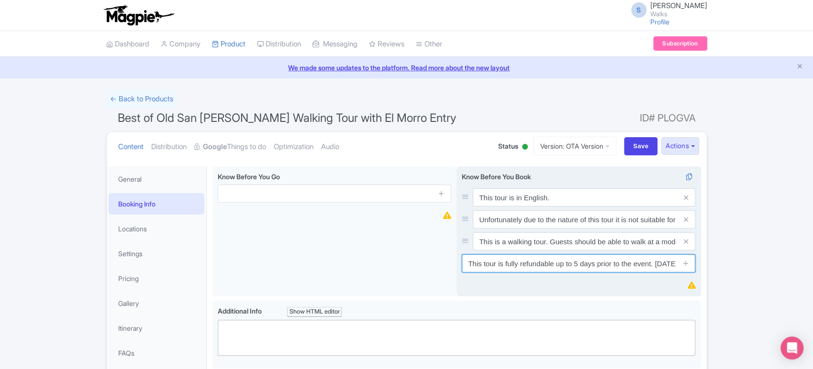
click at [651, 265] on input "This tour is fully refundable up to 5 days prior to the event. Within 5 days, t…" at bounding box center [578, 263] width 233 height 18
type input "Walks and Devour comply with all local government regulations. Please refer to …"
click at [686, 263] on icon at bounding box center [685, 263] width 7 height 7
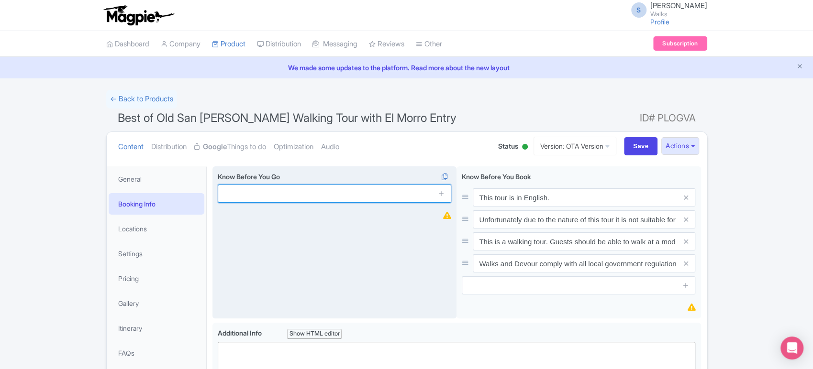
click at [340, 194] on input "text" at bounding box center [334, 194] width 233 height 18
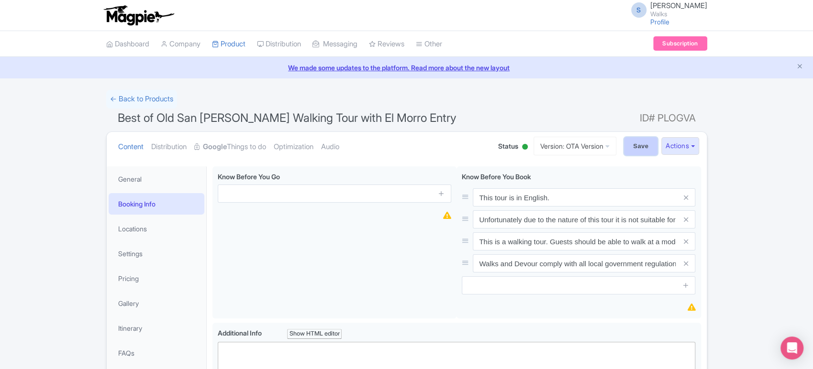
click at [630, 144] on input "Save" at bounding box center [640, 146] width 33 height 18
type input "Saving..."
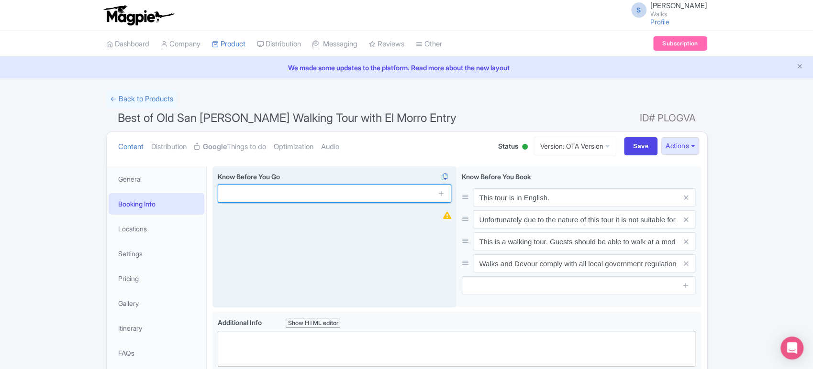
click at [240, 198] on input "text" at bounding box center [334, 194] width 233 height 18
paste input "Please arrive 15 minutes before your tour start time for check-in. Out of court…"
type input "Please arrive 15 minutes before your tour start time for check-in. Out of court…"
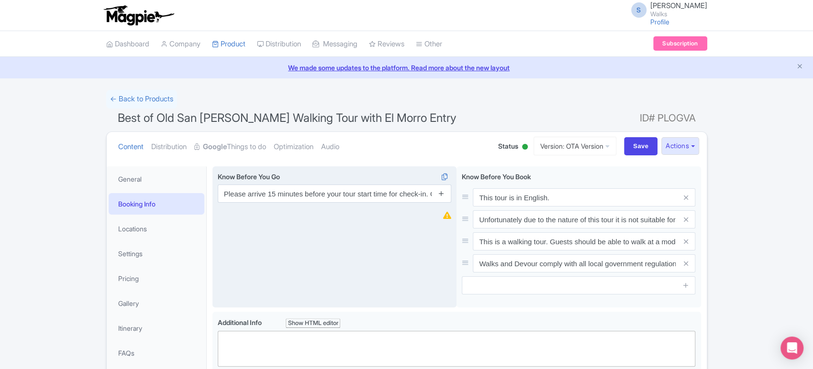
click at [439, 192] on icon at bounding box center [441, 193] width 7 height 7
click at [235, 217] on input "text" at bounding box center [334, 219] width 233 height 18
paste input "The tour involves a fair amount of walking, and sometimes uneven terrain. Comfo…"
type input "The tour involves a fair amount of walking, and sometimes uneven terrain. Comfo…"
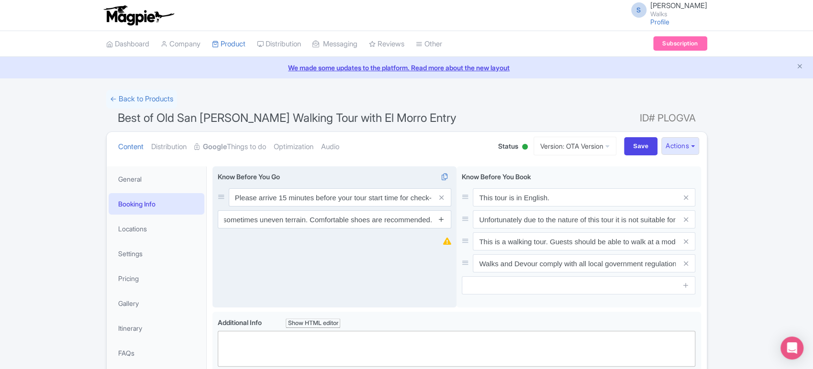
scroll to position [0, 0]
click at [439, 220] on icon at bounding box center [441, 219] width 7 height 7
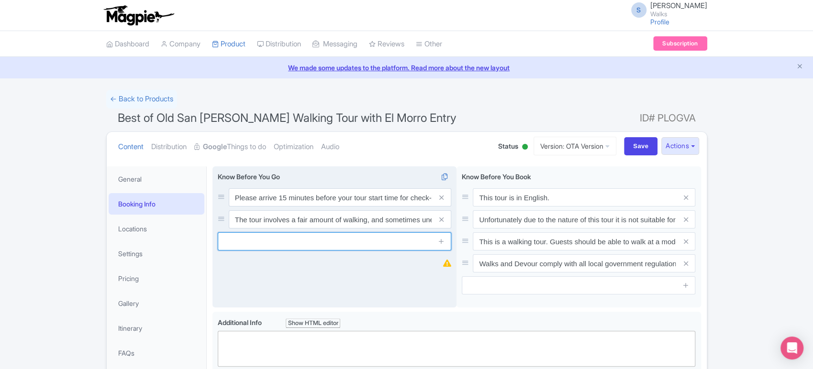
click at [239, 240] on input "text" at bounding box center [334, 241] width 233 height 18
paste input "Areas visited during this tour are subject to closure. Your guide may need to m…"
type input "Areas visited during this tour are subject to closure. Your guide may need to m…"
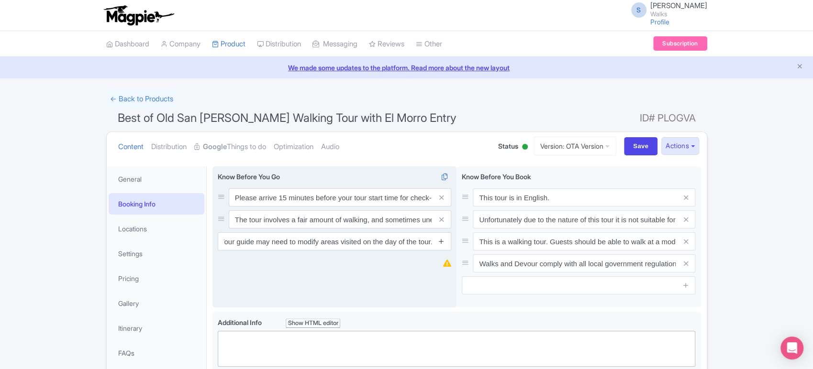
scroll to position [0, 0]
click at [443, 244] on icon at bounding box center [441, 241] width 7 height 7
click at [243, 261] on input "text" at bounding box center [334, 263] width 233 height 18
paste input "Tips/gratuities (for your guide) are always appreciated."
type input "Tips/gratuities (for your guide) are always appreciated."
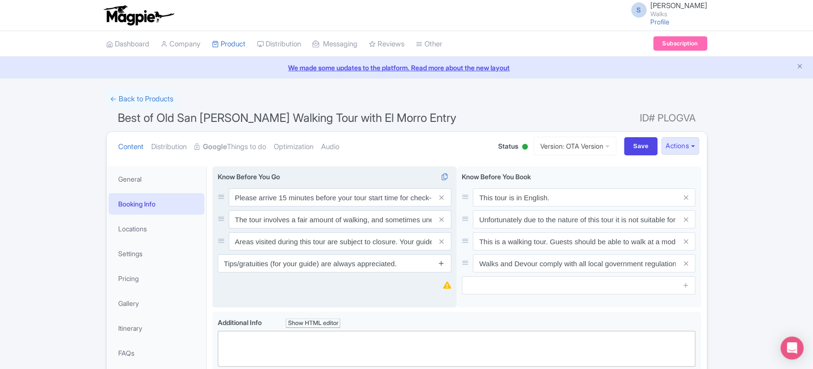
click at [443, 260] on icon at bounding box center [441, 263] width 7 height 7
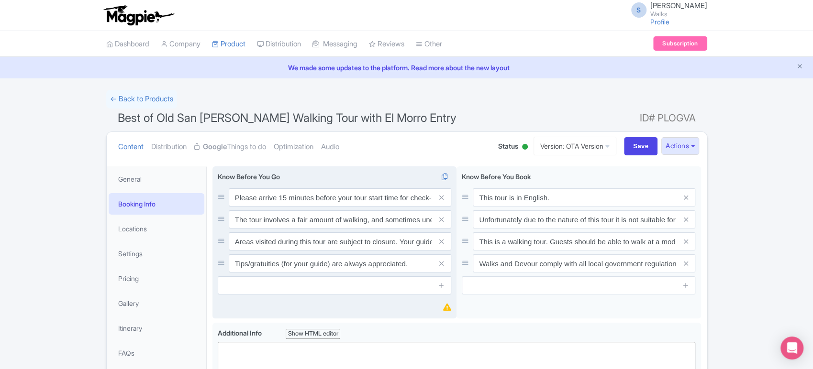
scroll to position [68, 0]
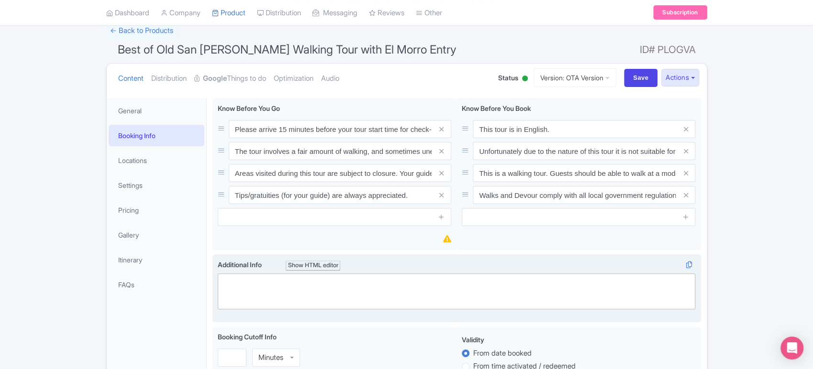
click at [323, 289] on trix-editor at bounding box center [457, 292] width 478 height 36
paste trix-editor "<div>Ticket age ranges:<br>- Adult (15+)<br>- Child (2-14)<br>- Infant (0-1)&nb…"
type trix-editor "<div>Ticket age ranges:<br>- Adult (15+)<br>- Child (2-14)<br>- Infant (0-1)&nb…"
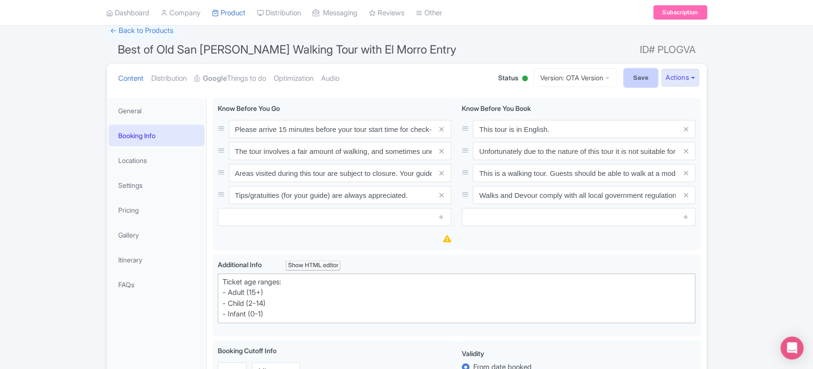
click at [637, 77] on input "Save" at bounding box center [640, 78] width 33 height 18
type input "Saving..."
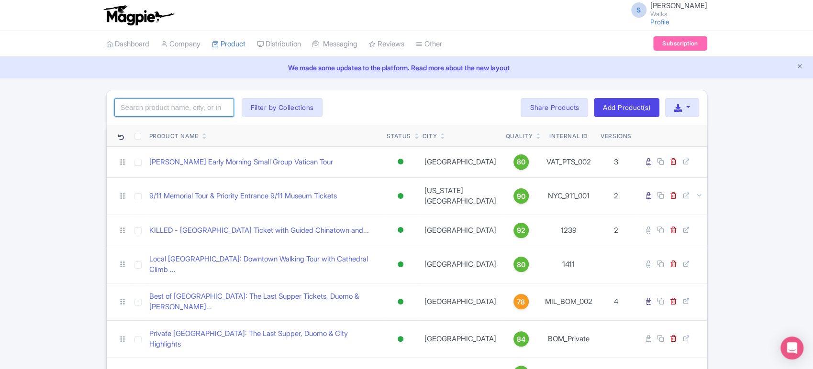
click at [195, 108] on input "search" at bounding box center [174, 108] width 120 height 18
click button "Search" at bounding box center [0, 0] width 0 height 0
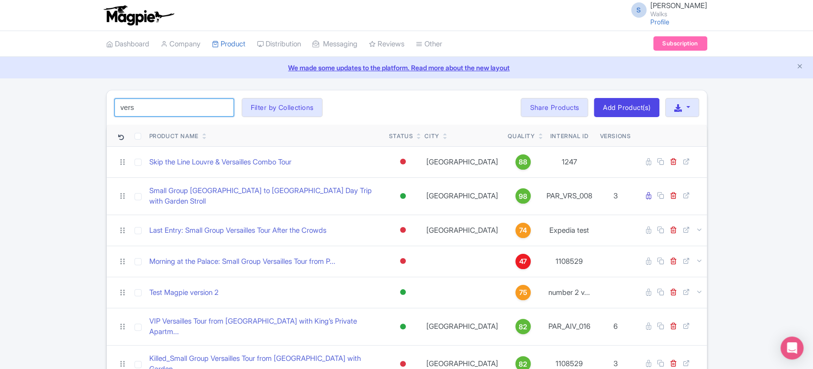
type input "versailles"
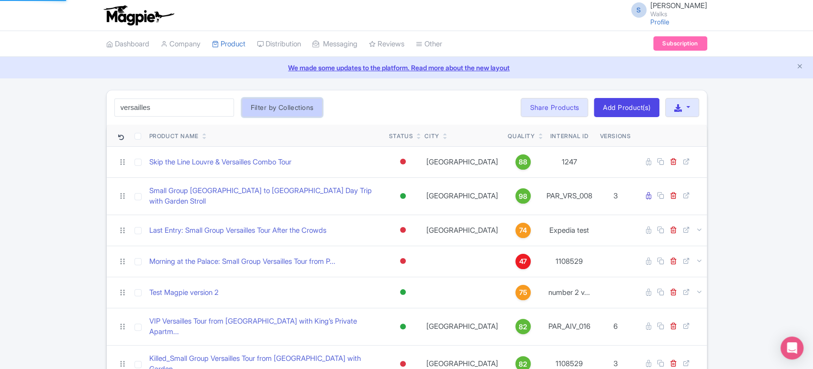
click at [273, 112] on button "Filter by Collections" at bounding box center [282, 107] width 81 height 19
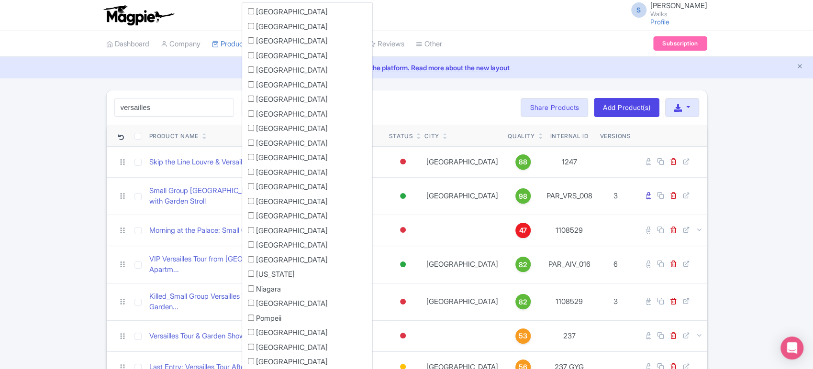
click at [398, 107] on div "versailles Search Filter by Collections [GEOGRAPHIC_DATA] [GEOGRAPHIC_DATA] [GE…" at bounding box center [407, 107] width 600 height 34
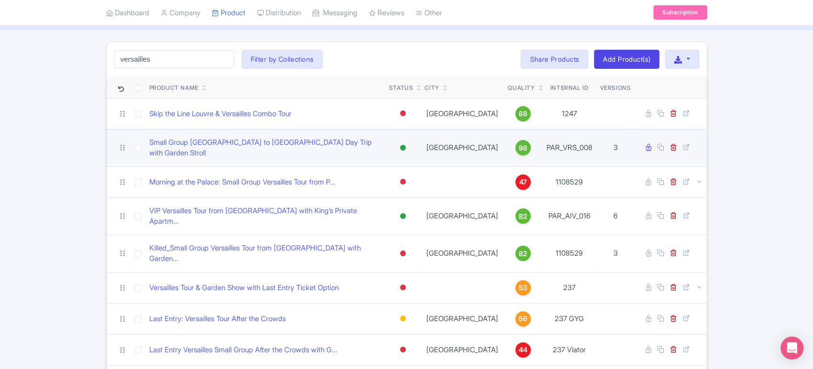
scroll to position [82, 0]
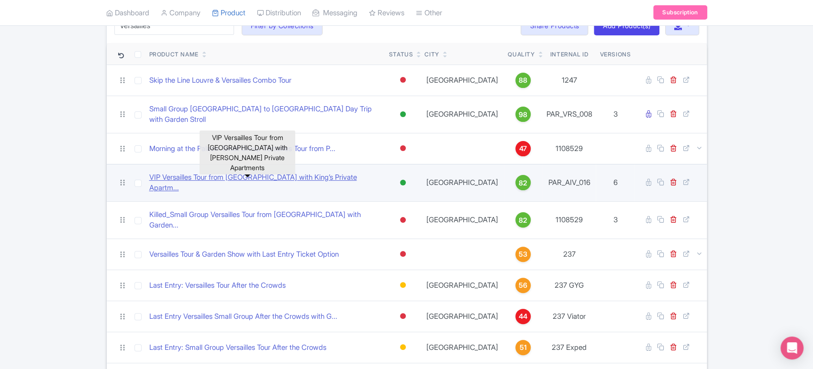
click at [260, 175] on link "VIP Versailles Tour from Paris with King’s Private Apartm..." at bounding box center [265, 183] width 232 height 22
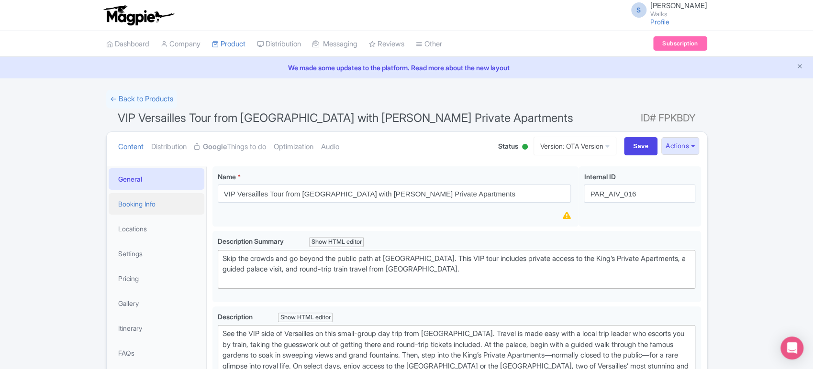
click at [186, 198] on link "Booking Info" at bounding box center [157, 204] width 96 height 22
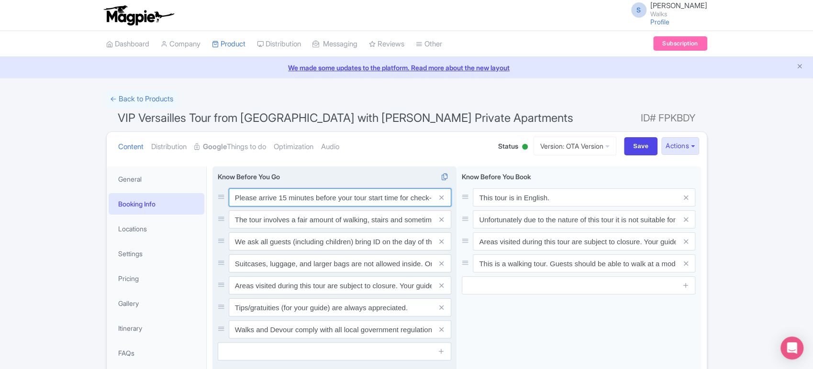
click at [300, 202] on input "Please arrive 15 minutes before your tour start time for check-in. Out of court…" at bounding box center [340, 197] width 222 height 18
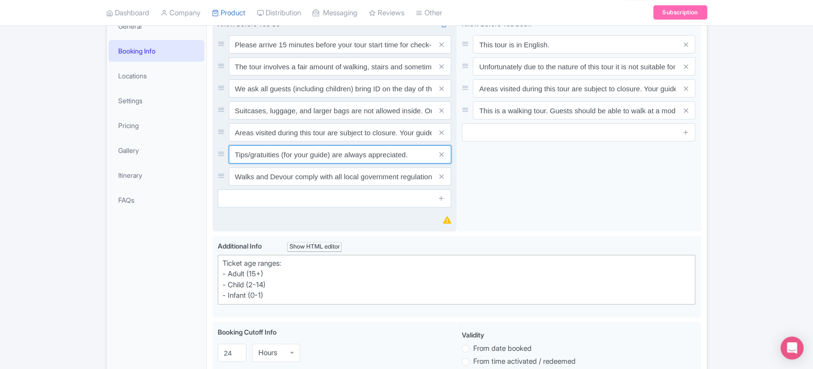
scroll to position [155, 0]
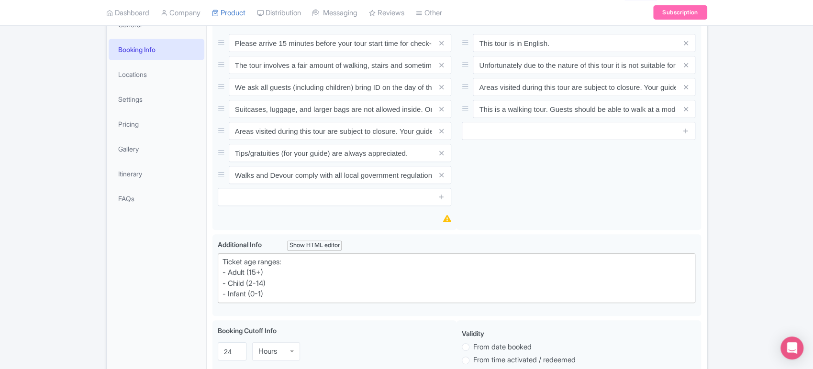
drag, startPoint x: 301, startPoint y: 299, endPoint x: 196, endPoint y: 255, distance: 114.5
type trix-editor "<div>Ticket age ranges:<br>- Adult (15+)<br>- Child (2-14)<br>- Infant (0-1)&nb…"
copy div "Ticket age ranges: - Adult (15+) - Child (2-14) - Infant (0-1)"
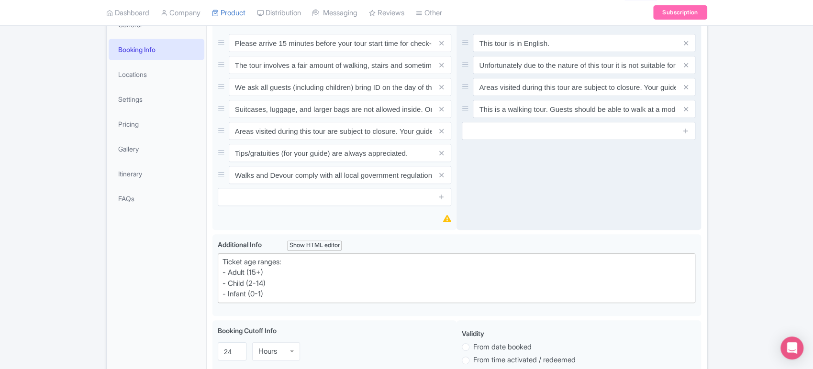
scroll to position [0, 0]
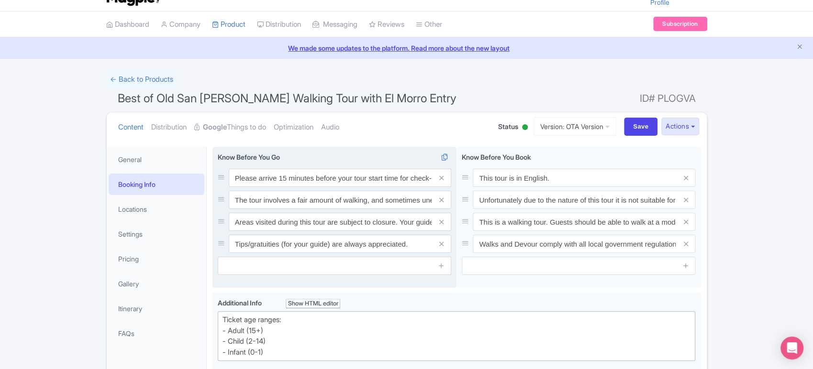
scroll to position [19, 0]
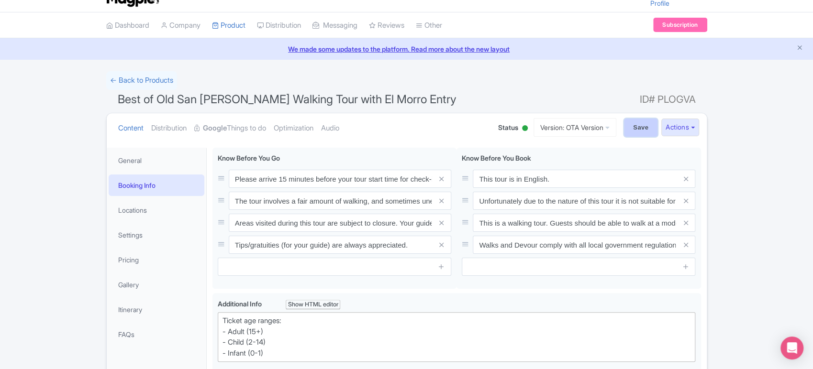
click at [636, 129] on input "Save" at bounding box center [640, 128] width 33 height 18
type input "Saving..."
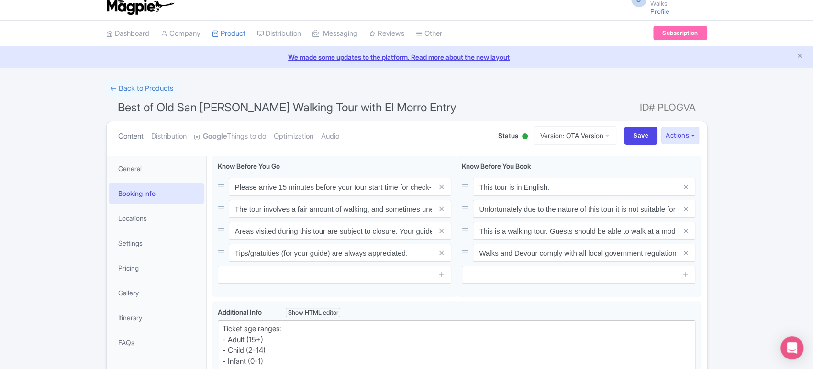
scroll to position [4, 0]
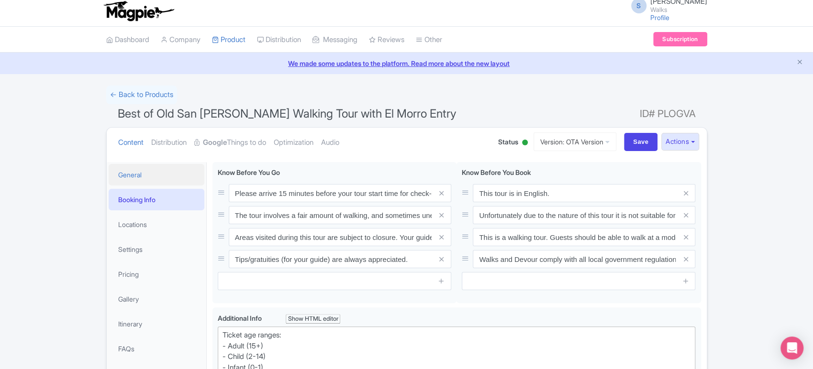
click at [136, 175] on link "General" at bounding box center [157, 175] width 96 height 22
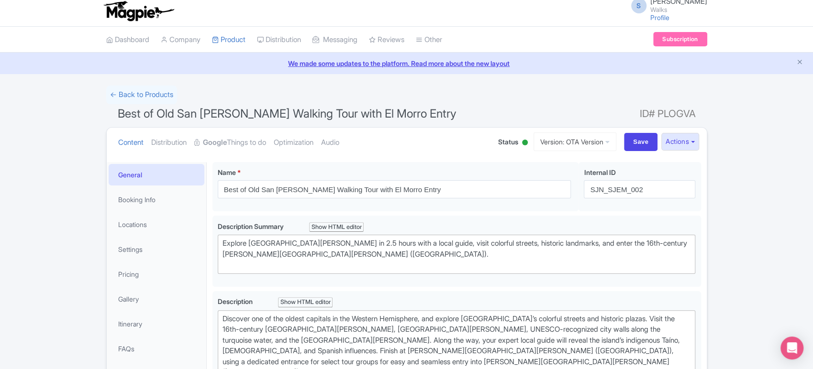
click at [365, 110] on span "Best of Old San [PERSON_NAME] Walking Tour with El Morro Entry" at bounding box center [287, 114] width 339 height 14
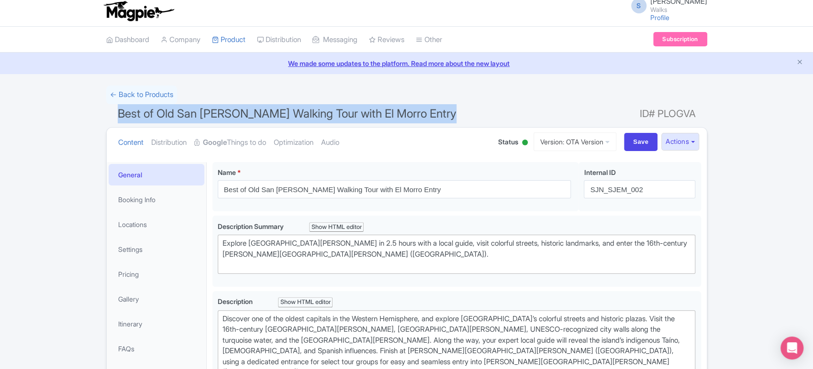
click at [365, 110] on span "Best of Old San [PERSON_NAME] Walking Tour with El Morro Entry" at bounding box center [287, 114] width 339 height 14
copy h1 "Best of Old San [PERSON_NAME] Walking Tour with El Morro Entry"
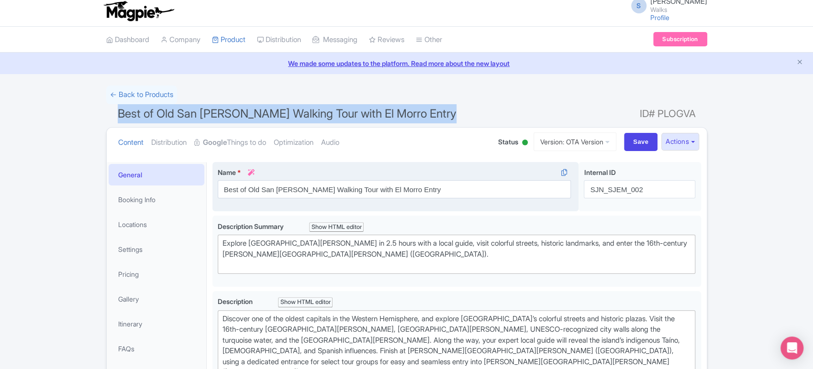
scroll to position [73, 0]
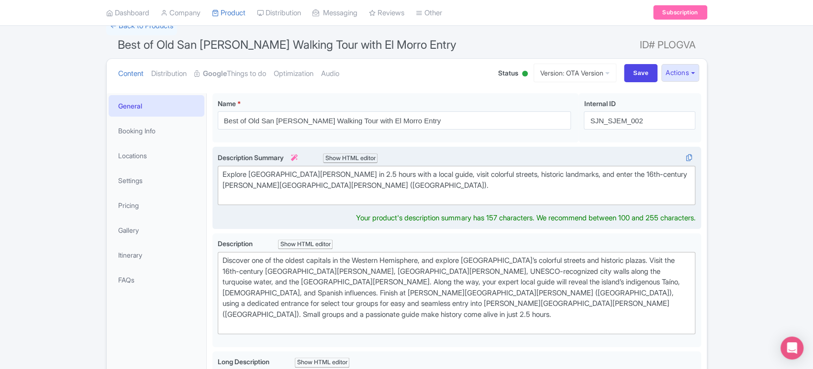
click at [329, 182] on div "Explore Old San Juan in 2.5 hours with a local guide, visit colorful streets, h…" at bounding box center [456, 185] width 468 height 33
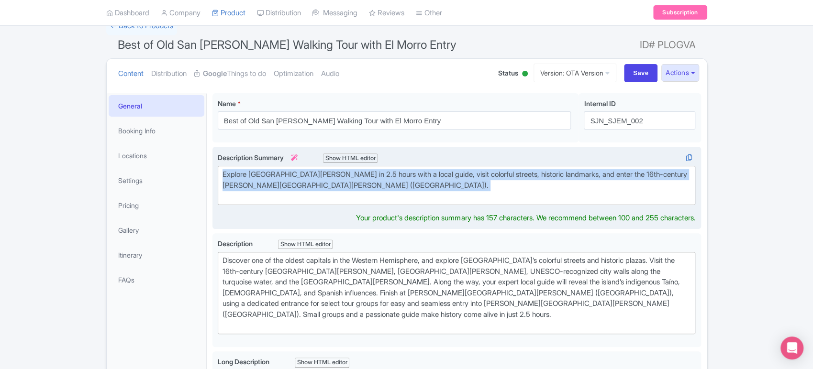
click at [329, 182] on div "Explore Old San Juan in 2.5 hours with a local guide, visit colorful streets, h…" at bounding box center [456, 185] width 468 height 33
type trix-editor "<div>Explore Old San Juan in 2.5 hours with a local guide, visit colorful stree…"
copy div "Explore Old San Juan in 2.5 hours with a local guide, visit colorful streets, h…"
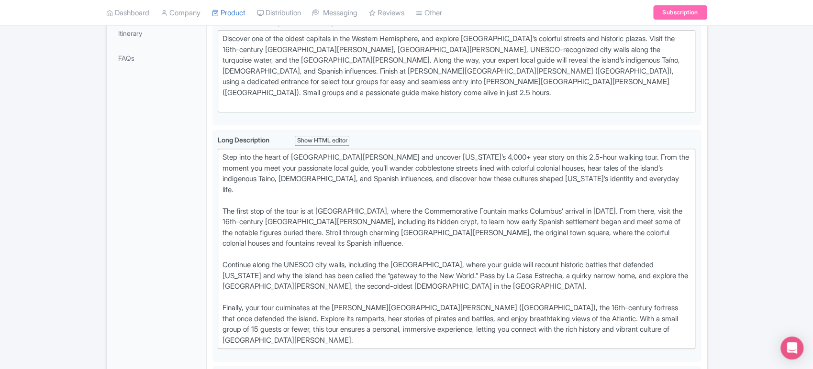
scroll to position [297, 0]
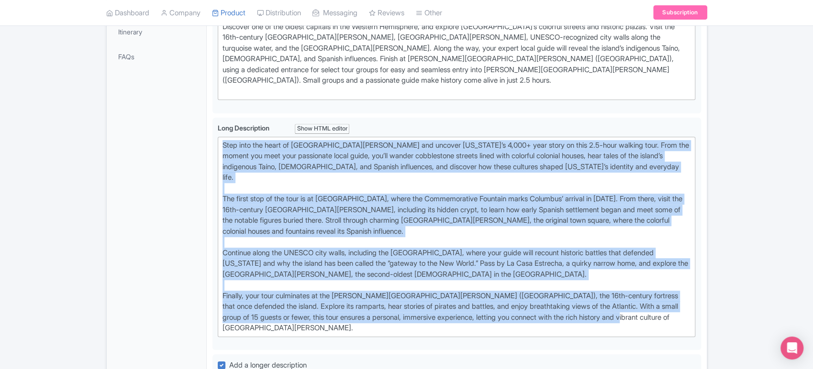
drag, startPoint x: 647, startPoint y: 306, endPoint x: 173, endPoint y: 86, distance: 522.2
click at [173, 86] on div "General Booking Info Locations Settings Pricing Gallery Itinerary FAQs Best of …" at bounding box center [407, 307] width 600 height 887
type trix-editor "<div>Step into the heart of Old San Juan and uncover Puerto Rico’s 4,000+ year …"
copy div "Step into the heart of Old San Juan and uncover Puerto Rico’s 4,000+ year story…"
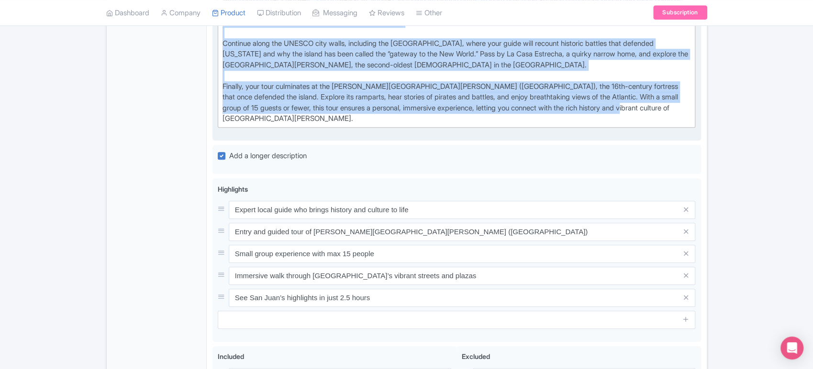
scroll to position [523, 0]
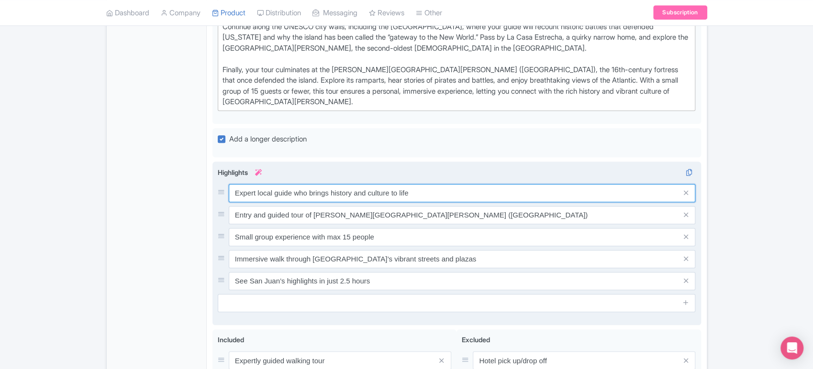
click at [390, 184] on input "Expert local guide who brings history and culture to life" at bounding box center [462, 193] width 467 height 18
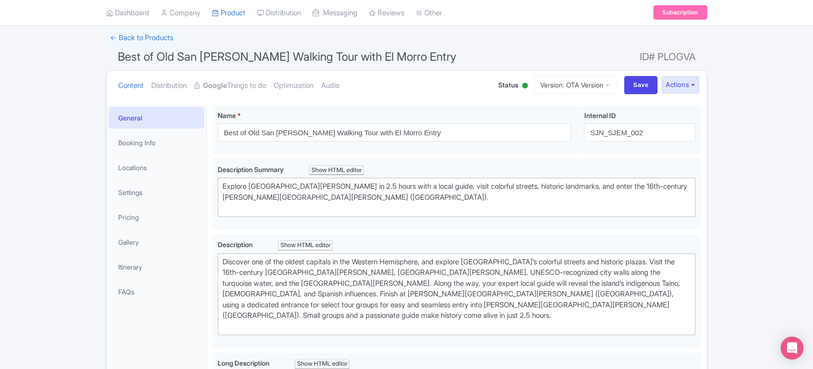
scroll to position [0, 0]
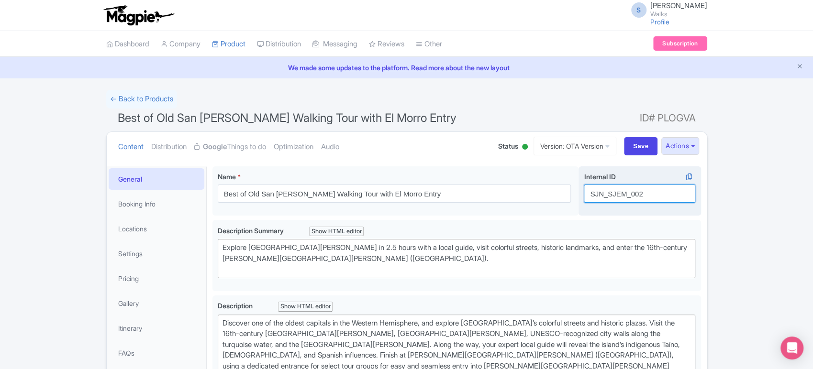
click at [616, 201] on input "SJN_SJEM_002" at bounding box center [639, 194] width 111 height 18
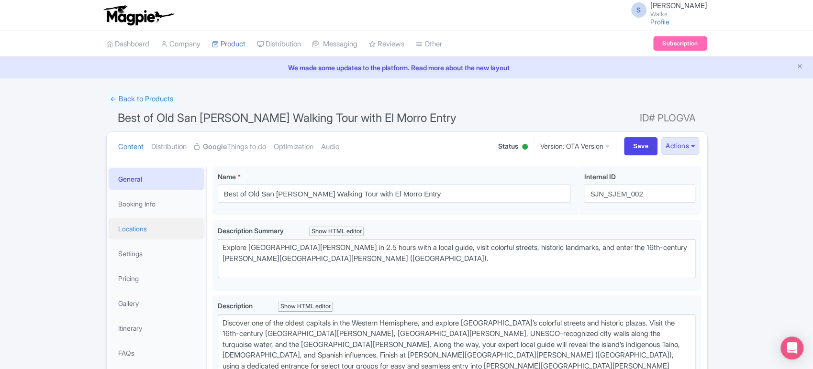
click at [156, 229] on link "Locations" at bounding box center [157, 229] width 96 height 22
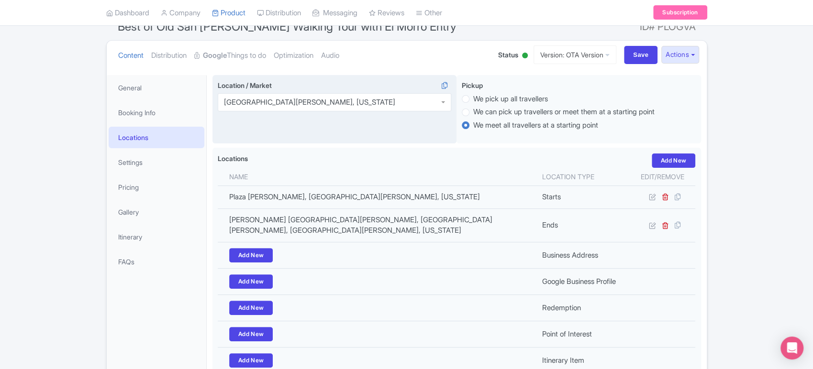
scroll to position [96, 0]
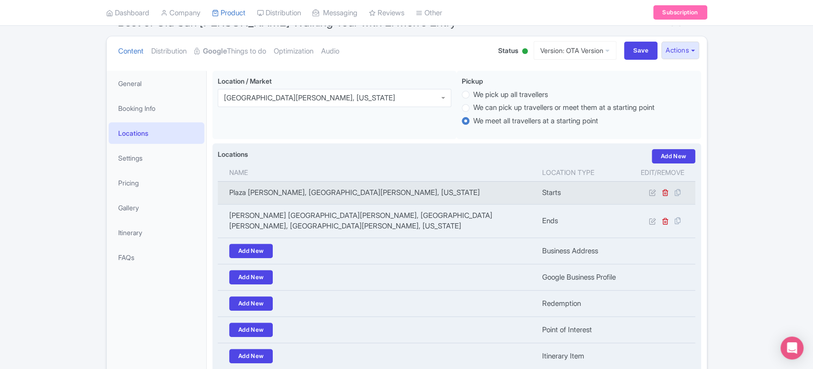
click at [359, 190] on td "Plaza Arturo Somohano, San Juan, Puerto Rico" at bounding box center [377, 192] width 319 height 23
copy tr "Plaza Arturo Somohano, San Juan, Puerto Rico"
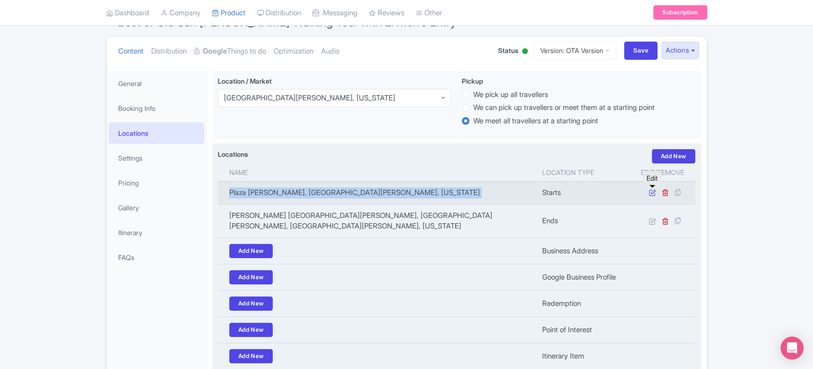
click at [650, 192] on icon at bounding box center [651, 192] width 7 height 7
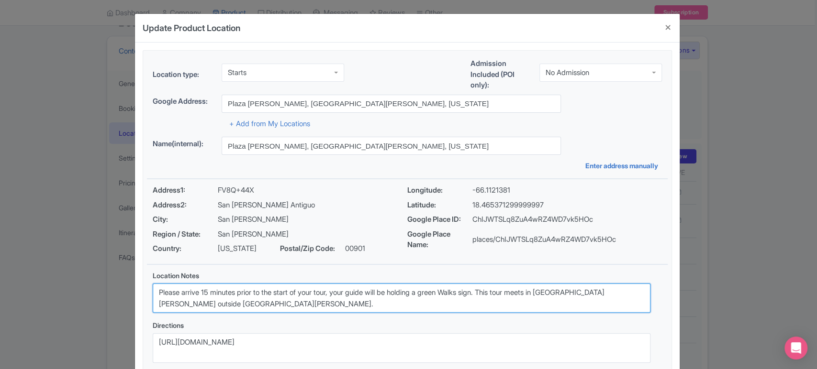
click at [359, 300] on textarea "Please arrive 15 minutes prior to the start of your tour, your guide will be ho…" at bounding box center [401, 299] width 497 height 30
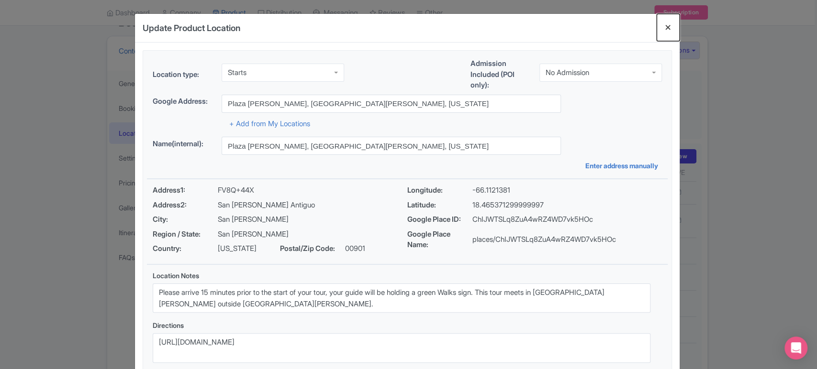
click at [669, 28] on button "Close" at bounding box center [667, 27] width 23 height 27
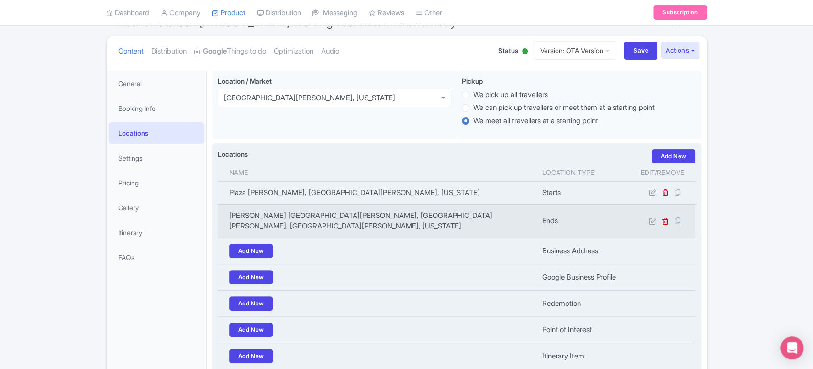
click at [436, 217] on td "Castillo San Felipe del Morro, Calle Norzagaray, San Juan, Puerto Rico" at bounding box center [377, 220] width 319 height 33
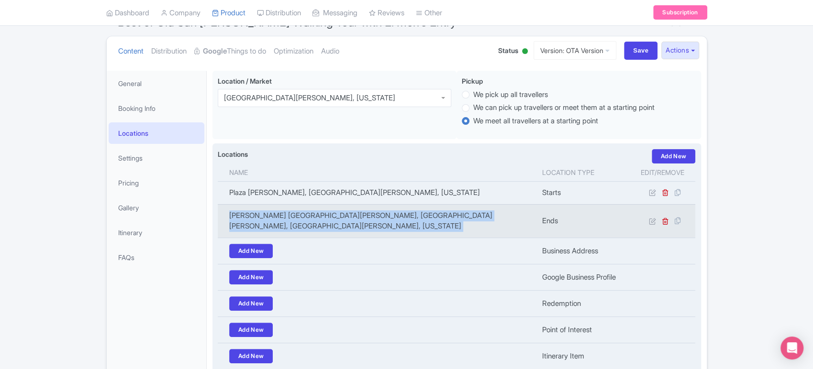
click at [436, 217] on td "Castillo San Felipe del Morro, Calle Norzagaray, San Juan, Puerto Rico" at bounding box center [377, 220] width 319 height 33
copy tr "Castillo San Felipe del Morro, Calle Norzagaray, San Juan, Puerto Rico"
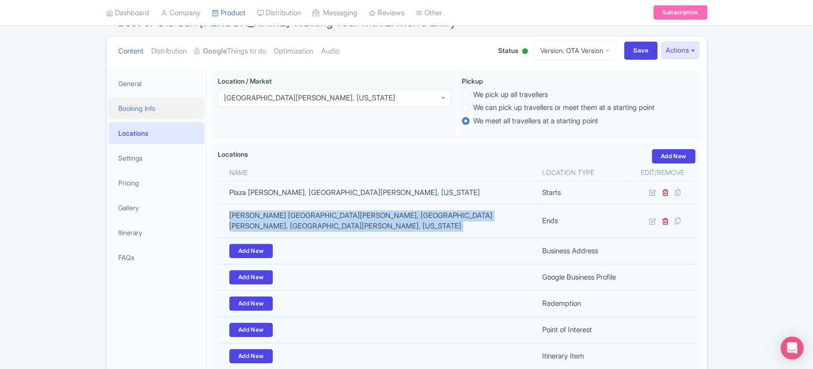
click at [141, 98] on link "Booking Info" at bounding box center [157, 109] width 96 height 22
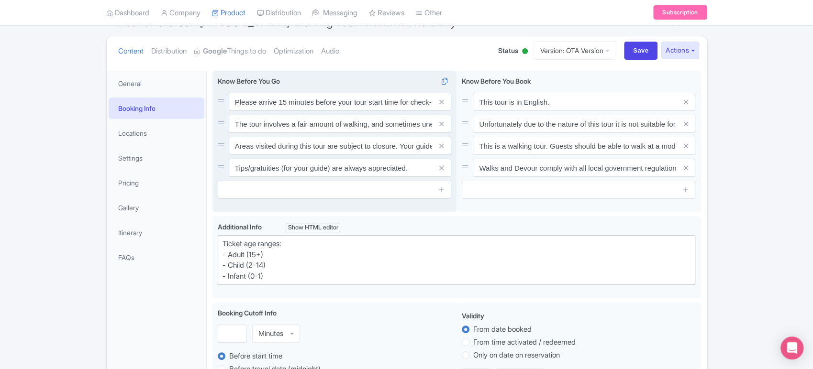
scroll to position [125, 0]
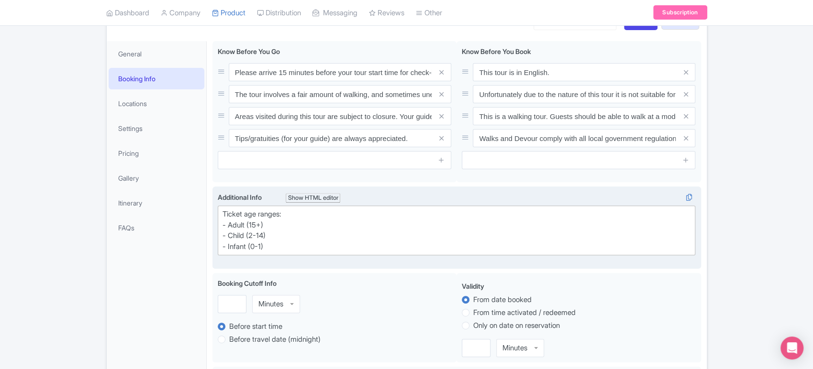
click at [255, 225] on div "Ticket age ranges: - Adult (15+) - Child (2-14) - Infant (0-1)" at bounding box center [456, 230] width 468 height 43
click at [263, 232] on div "Ticket age ranges: - Adult (16+) - Child (2-14) - Infant (0-1)" at bounding box center [456, 230] width 468 height 43
type trix-editor "<div>Ticket age ranges:<br>- Adult (16+)<br>- Child (2-15)<br>- Infant (0-1)&nb…"
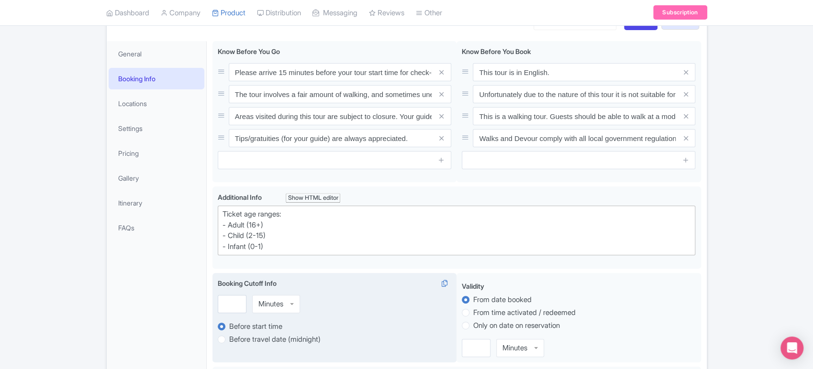
drag, startPoint x: 320, startPoint y: 289, endPoint x: 232, endPoint y: 301, distance: 87.9
click at [232, 301] on div "Booking Cutoff Info i Minutes Minutes Before start time Before travel date (mid…" at bounding box center [334, 318] width 244 height 90
click at [232, 301] on input "1" at bounding box center [232, 304] width 29 height 18
type input "0"
click at [237, 304] on input "0" at bounding box center [232, 304] width 29 height 18
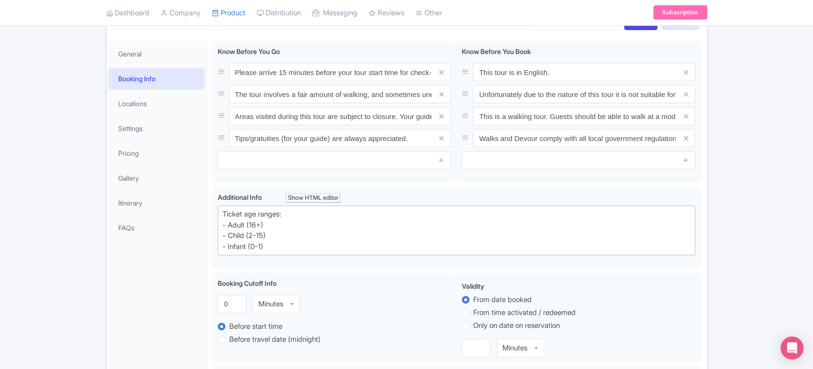
click at [749, 228] on div "Success Product updated successfully ← Back to Products Best of Old San Juan Wa…" at bounding box center [406, 372] width 813 height 814
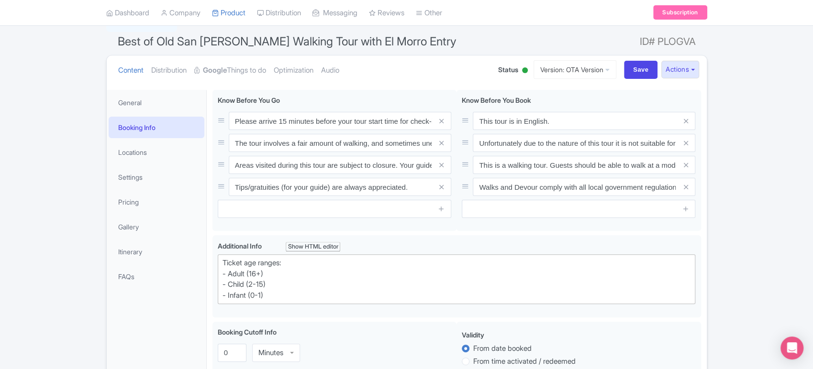
scroll to position [0, 0]
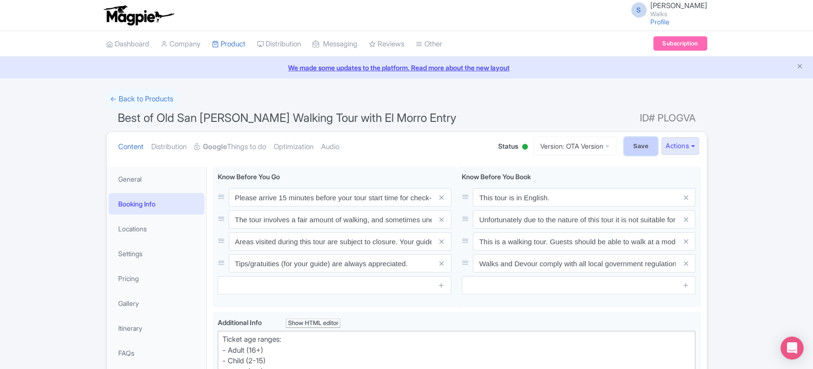
click at [632, 148] on input "Save" at bounding box center [640, 146] width 33 height 18
type input "Saving..."
